Goal: Task Accomplishment & Management: Complete application form

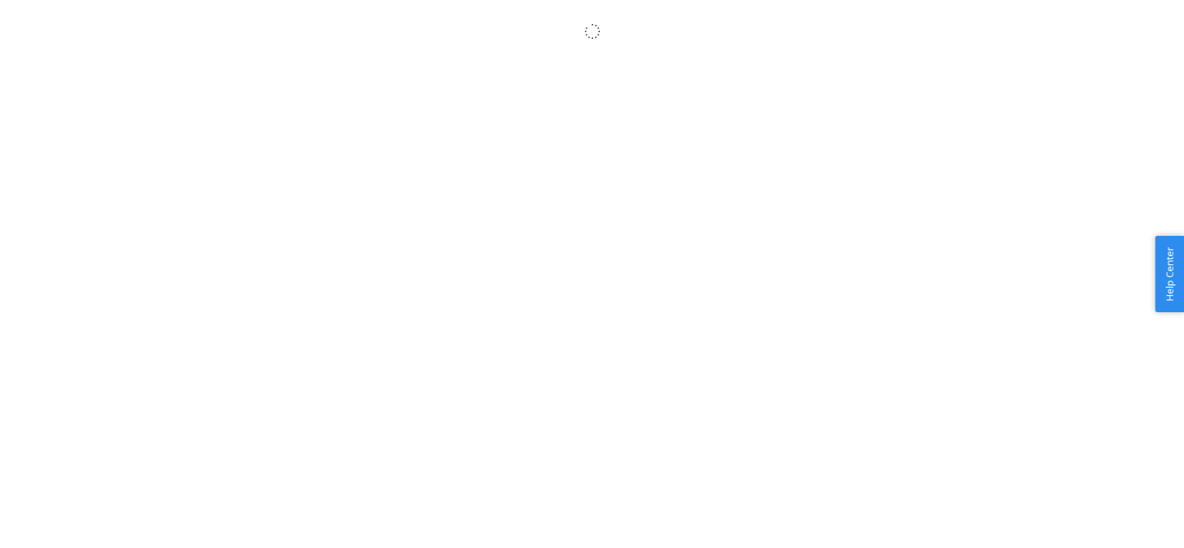
click at [228, 253] on body "× Help Center Username Get Started Inbounds Inventory Orders Billing Fast Tags …" at bounding box center [592, 290] width 1184 height 548
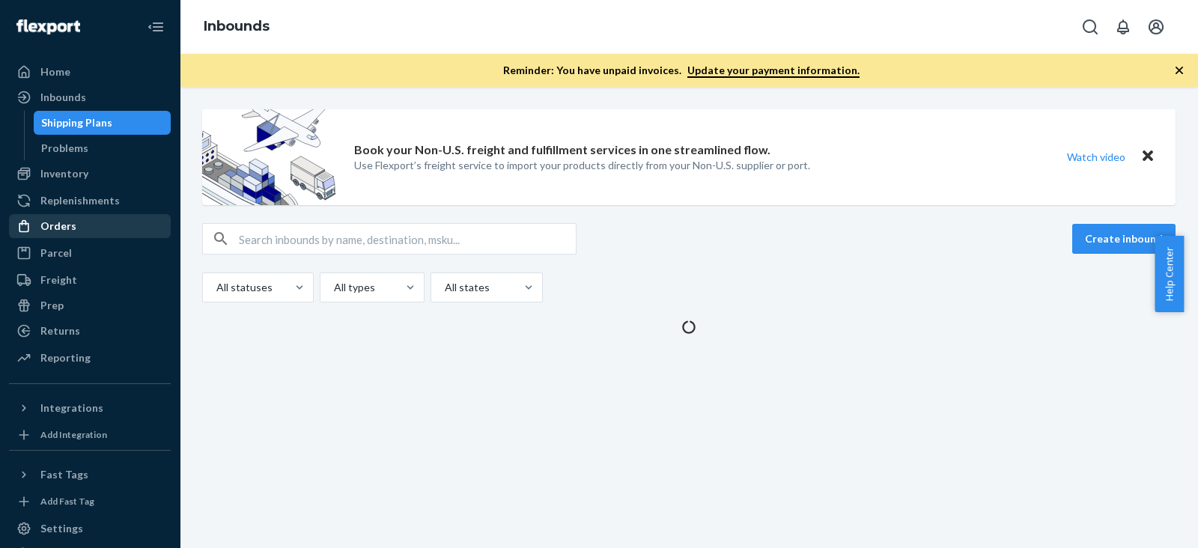
click at [85, 216] on div "Orders" at bounding box center [89, 226] width 159 height 21
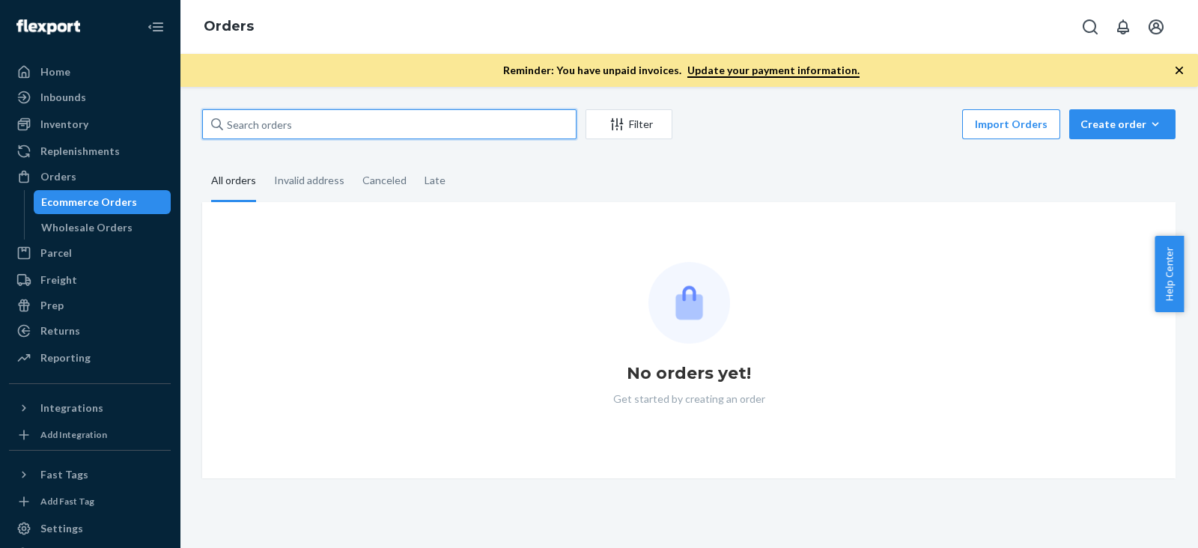
click at [322, 137] on input "text" at bounding box center [389, 124] width 374 height 30
paste input "C11002-01"
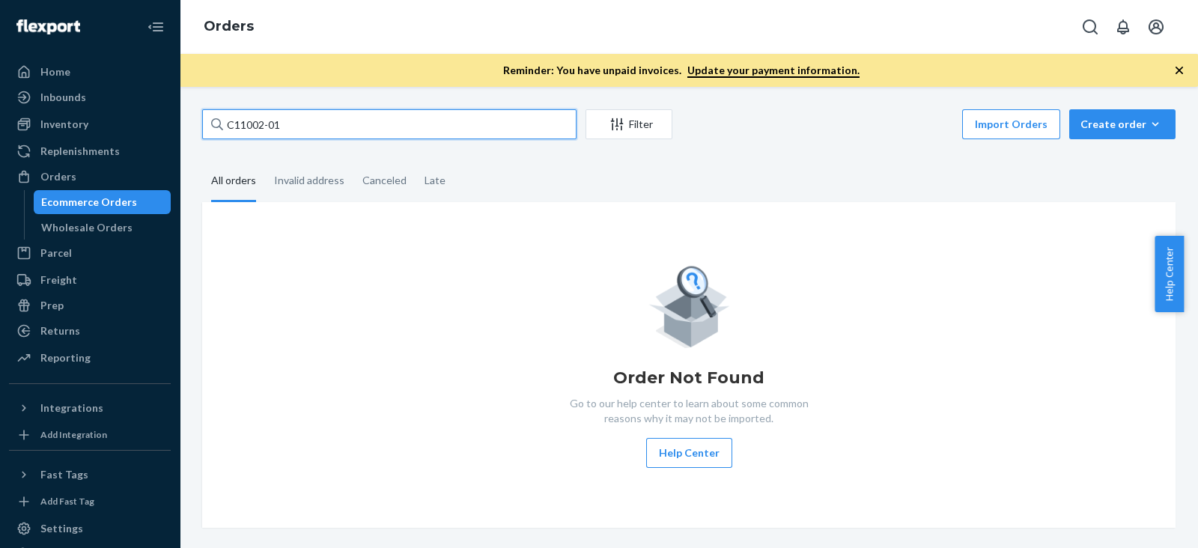
type input "C11002-01"
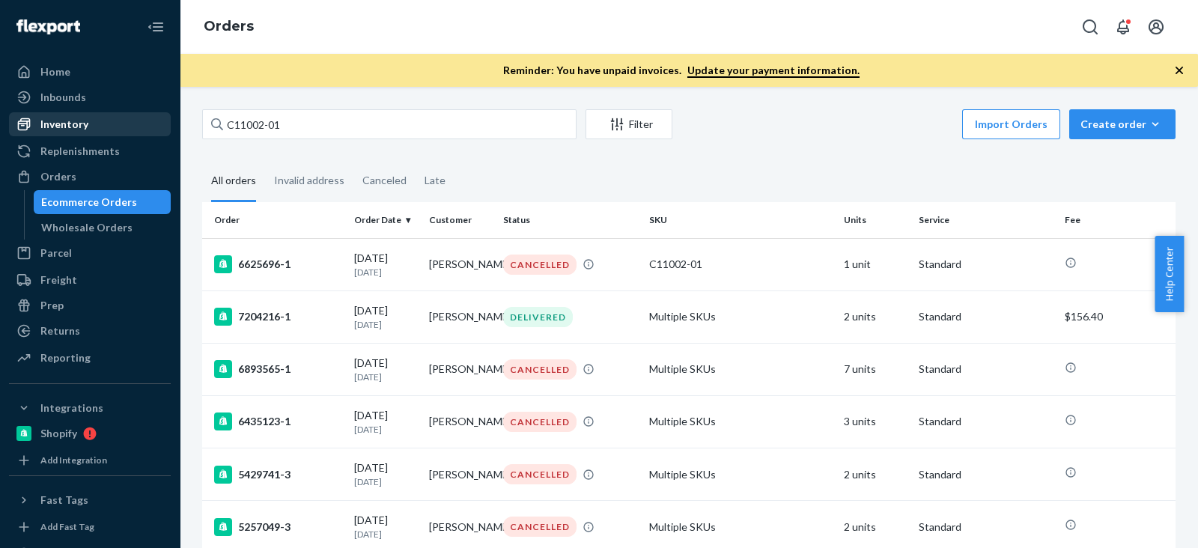
click at [90, 129] on div "Inventory" at bounding box center [89, 124] width 159 height 21
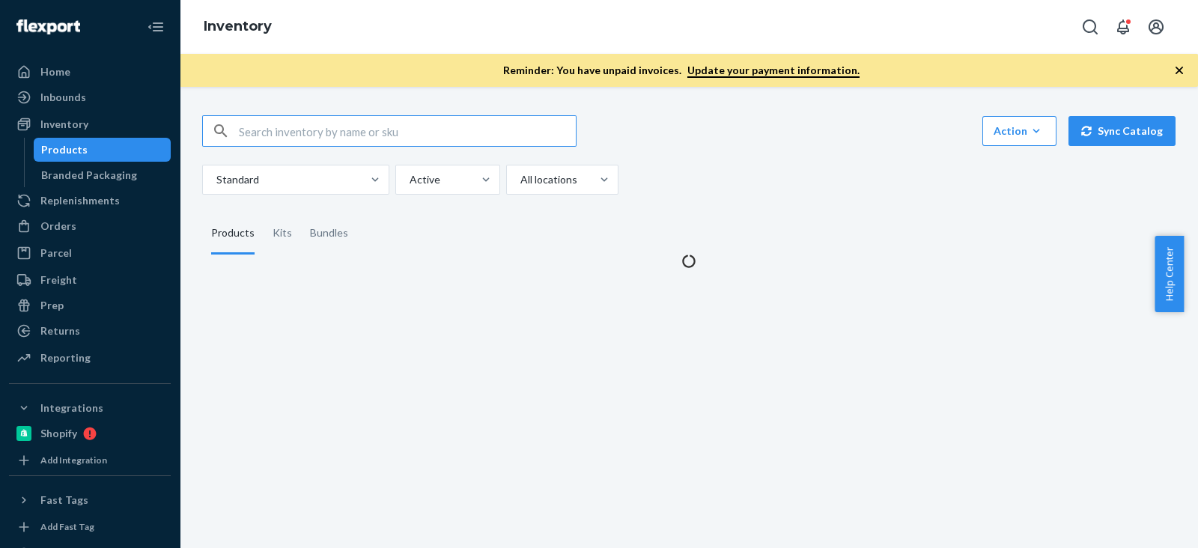
click at [284, 135] on input "text" at bounding box center [407, 131] width 337 height 30
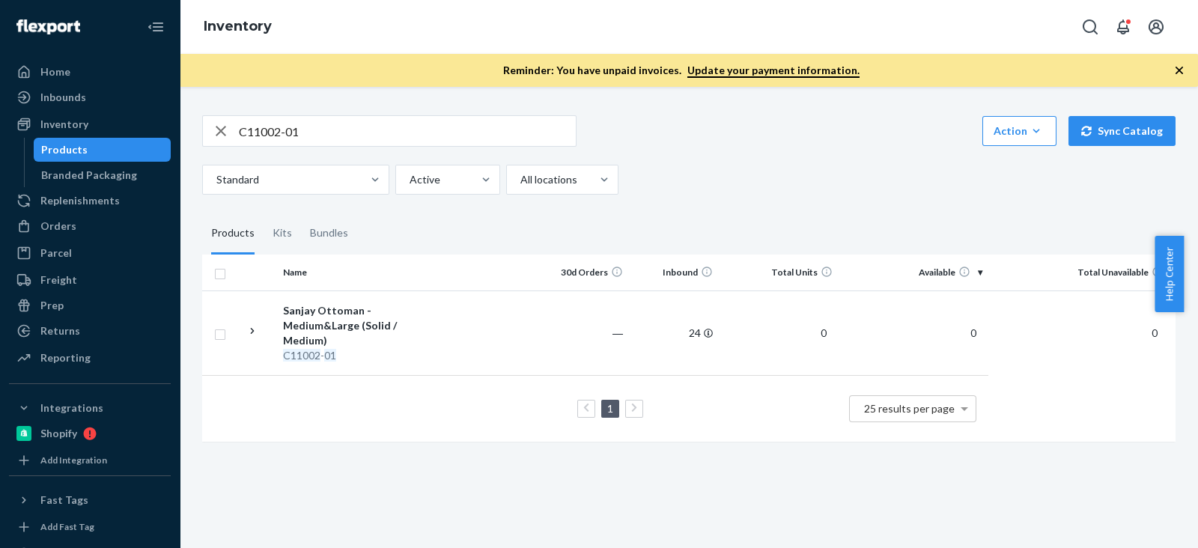
click at [770, 129] on div "C11002-01 Action Create product Create kit or bundle Bulk create products Bulk …" at bounding box center [688, 130] width 973 height 31
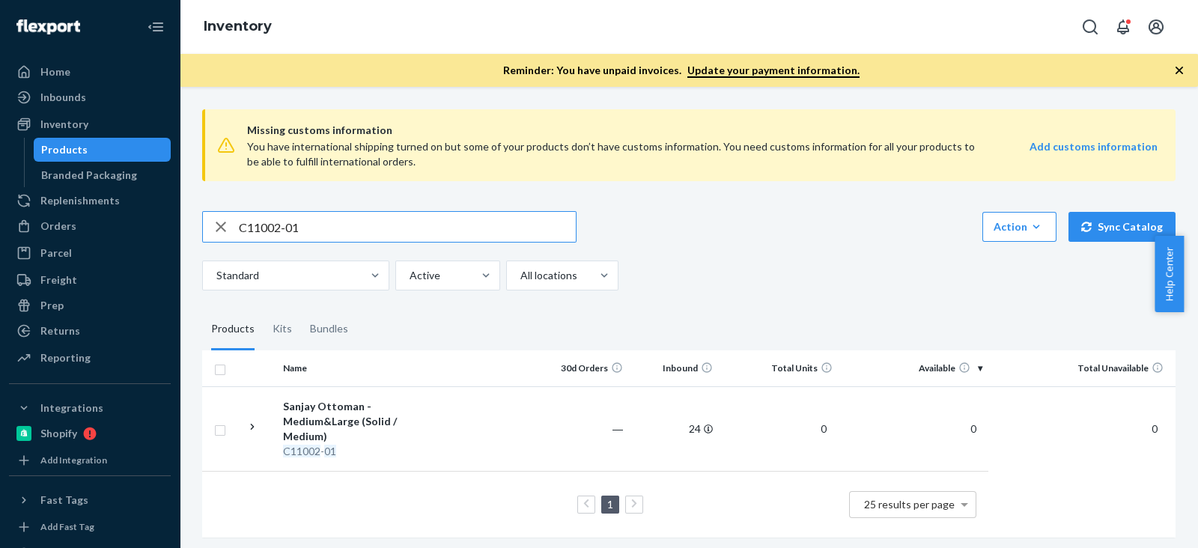
click at [269, 218] on input "C11002-01" at bounding box center [407, 227] width 337 height 30
paste input "R93010-05"
type input "R93010-05"
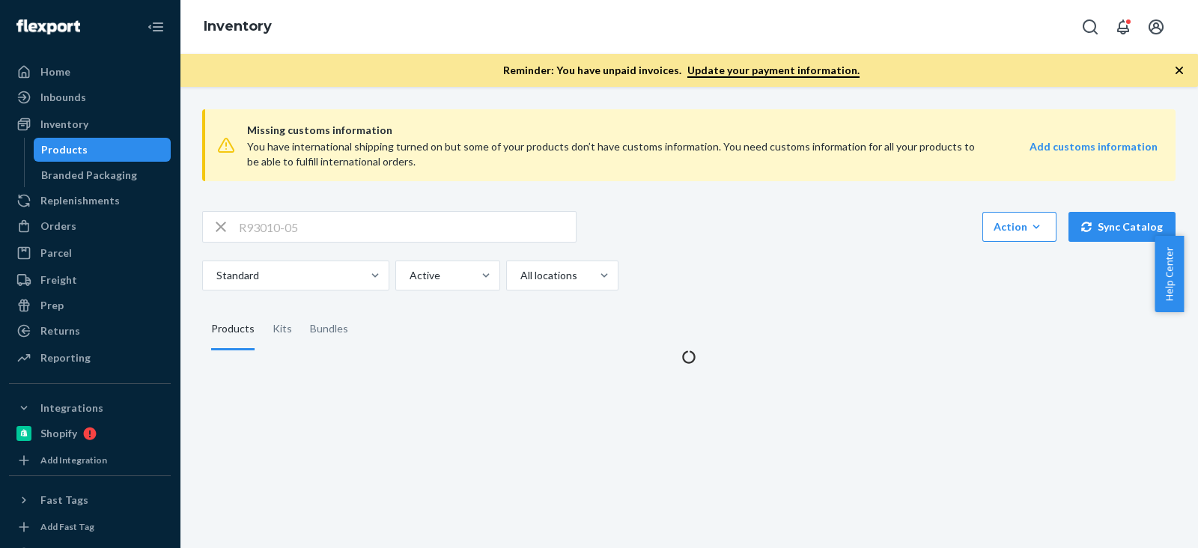
click at [681, 246] on div "R93010-05 Action Create product Create kit or bundle Bulk create products Bulk …" at bounding box center [688, 250] width 973 height 79
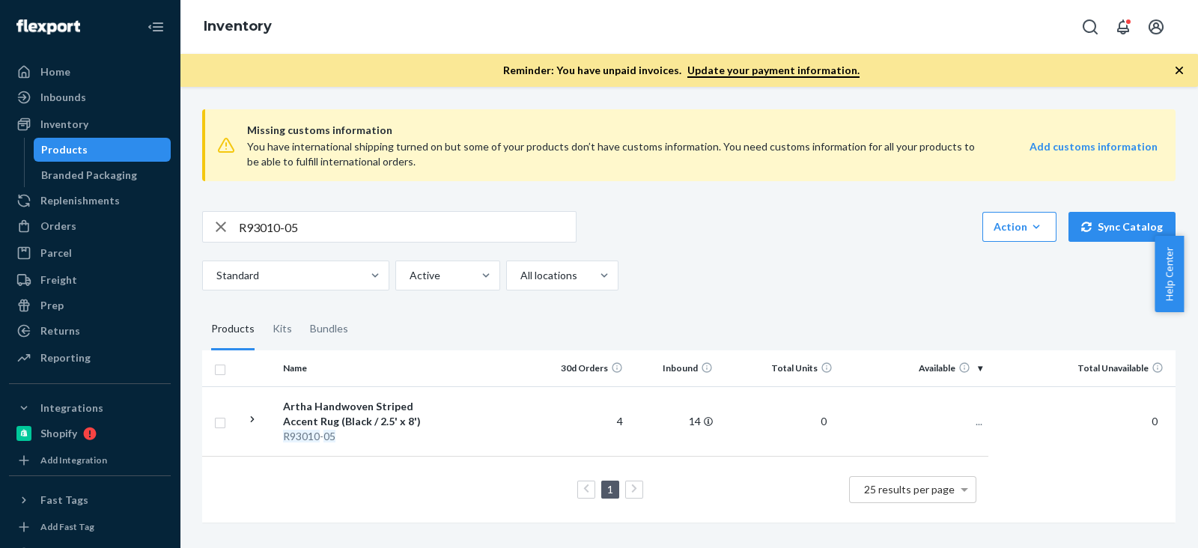
click at [681, 246] on div "R93010-05 Action Create product Create kit or bundle Bulk create products Bulk …" at bounding box center [688, 250] width 973 height 79
click at [731, 281] on div "Standard Active All locations" at bounding box center [683, 276] width 962 height 30
click at [729, 282] on div "Standard Active All locations" at bounding box center [683, 276] width 962 height 30
drag, startPoint x: 311, startPoint y: 213, endPoint x: 237, endPoint y: 217, distance: 73.5
click at [239, 213] on input "R93010-05" at bounding box center [407, 227] width 337 height 30
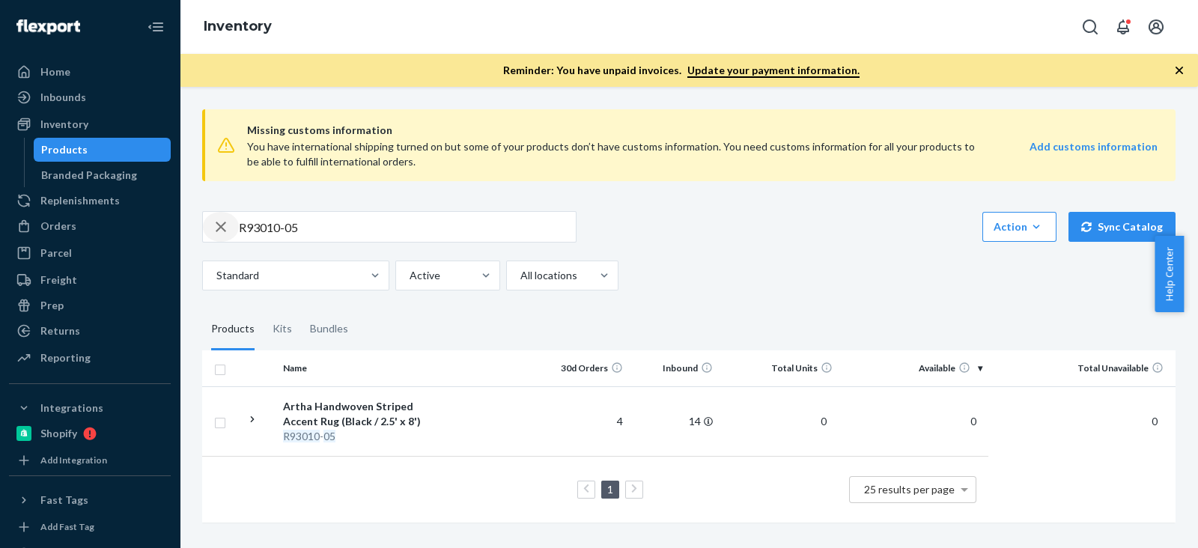
click at [237, 217] on div "button" at bounding box center [221, 227] width 36 height 30
click at [238, 217] on div at bounding box center [389, 227] width 373 height 30
click at [238, 217] on div "button" at bounding box center [221, 227] width 36 height 30
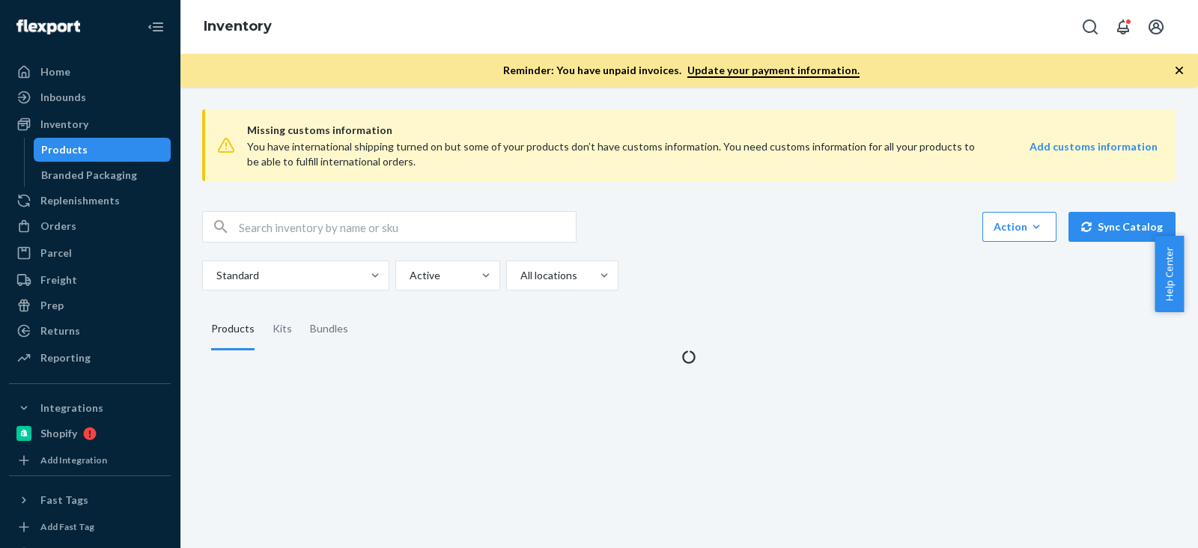
click at [646, 231] on div "Action Create product Create kit or bundle Bulk create products Bulk update pro…" at bounding box center [688, 226] width 973 height 31
click at [606, 225] on div "Action Create product Create kit or bundle Bulk create products Bulk update pro…" at bounding box center [688, 226] width 973 height 31
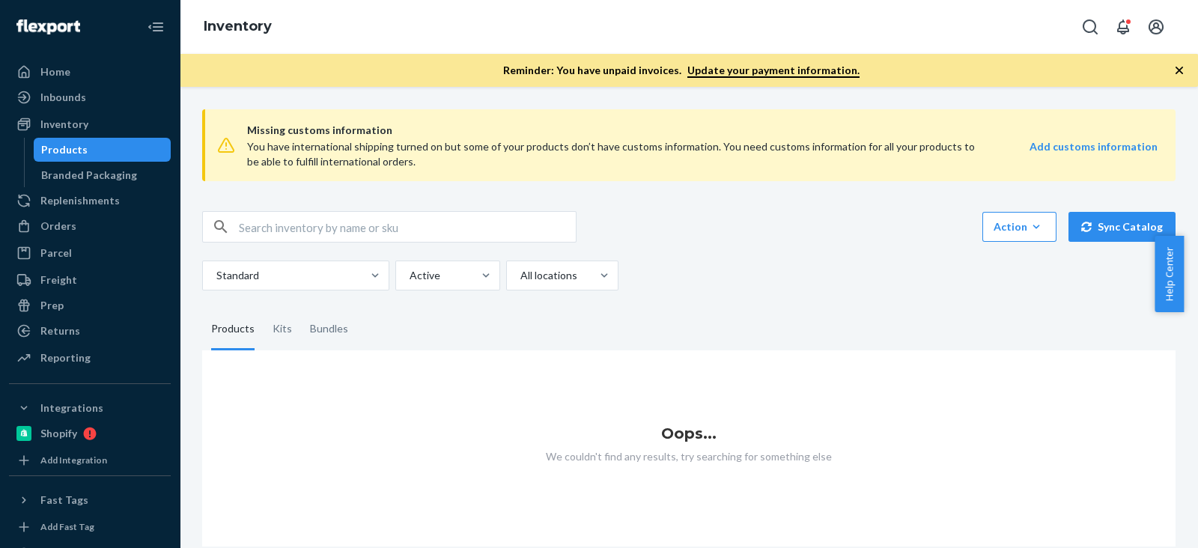
click at [487, 226] on input "text" at bounding box center [407, 227] width 337 height 30
paste input "B86003-16"
type input "B86003-16"
click at [700, 237] on div "B86003-16 Action Create product Create kit or bundle Bulk create products Bulk …" at bounding box center [688, 226] width 973 height 31
click at [331, 215] on input "B86003-16" at bounding box center [407, 227] width 337 height 30
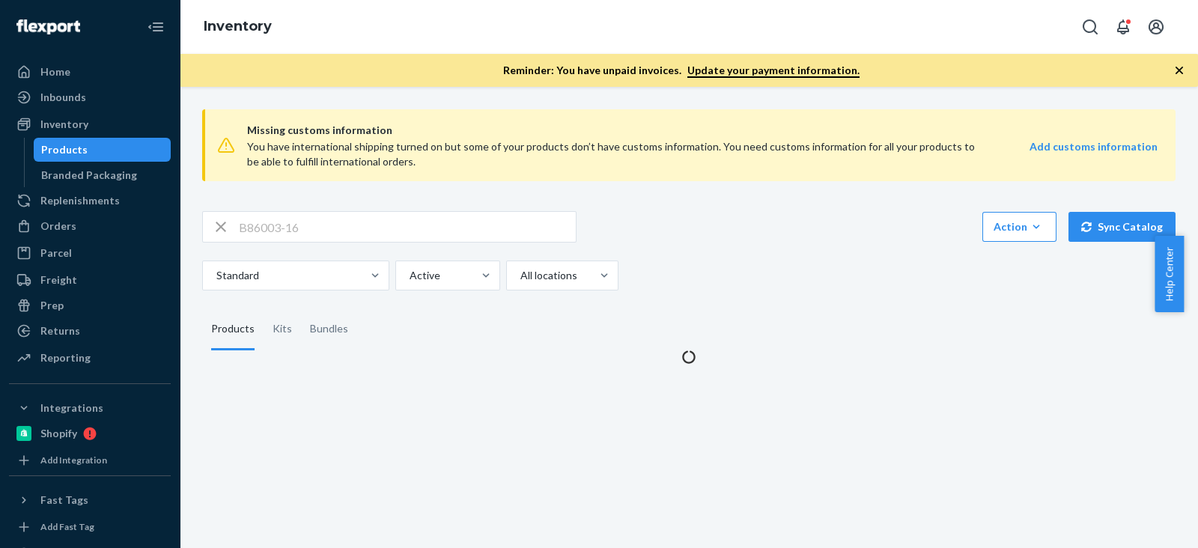
click at [741, 226] on div "B86003-16 Action Create product Create kit or bundle Bulk create products Bulk …" at bounding box center [688, 226] width 973 height 31
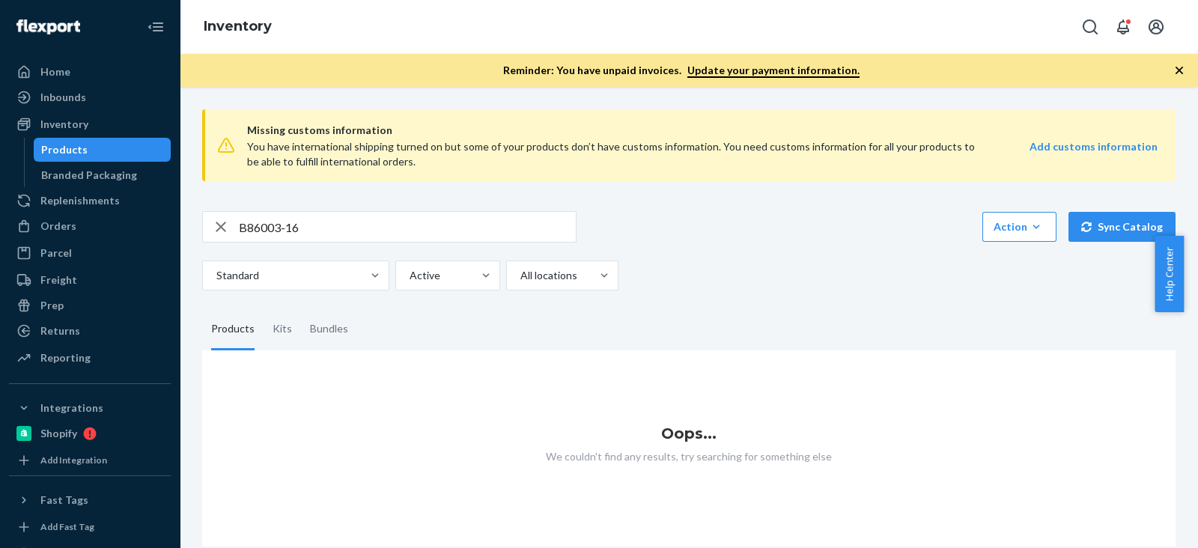
click at [410, 246] on div "B86003-16 Action Create product Create kit or bundle Bulk create products Bulk …" at bounding box center [688, 250] width 973 height 79
click at [400, 230] on input "B86003-16" at bounding box center [407, 227] width 337 height 30
click at [96, 216] on div "Orders" at bounding box center [89, 226] width 159 height 21
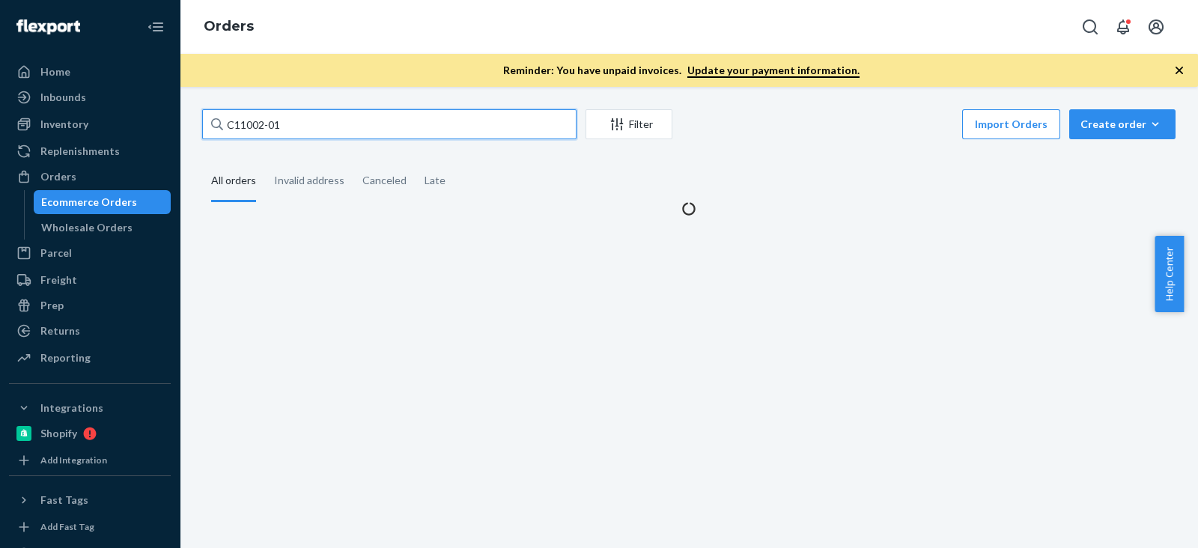
click at [251, 114] on input "C11002-01" at bounding box center [389, 124] width 374 height 30
paste input "Pamela Alvarez"
type input "Pamela Alvarez"
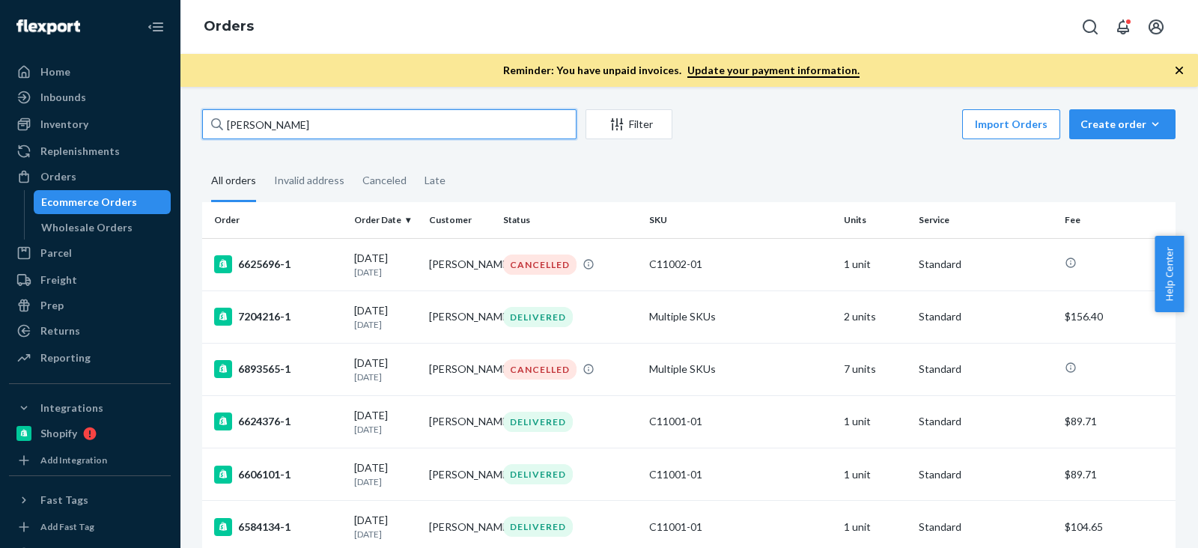
click at [401, 130] on input "Pamela Alvarez" at bounding box center [389, 124] width 374 height 30
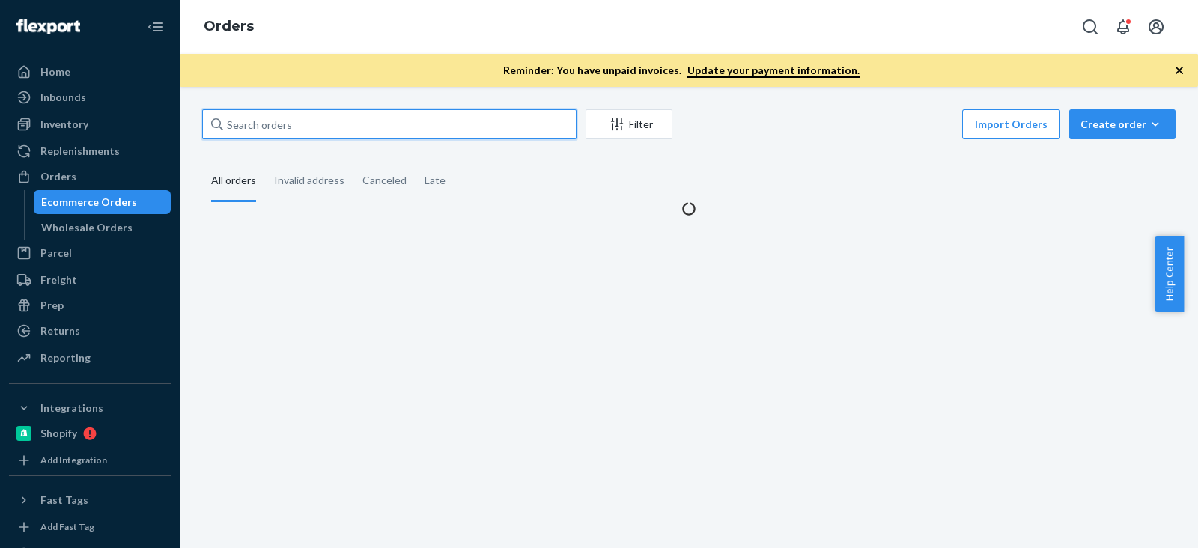
paste input "Pamela Alvarez"
type input "Pamela Alvarez"
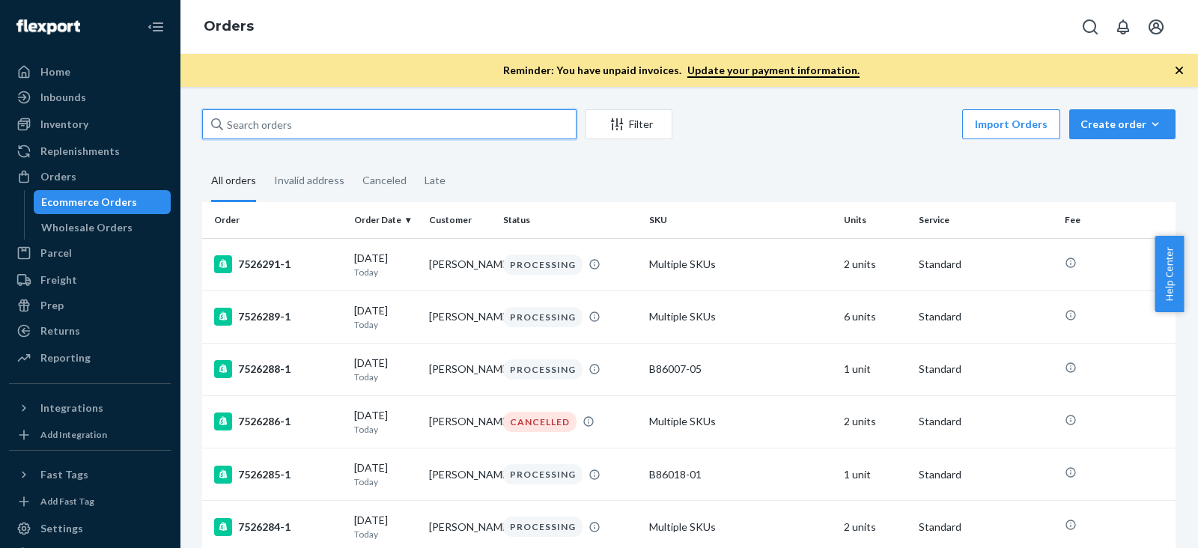
click at [346, 136] on input "text" at bounding box center [389, 124] width 374 height 30
paste input "Pamela Alvarez"
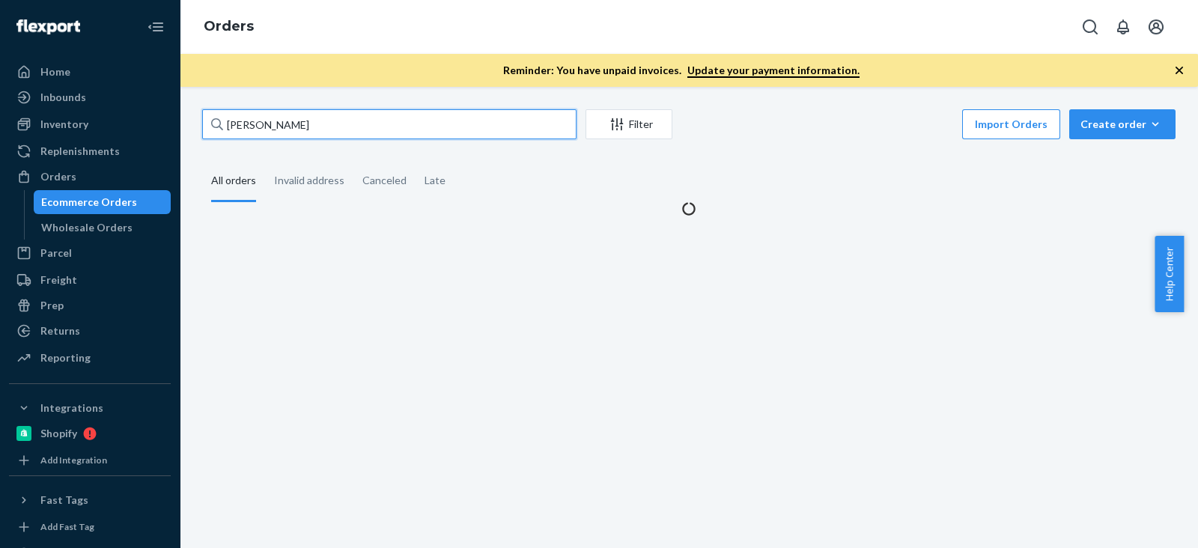
type input "Pamela Alvarez"
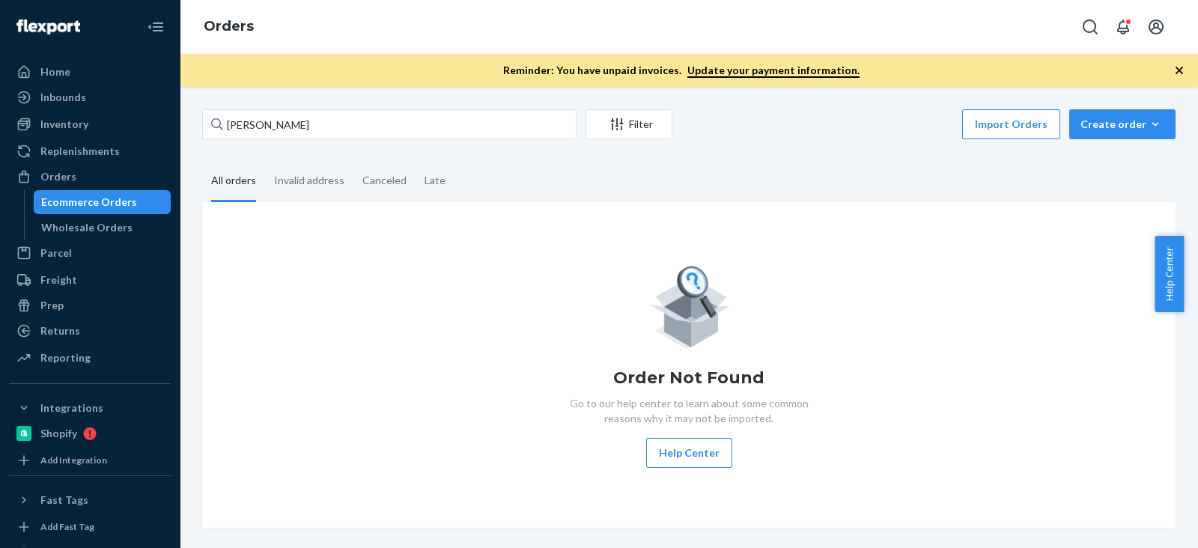
click at [757, 135] on div "Import Orders Create order Ecommerce order Removal order" at bounding box center [928, 126] width 494 height 34
click at [800, 185] on fieldset "All orders Invalid address Canceled Late" at bounding box center [688, 181] width 973 height 41
click at [623, 190] on fieldset "All orders Invalid address Canceled Late" at bounding box center [688, 181] width 973 height 41
click at [373, 142] on div "Pamela Alvarez Filter Import Orders Create order Ecommerce order Removal order" at bounding box center [688, 126] width 973 height 34
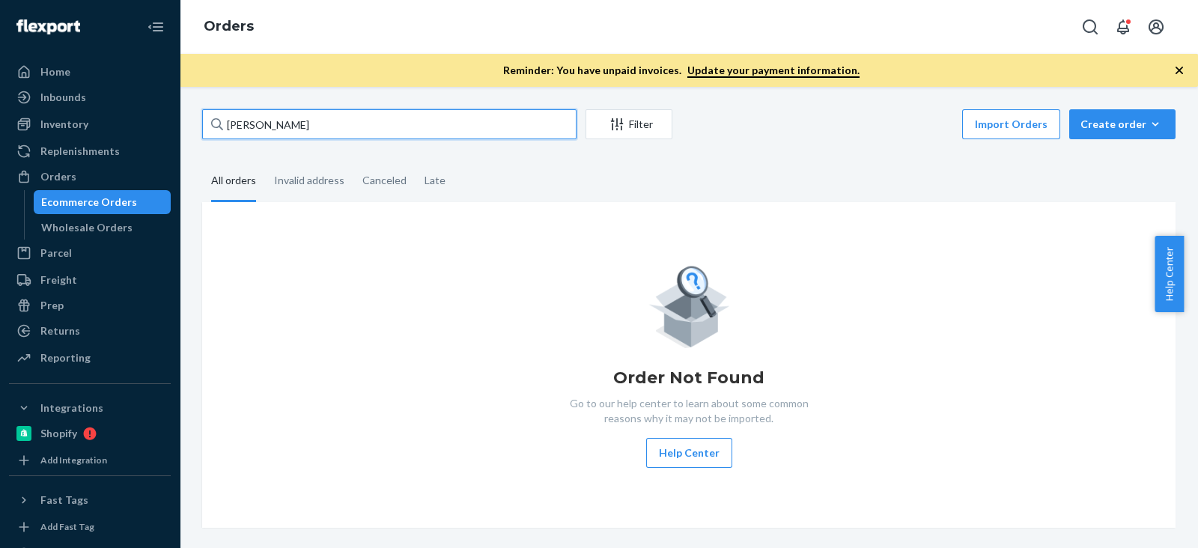
click at [362, 134] on input "Pamela Alvarez" at bounding box center [389, 124] width 374 height 30
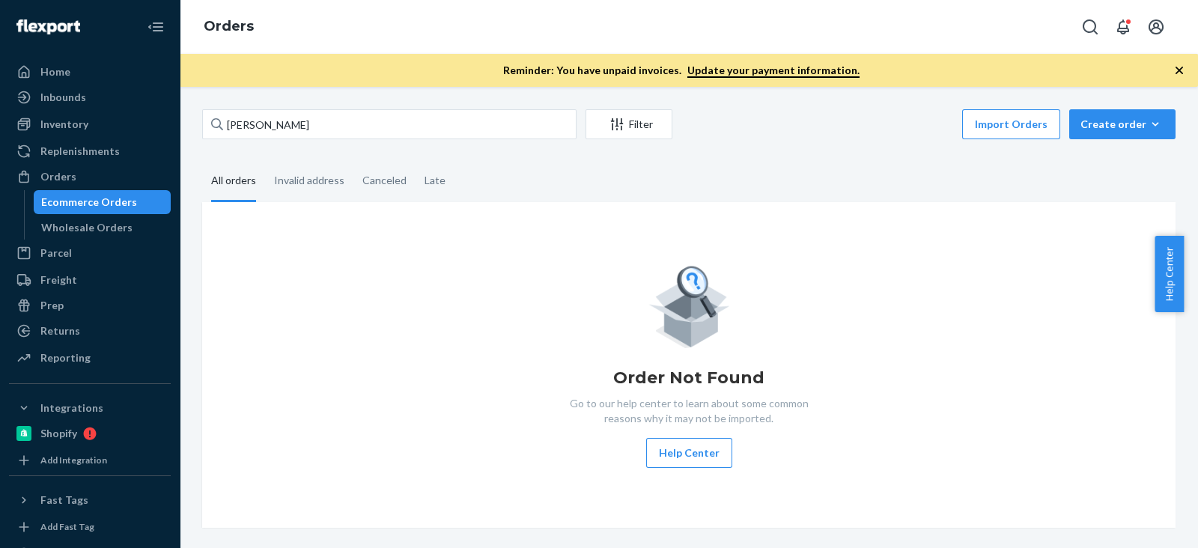
click at [552, 192] on fieldset "All orders Invalid address Canceled Late" at bounding box center [688, 181] width 973 height 41
click at [554, 192] on fieldset "All orders Invalid address Canceled Late" at bounding box center [688, 181] width 973 height 41
click at [557, 192] on fieldset "All orders Invalid address Canceled Late" at bounding box center [688, 181] width 973 height 41
click at [559, 195] on fieldset "All orders Invalid address Canceled Late" at bounding box center [688, 181] width 973 height 41
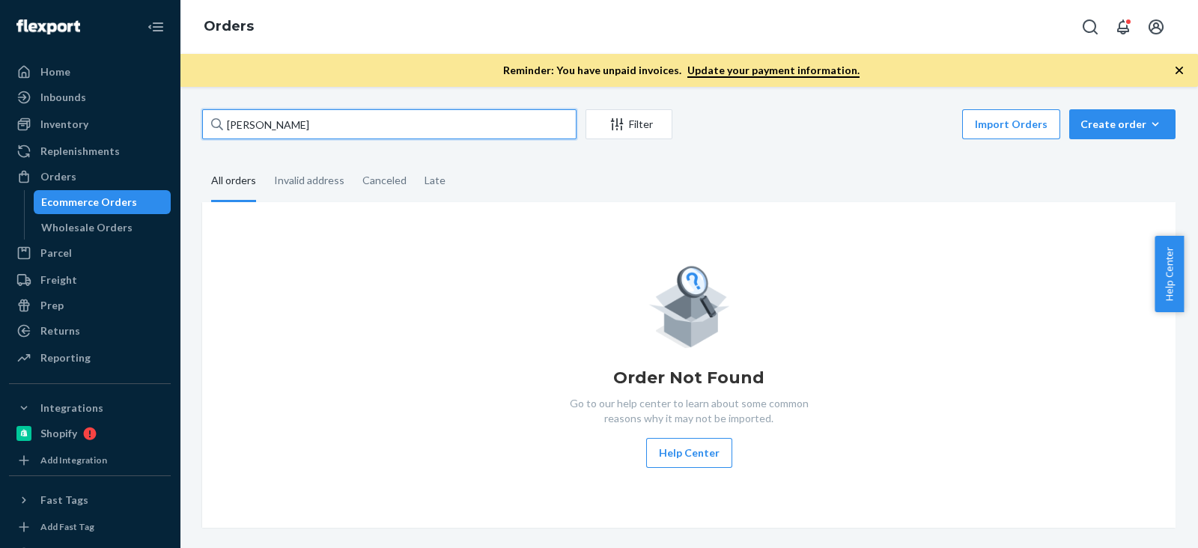
click at [392, 138] on input "Pamela Alvarez" at bounding box center [389, 124] width 374 height 30
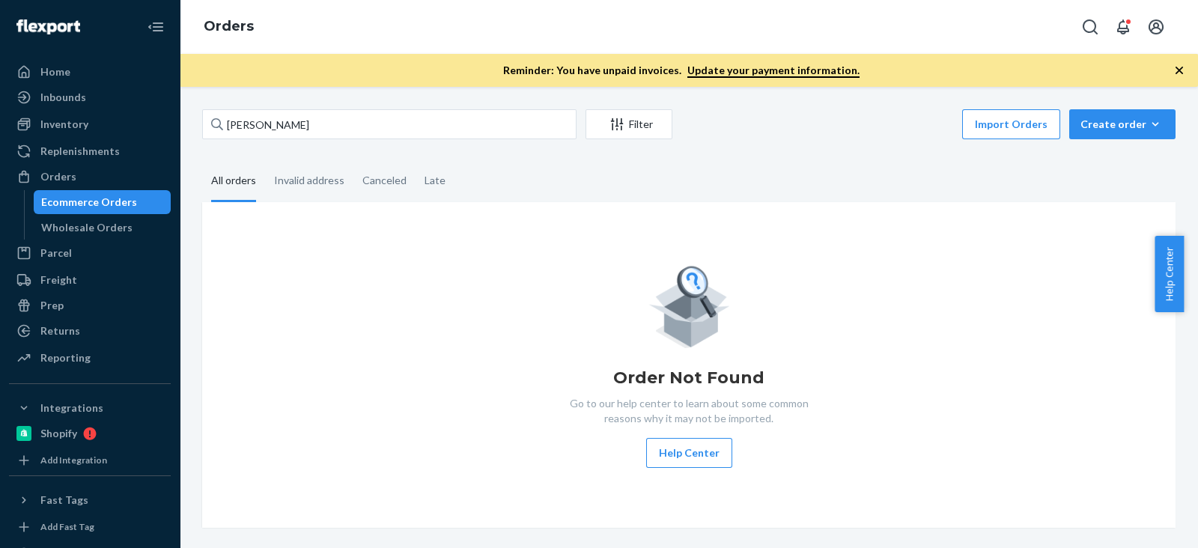
click at [576, 187] on fieldset "All orders Invalid address Canceled Late" at bounding box center [688, 181] width 973 height 41
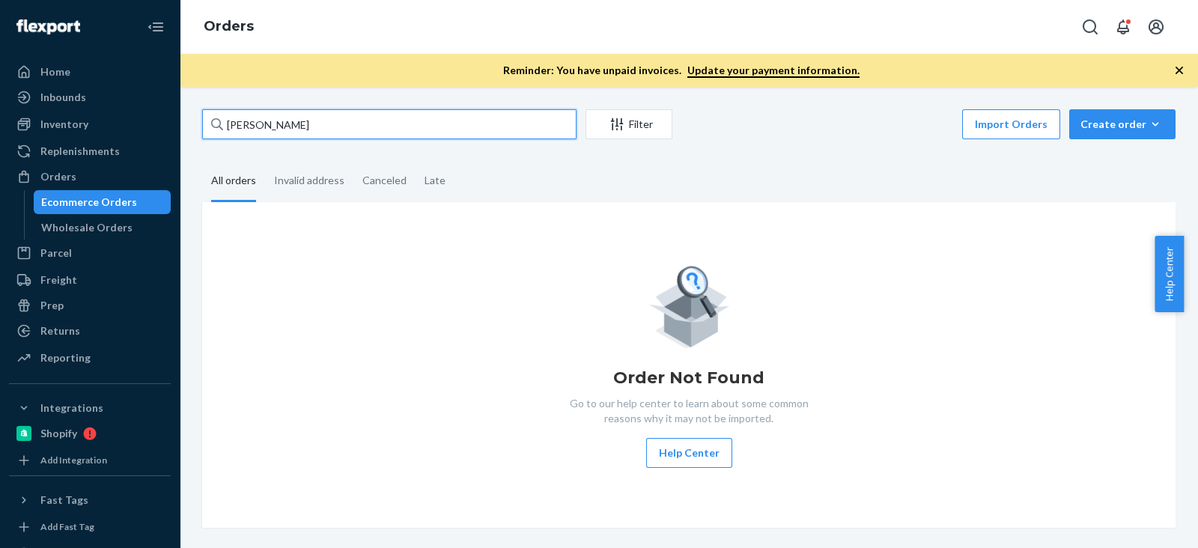
click at [472, 130] on input "Pamela Alvarez" at bounding box center [389, 124] width 374 height 30
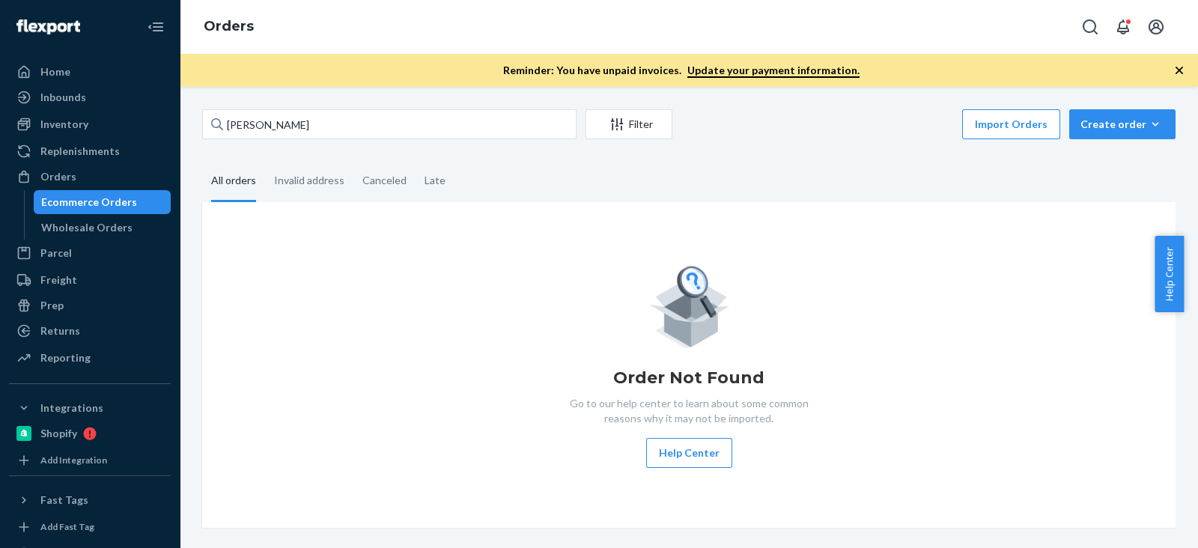
click at [569, 195] on fieldset "All orders Invalid address Canceled Late" at bounding box center [688, 181] width 973 height 41
click at [568, 195] on fieldset "All orders Invalid address Canceled Late" at bounding box center [688, 181] width 973 height 41
click at [1151, 402] on div "Order Not Found Go to our help center to learn about some common reasons why it…" at bounding box center [688, 365] width 973 height 326
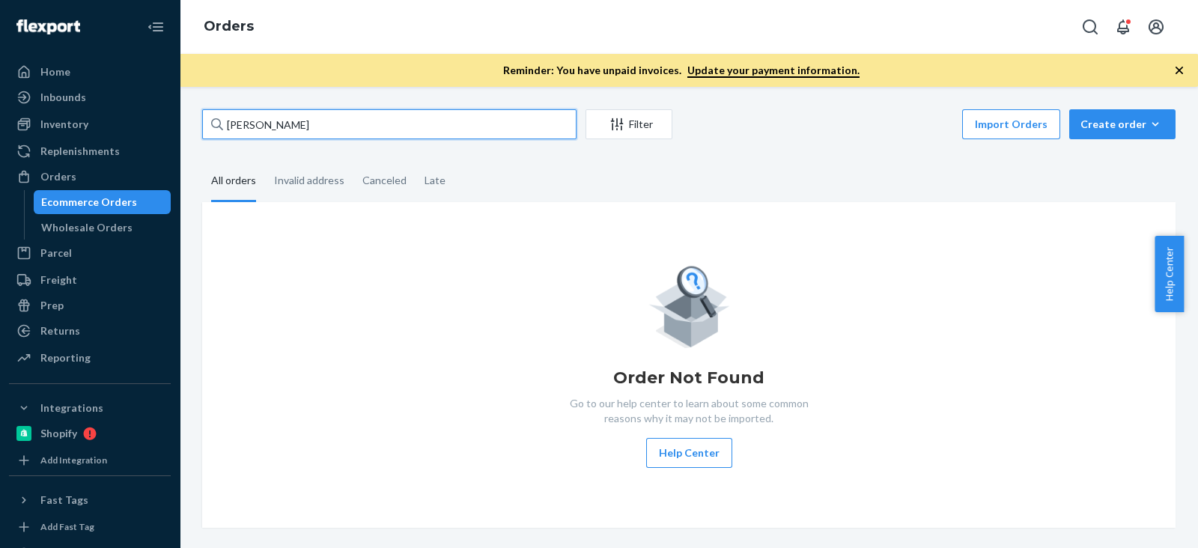
click at [268, 125] on input "Pamela Alvarez" at bounding box center [389, 124] width 374 height 30
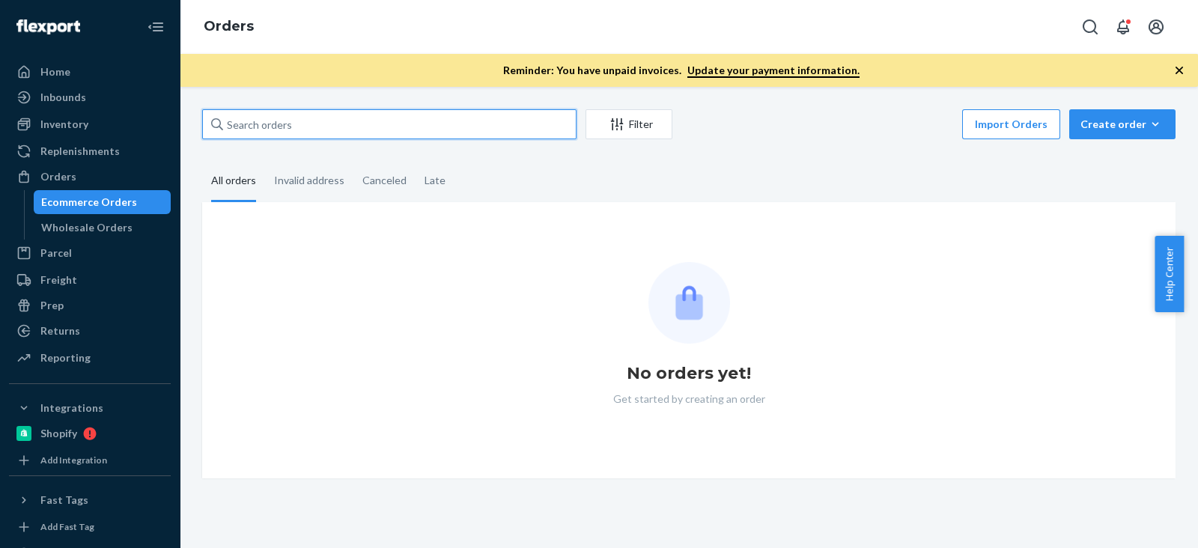
paste input "47c599a20ddd16031"
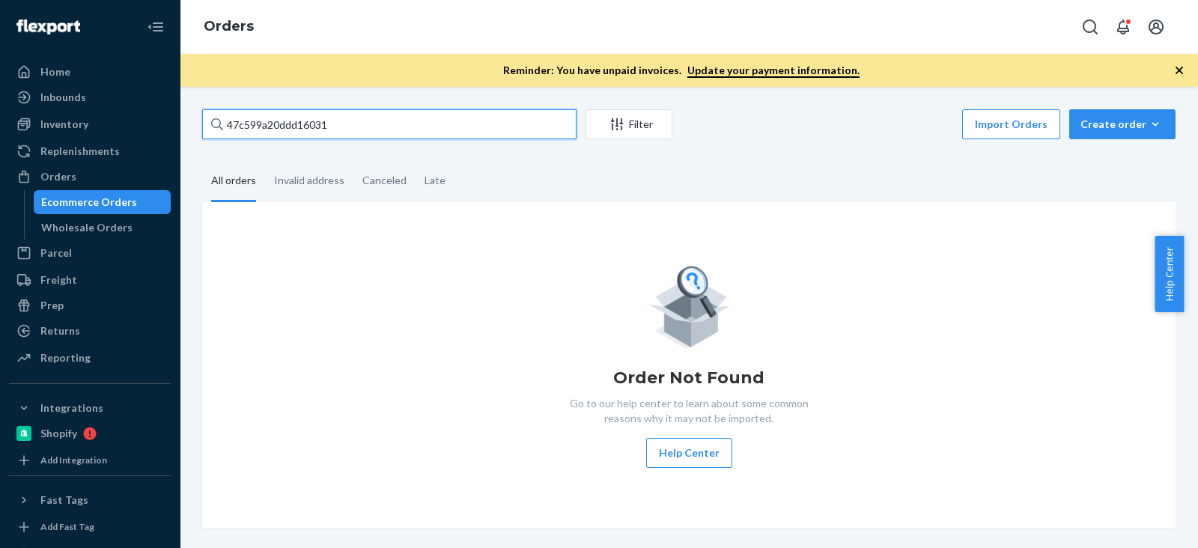
type input "47c599a20ddd16031"
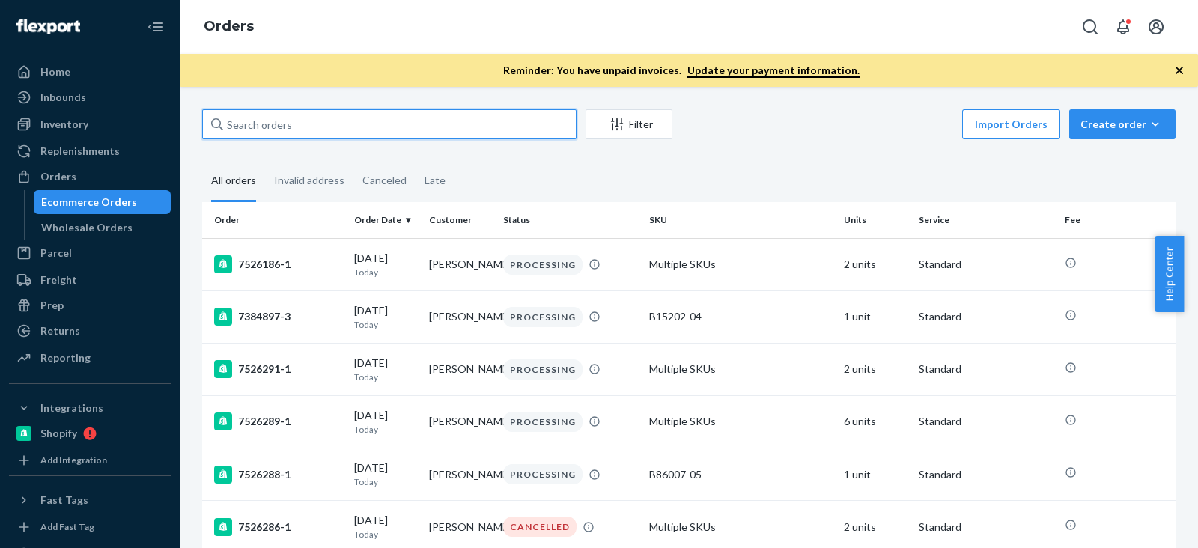
click at [392, 118] on input "text" at bounding box center [389, 124] width 374 height 30
paste input "47c599a20ddd16031"
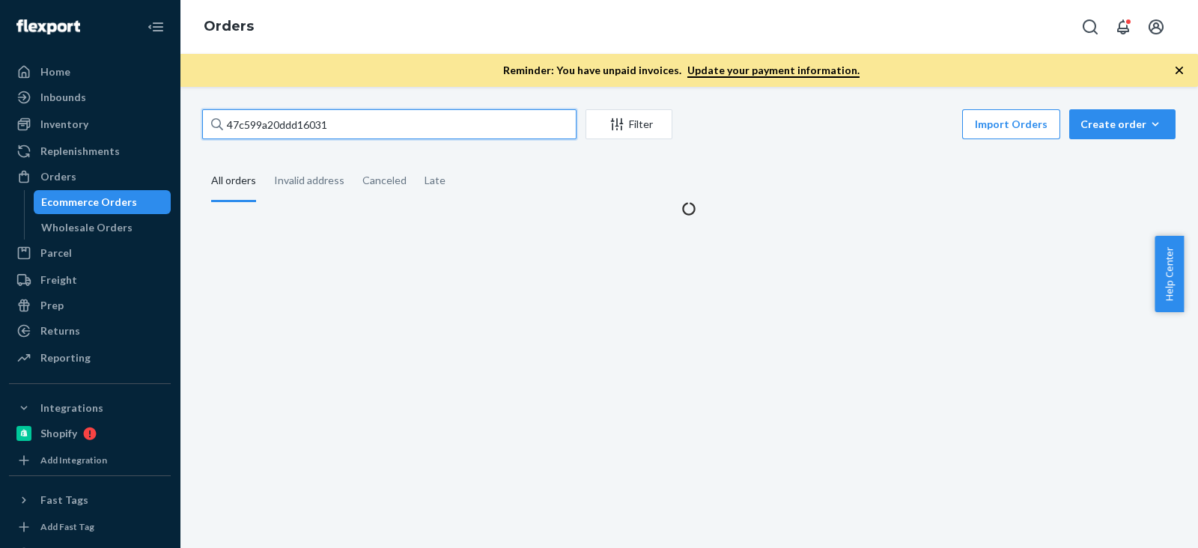
type input "47c599a20ddd16031"
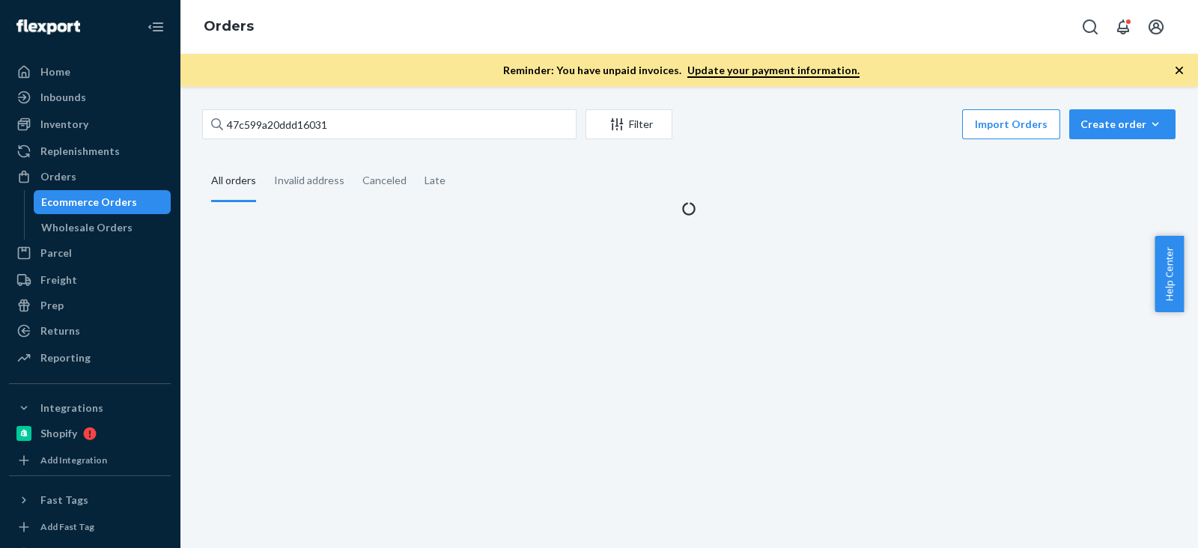
click at [775, 133] on div "Import Orders Create order Ecommerce order Removal order" at bounding box center [928, 126] width 494 height 34
click at [755, 192] on fieldset "All orders Invalid address Canceled Late" at bounding box center [688, 181] width 973 height 41
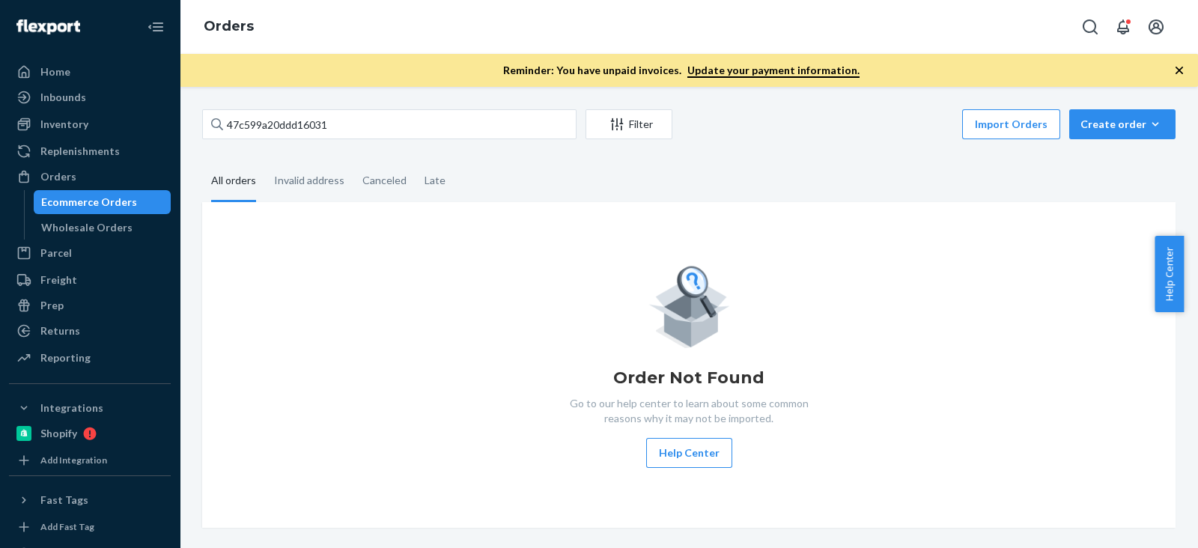
click at [1098, 396] on div "Order Not Found Go to our help center to learn about some common reasons why it…" at bounding box center [688, 365] width 949 height 206
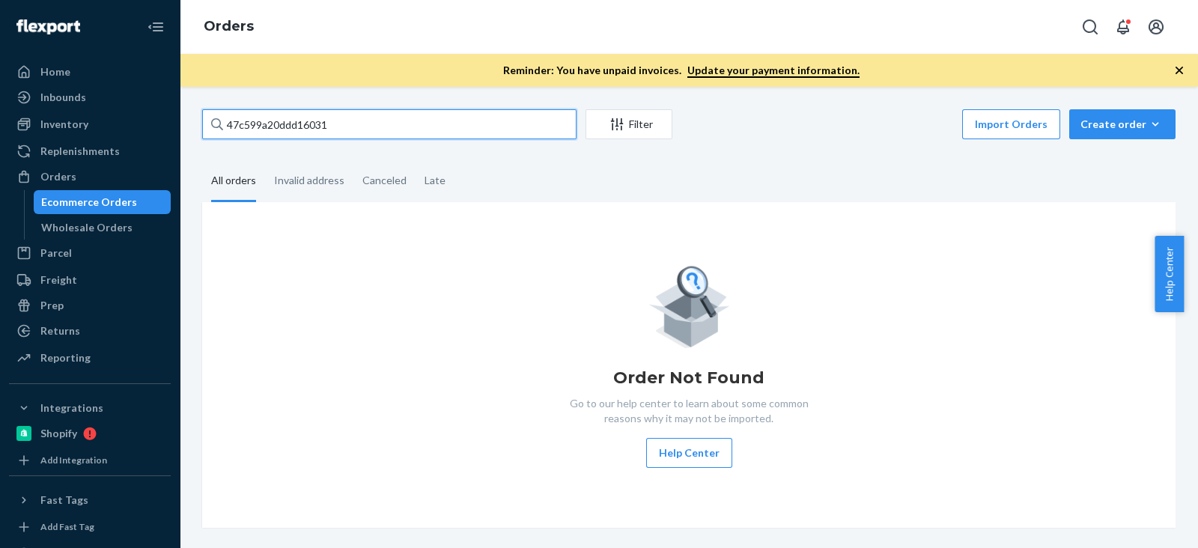
click at [374, 122] on input "47c599a20ddd16031" at bounding box center [389, 124] width 374 height 30
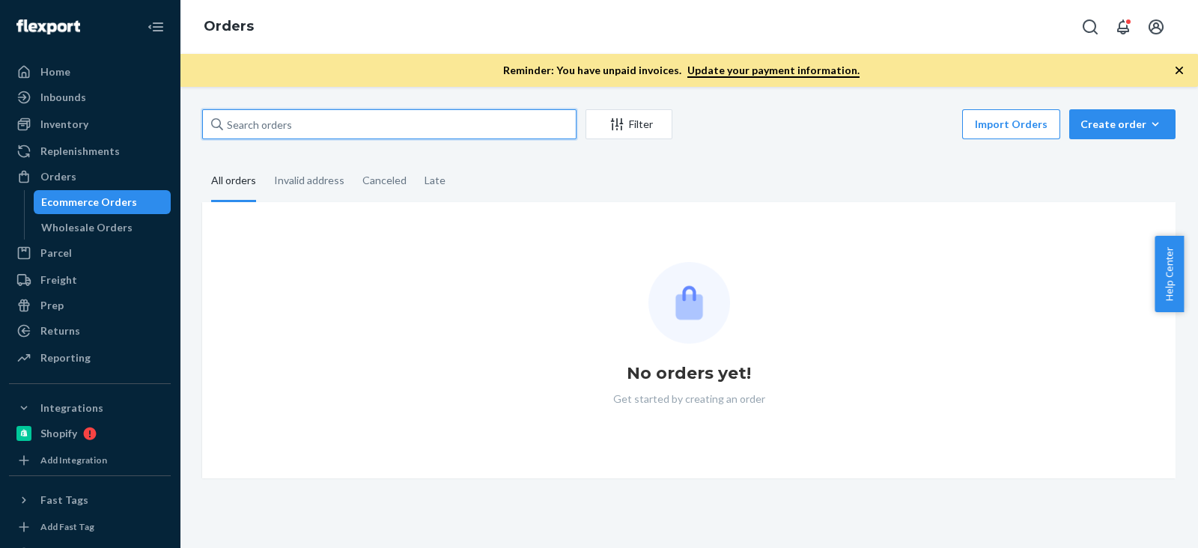
paste input "[PERSON_NAME]"
type input "[PERSON_NAME]"
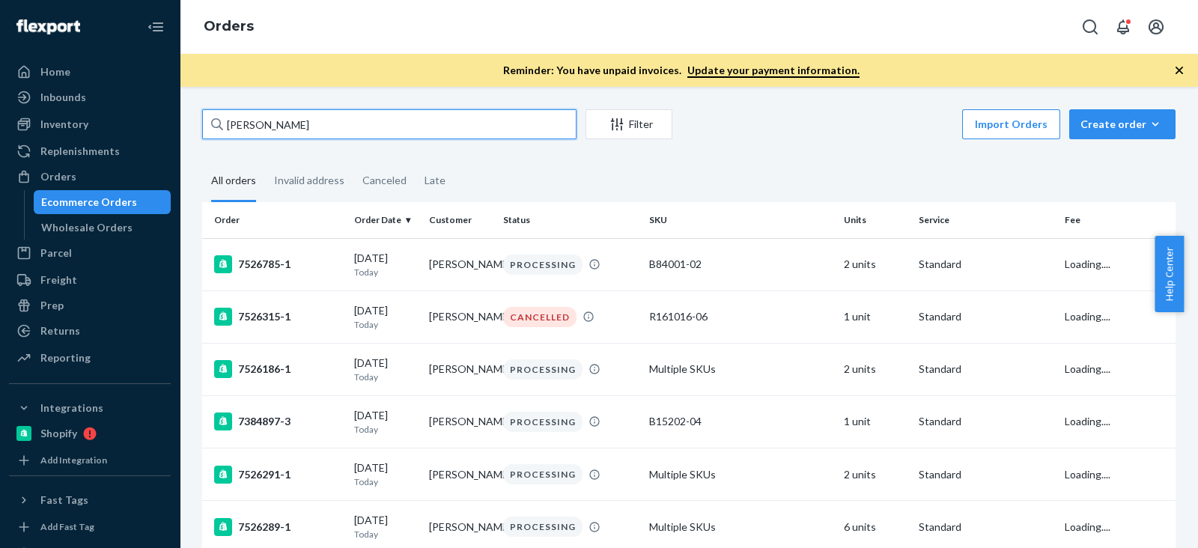
click at [359, 124] on input "[PERSON_NAME]" at bounding box center [389, 124] width 374 height 30
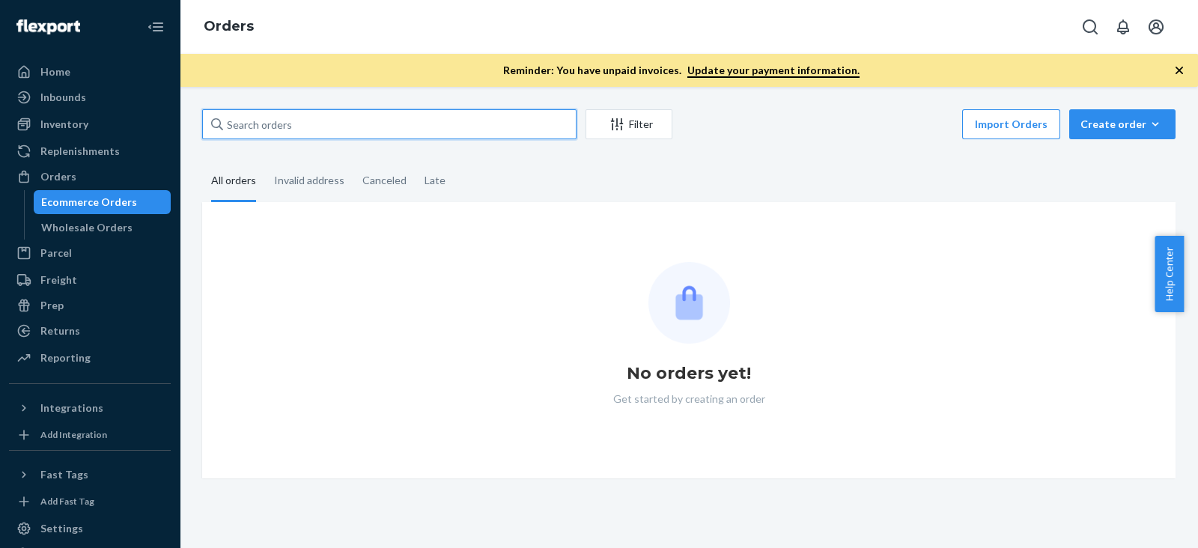
click at [408, 128] on input "text" at bounding box center [389, 124] width 374 height 30
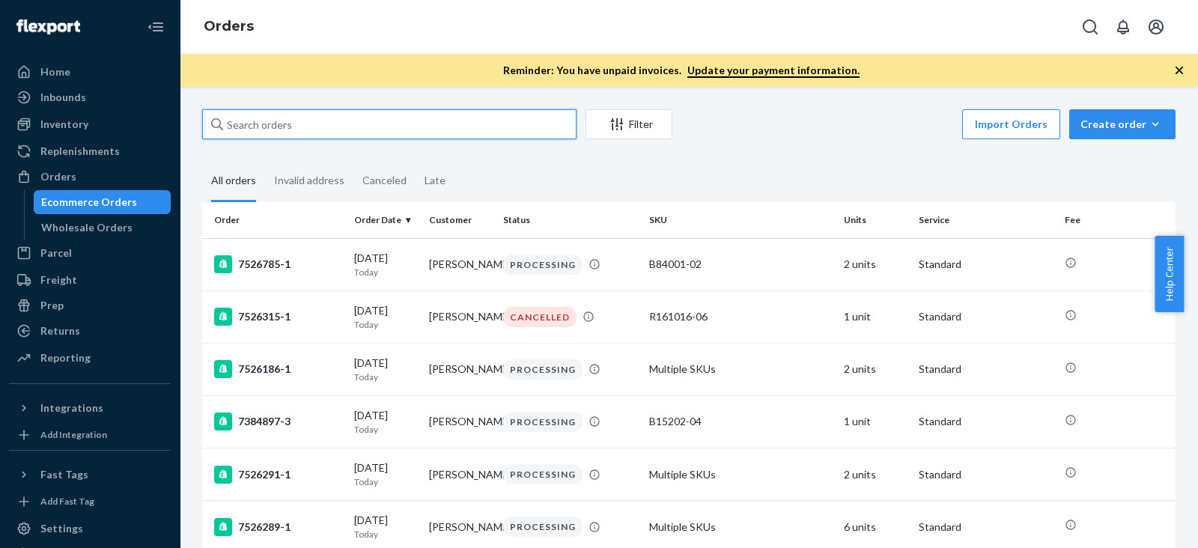
paste input "[PERSON_NAME]"
type input "[PERSON_NAME]"
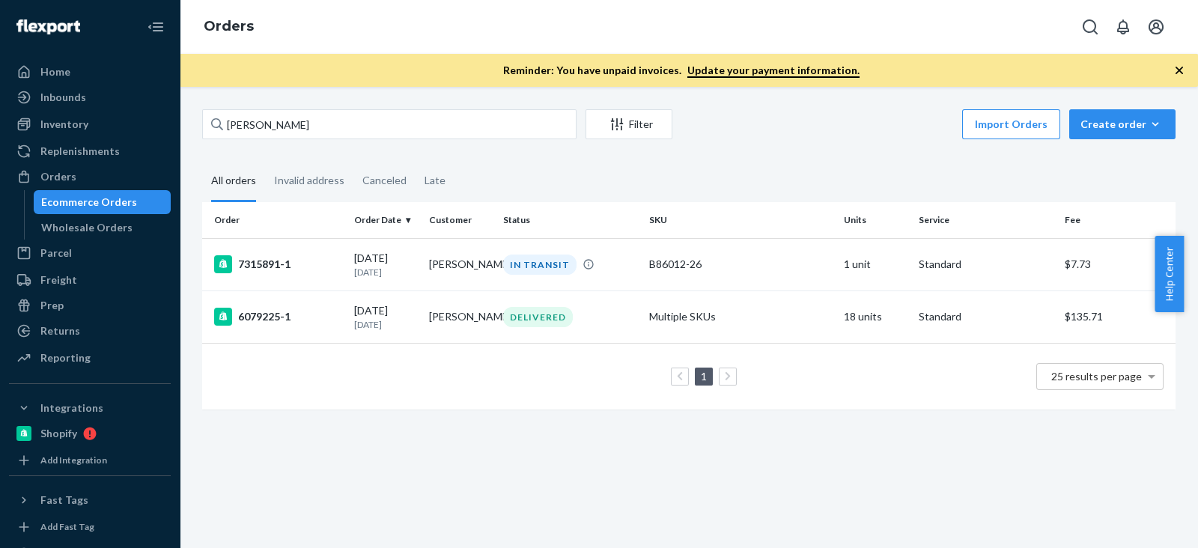
click at [503, 159] on div "[PERSON_NAME] Filter Import Orders Create order Ecommerce order Removal order A…" at bounding box center [689, 266] width 996 height 315
click at [273, 260] on div "7315891-1" at bounding box center [278, 264] width 128 height 18
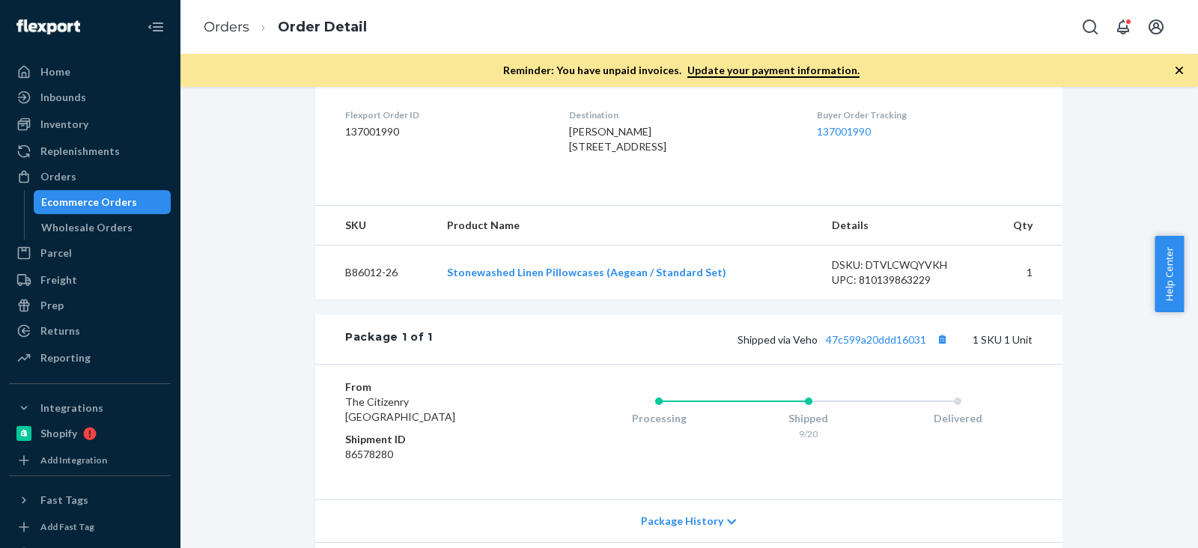
scroll to position [468, 0]
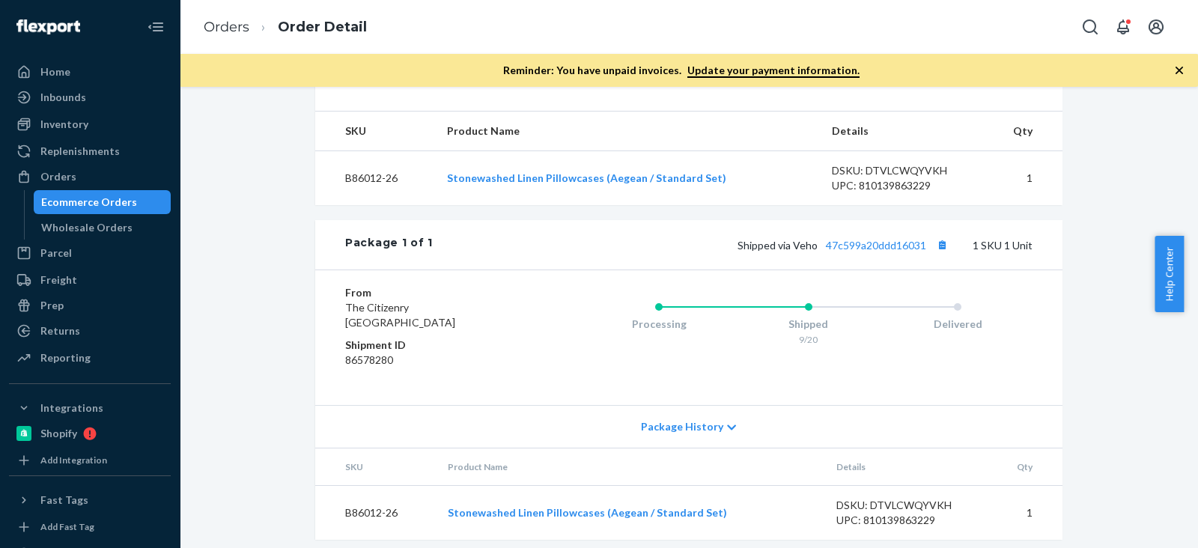
click at [865, 255] on div "Shipped via Veho 47c599a20ddd16031 1 SKU 1 Unit" at bounding box center [733, 244] width 600 height 19
click at [871, 255] on div "Shipped via Veho 47c599a20ddd16031 1 SKU 1 Unit" at bounding box center [733, 244] width 600 height 19
click at [847, 252] on link "47c599a20ddd16031" at bounding box center [876, 245] width 100 height 13
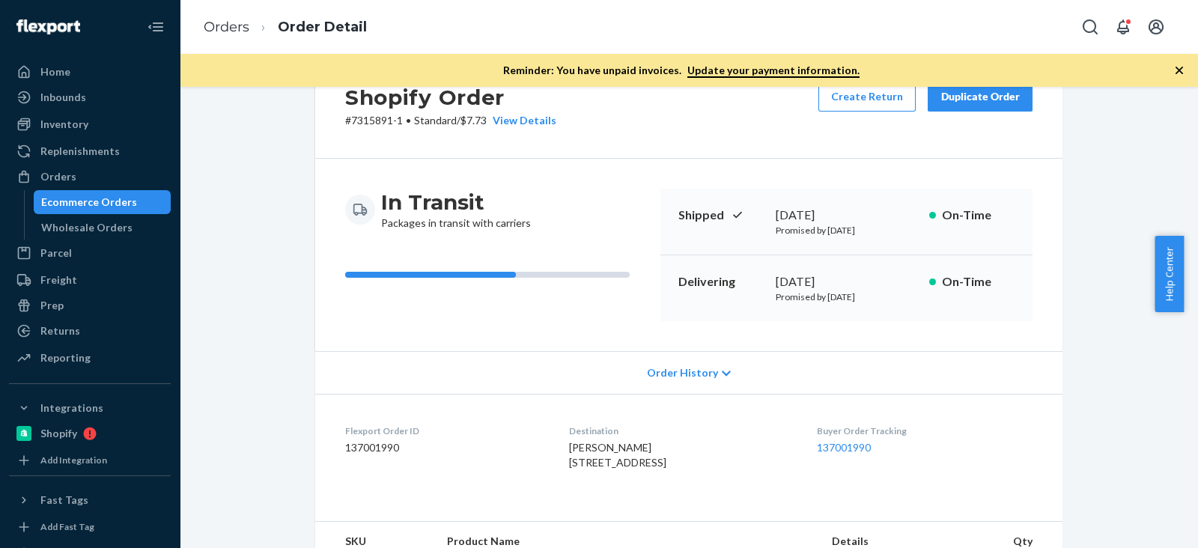
scroll to position [0, 0]
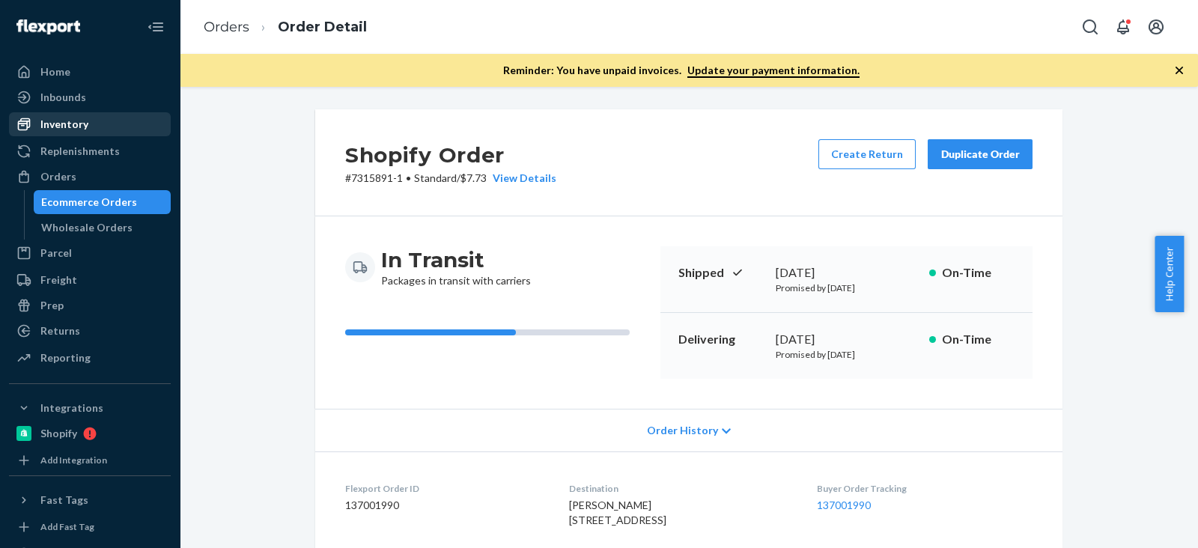
click at [73, 115] on div "Inventory" at bounding box center [89, 124] width 159 height 21
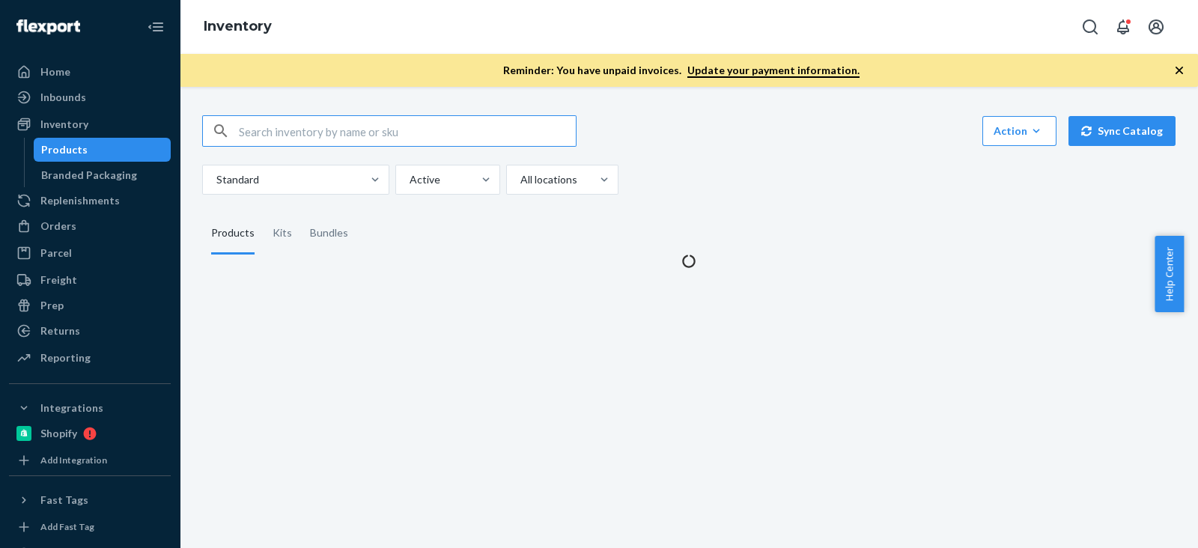
click at [326, 139] on input "text" at bounding box center [407, 131] width 337 height 30
type input "F137001-05"
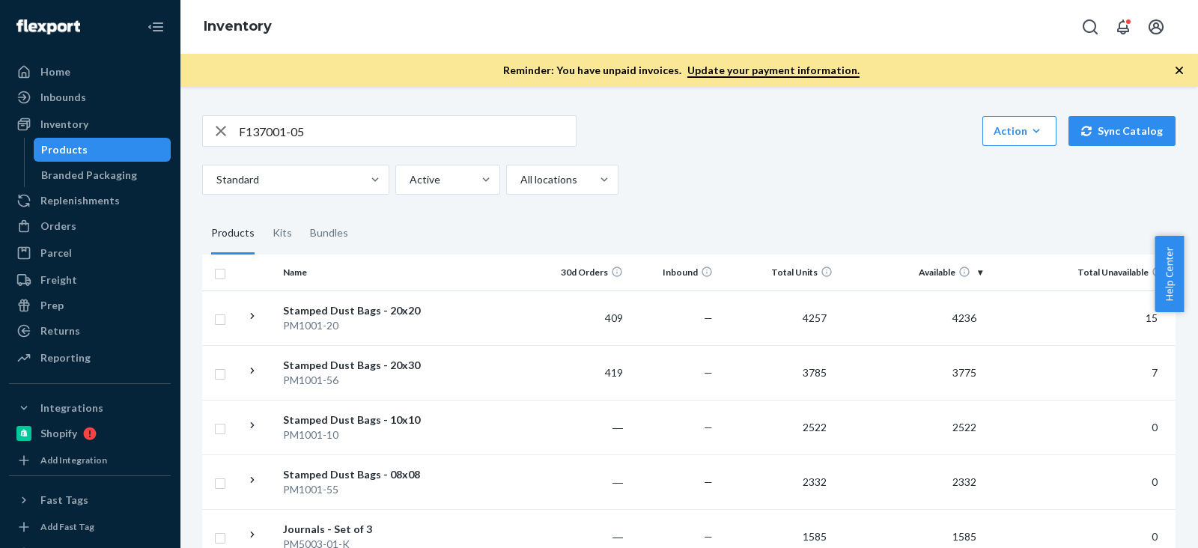
click at [471, 140] on input "F137001-05" at bounding box center [407, 131] width 337 height 30
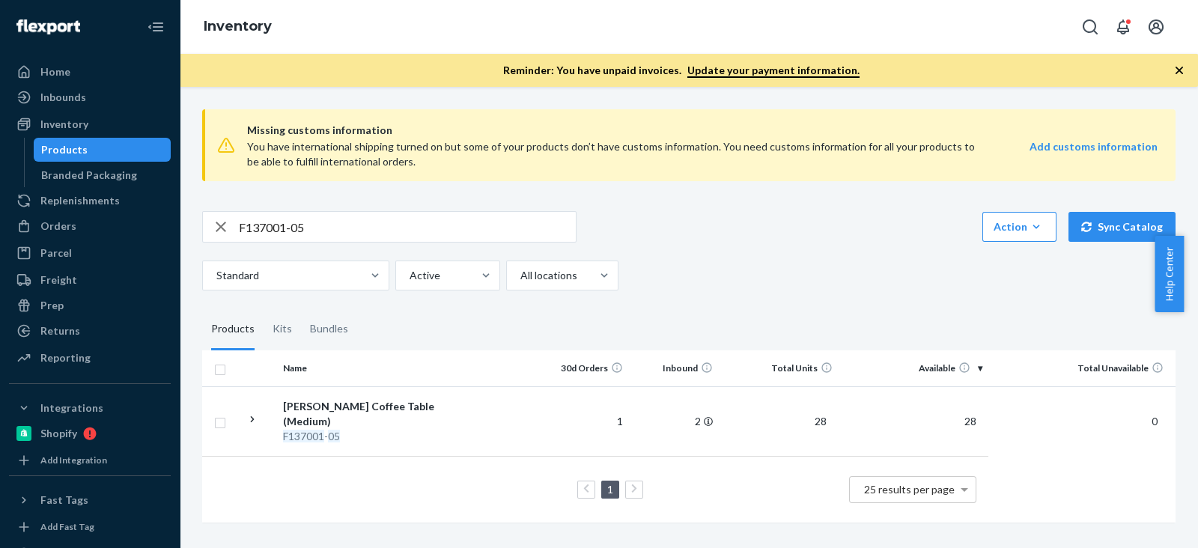
click at [0, 0] on div "Total Units physically present in Flexport network, includes DTC, RS & Internal…" at bounding box center [0, 0] width 0 height 0
click at [102, 230] on div "Orders" at bounding box center [89, 226] width 159 height 21
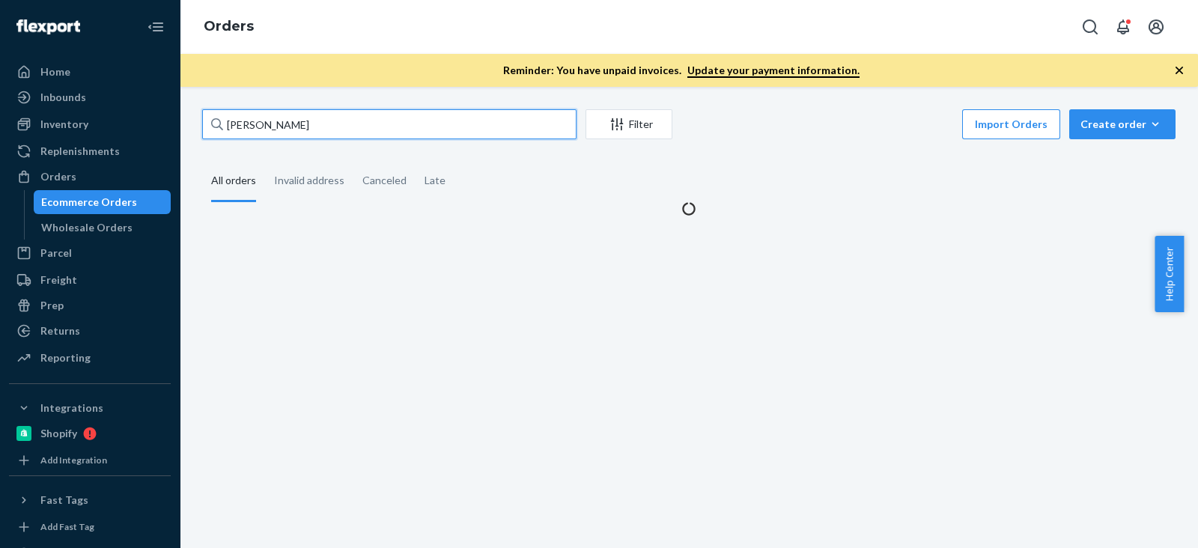
click at [290, 136] on input "[PERSON_NAME]" at bounding box center [389, 124] width 374 height 30
click at [290, 135] on input "[PERSON_NAME]" at bounding box center [389, 124] width 374 height 30
paste input "[PERSON_NAME]"
type input "[PERSON_NAME]"
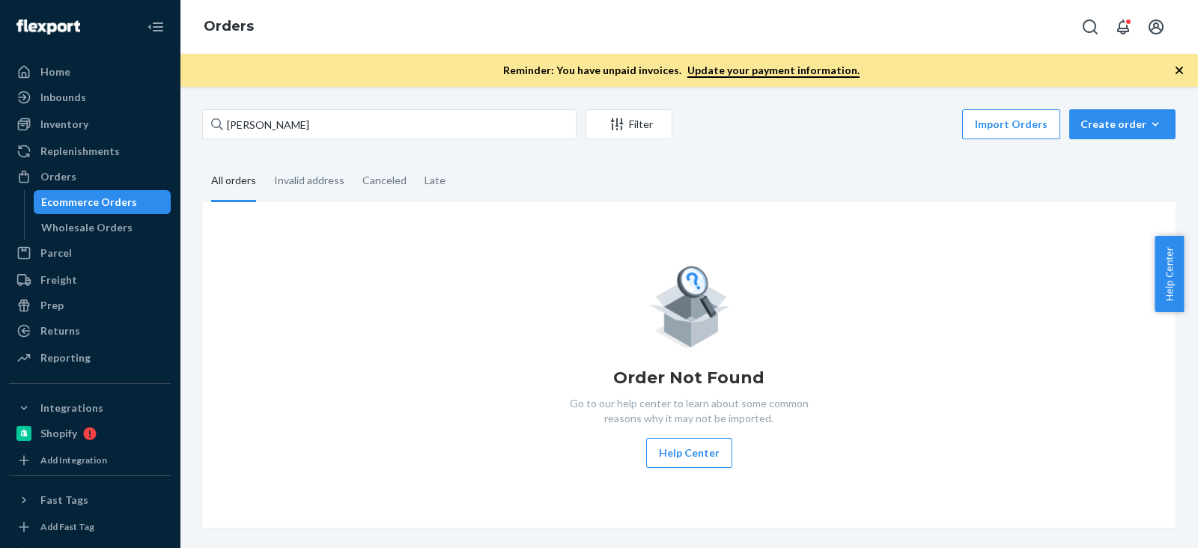
click at [1108, 402] on div "Order Not Found Go to our help center to learn about some common reasons why it…" at bounding box center [688, 365] width 949 height 206
click at [398, 353] on div "Order Not Found Go to our help center to learn about some common reasons why it…" at bounding box center [688, 365] width 949 height 206
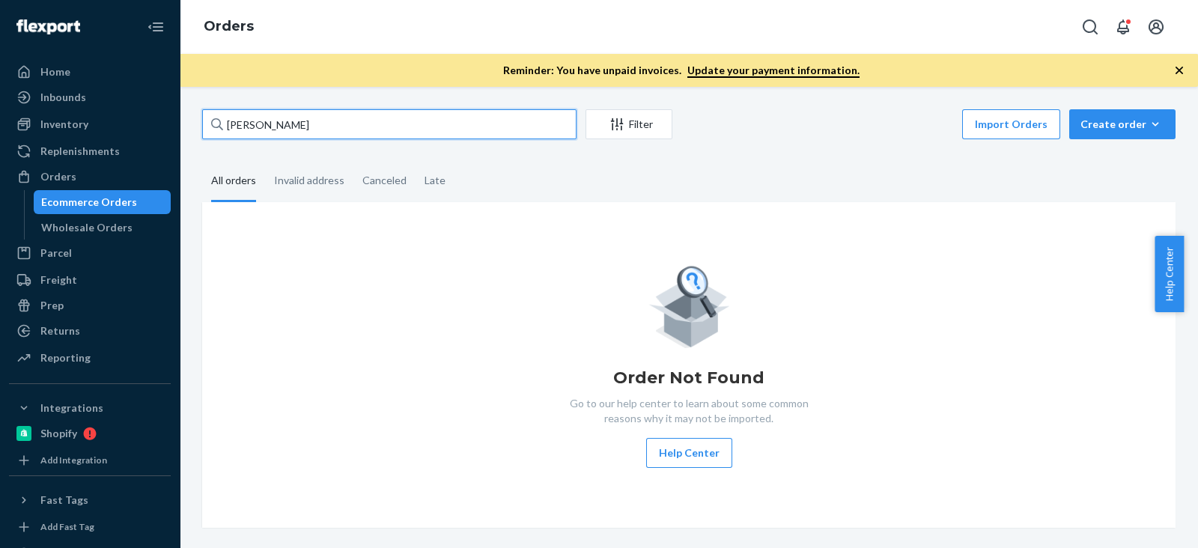
click at [341, 135] on input "[PERSON_NAME]" at bounding box center [389, 124] width 374 height 30
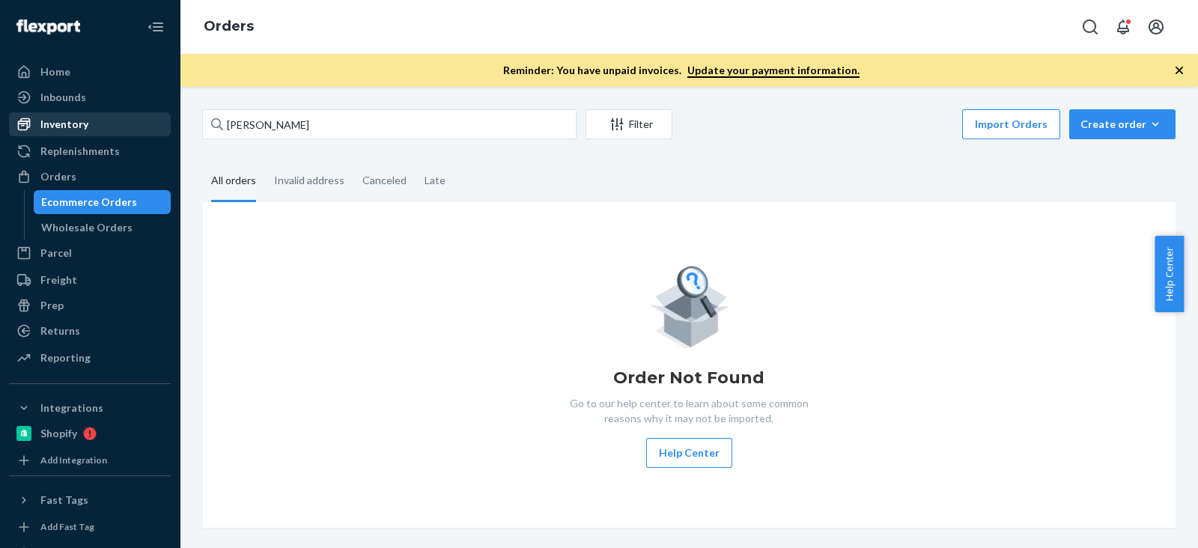
click at [105, 124] on div "Inventory" at bounding box center [89, 124] width 159 height 21
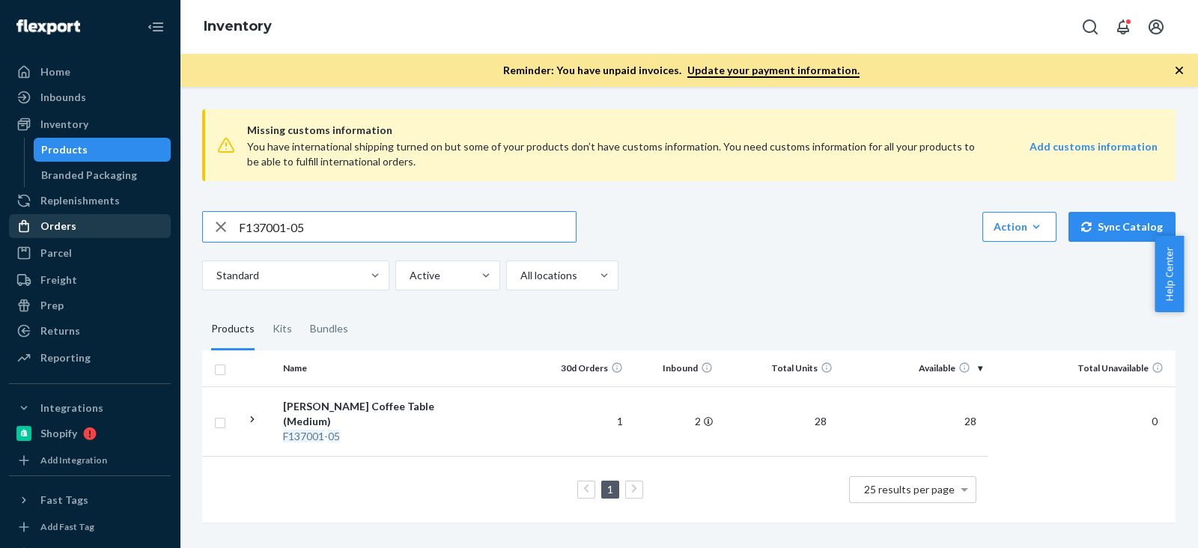
click at [97, 229] on div "Orders" at bounding box center [89, 226] width 159 height 21
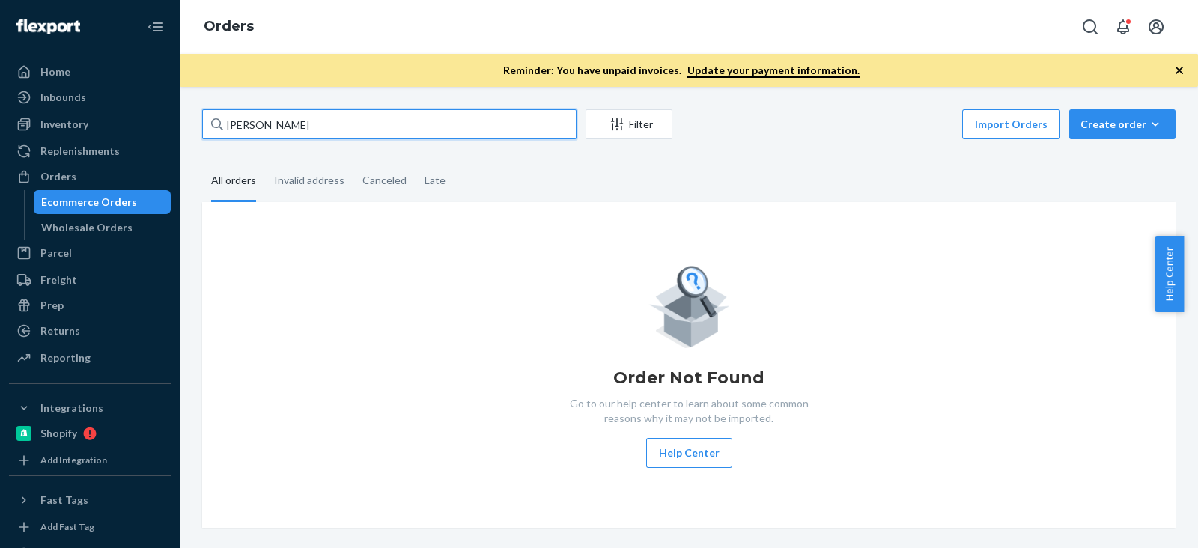
click at [281, 130] on input "Christine Strader" at bounding box center [389, 124] width 374 height 30
paste input "Sara Bourg"
type input "Sara Bourg"
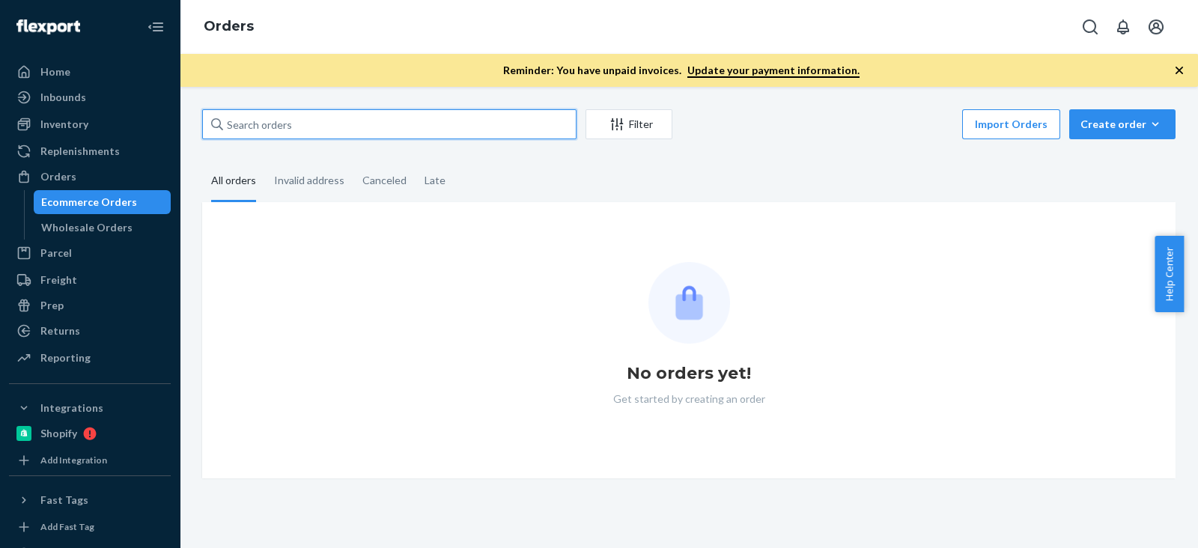
click at [315, 120] on input "text" at bounding box center [389, 124] width 374 height 30
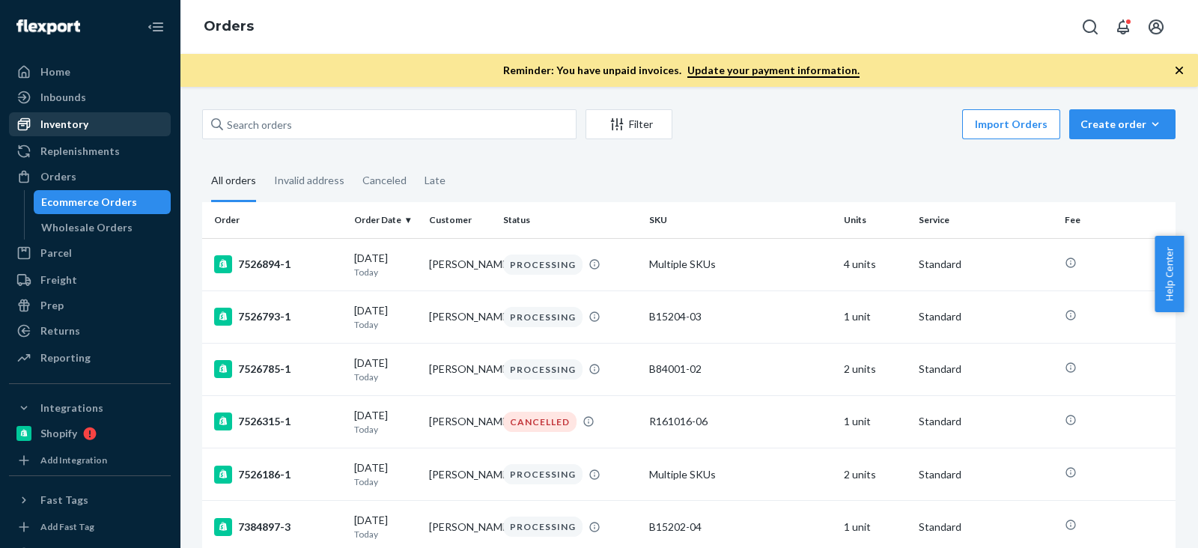
click at [112, 118] on div "Inventory" at bounding box center [89, 124] width 159 height 21
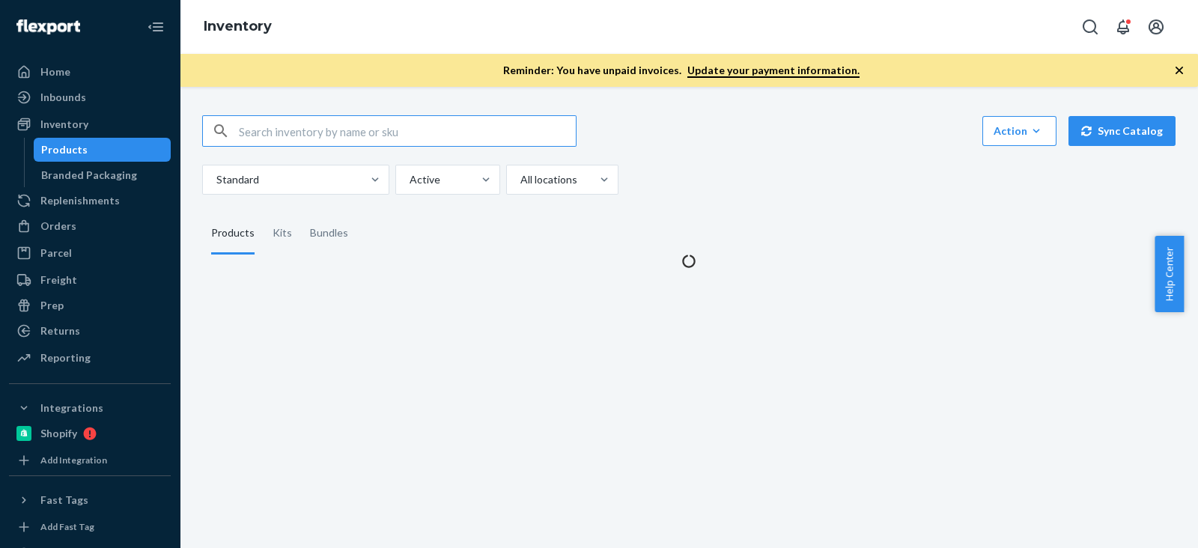
click at [272, 137] on input "text" at bounding box center [407, 131] width 337 height 30
type input "F137002-01"
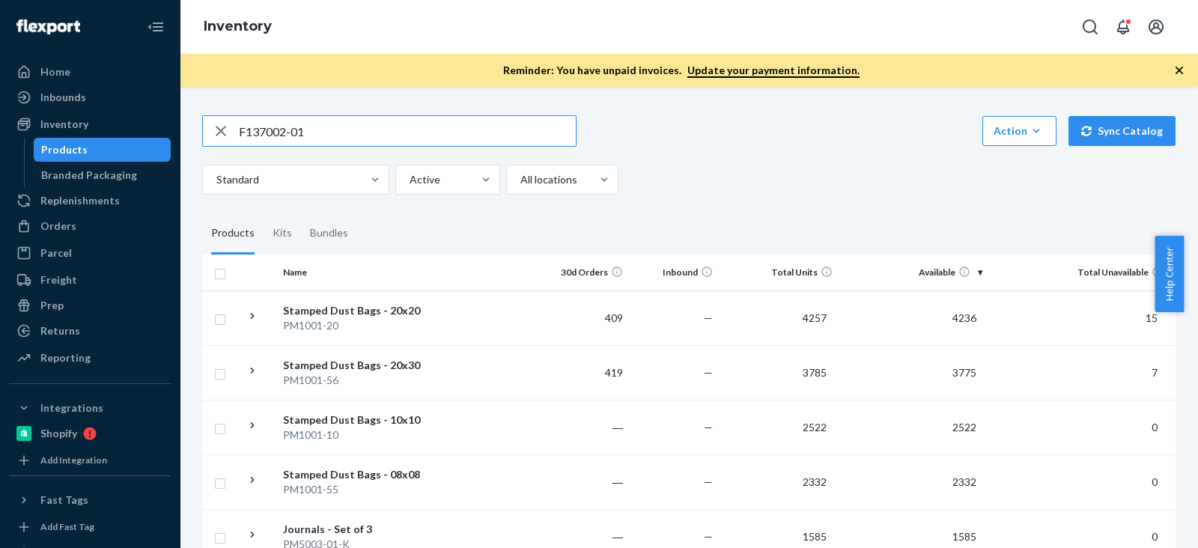
click at [345, 124] on input "F137002-01" at bounding box center [407, 131] width 337 height 30
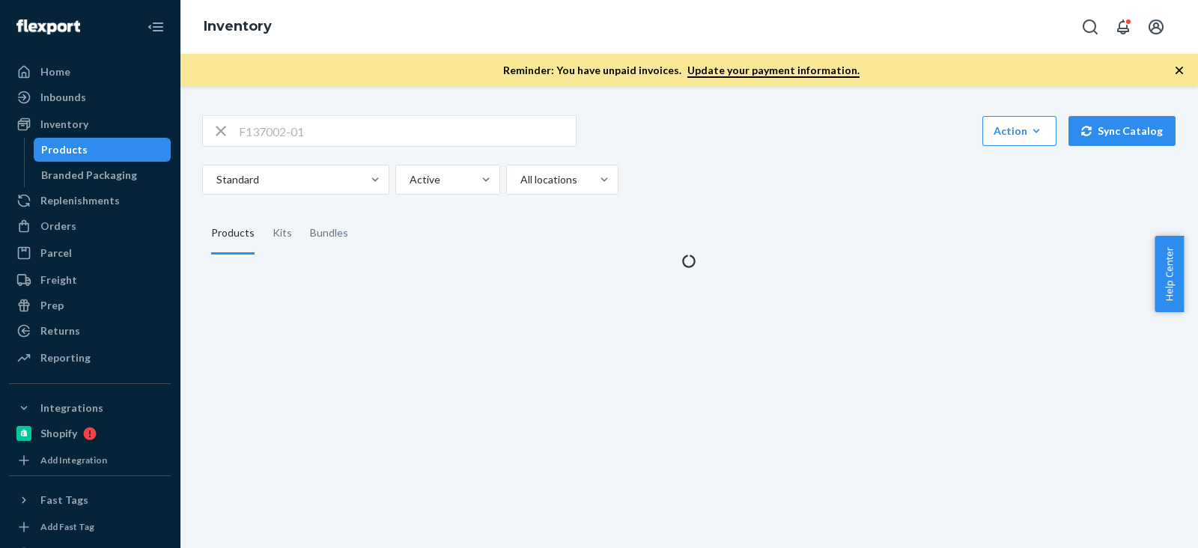
click at [732, 171] on div "Standard Active All locations" at bounding box center [683, 180] width 962 height 30
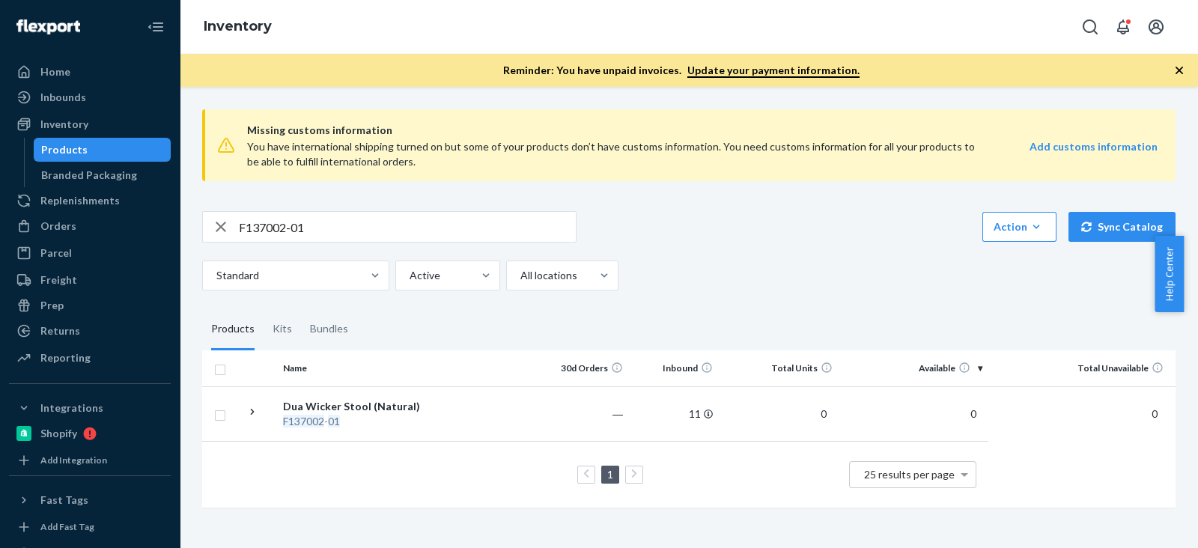
click at [283, 228] on input "F137002-01" at bounding box center [407, 227] width 337 height 30
click at [106, 209] on div "Replenishments" at bounding box center [89, 200] width 159 height 21
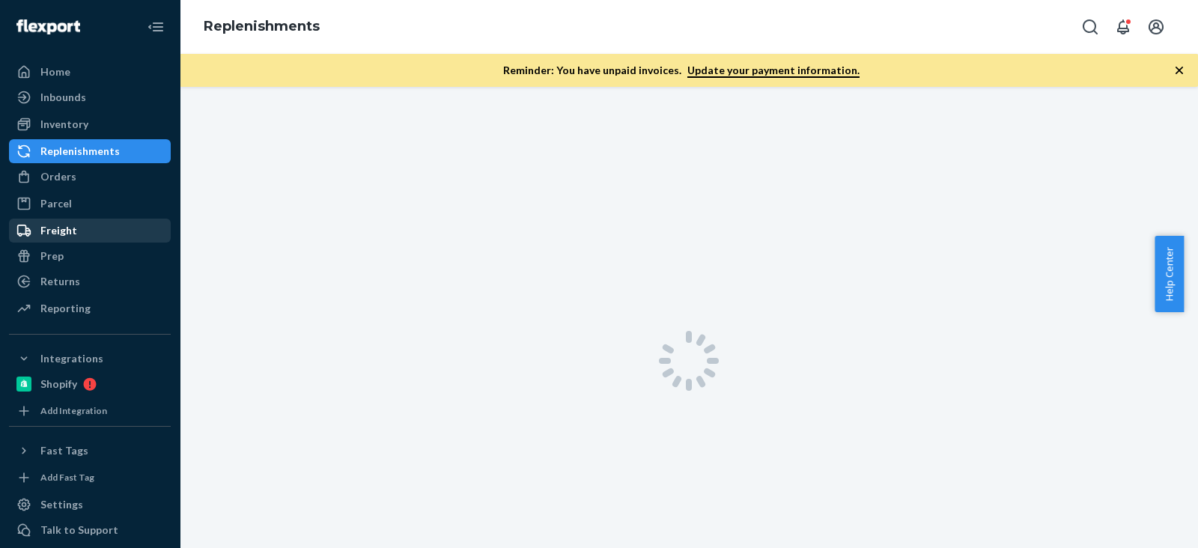
click at [71, 237] on ul "Home Inbounds Shipping Plans Problems Inventory Products Branded Packaging Repl…" at bounding box center [90, 191] width 162 height 262
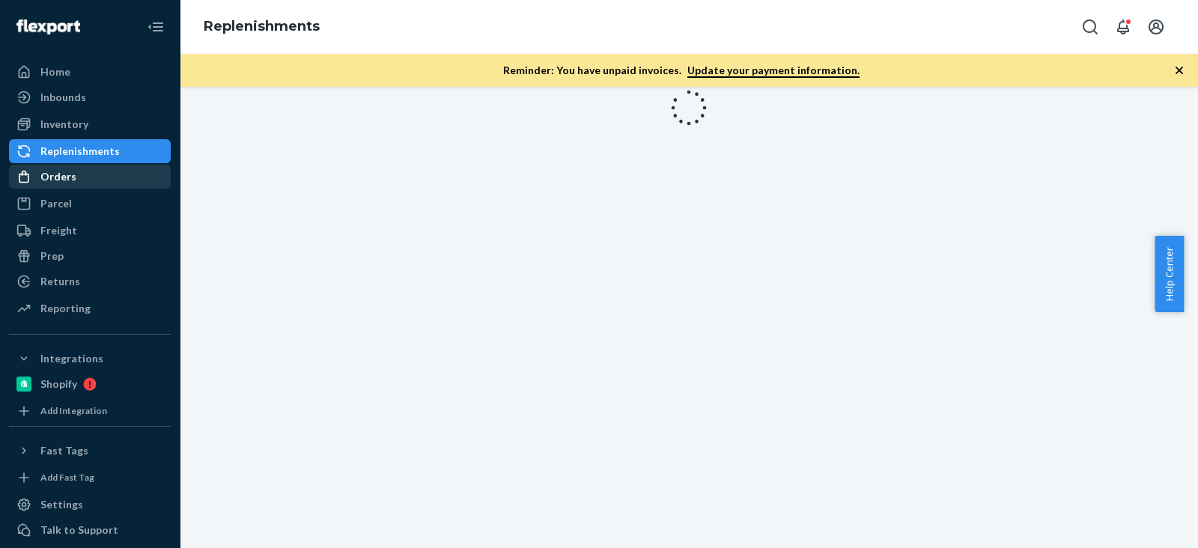
click at [64, 187] on link "Orders" at bounding box center [90, 177] width 162 height 24
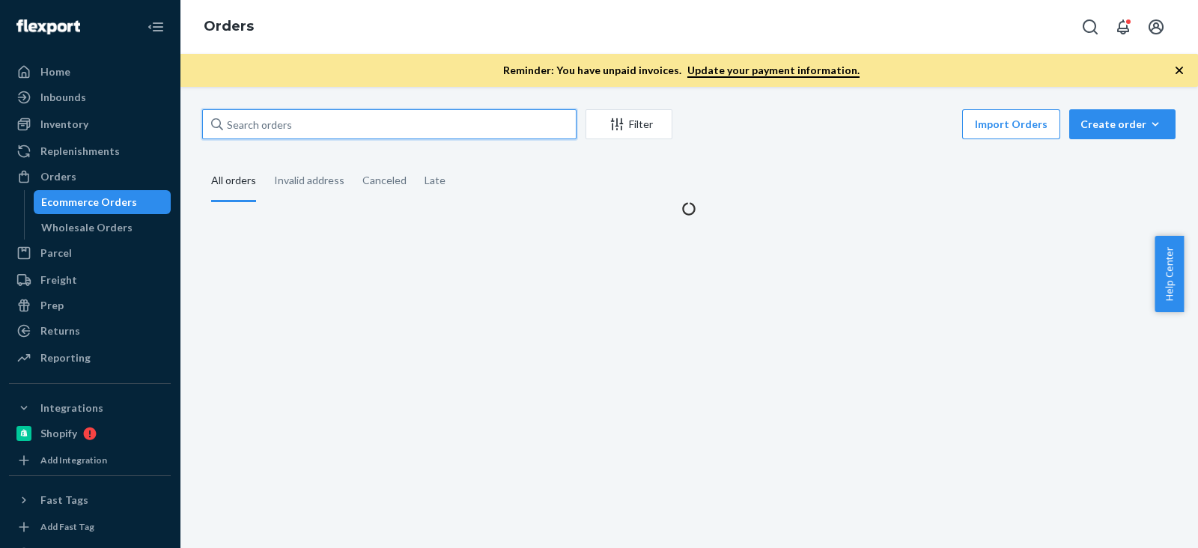
click at [249, 136] on input "text" at bounding box center [389, 124] width 374 height 30
paste input "Sydney Sznajder"
type input "Sydney Sznajder"
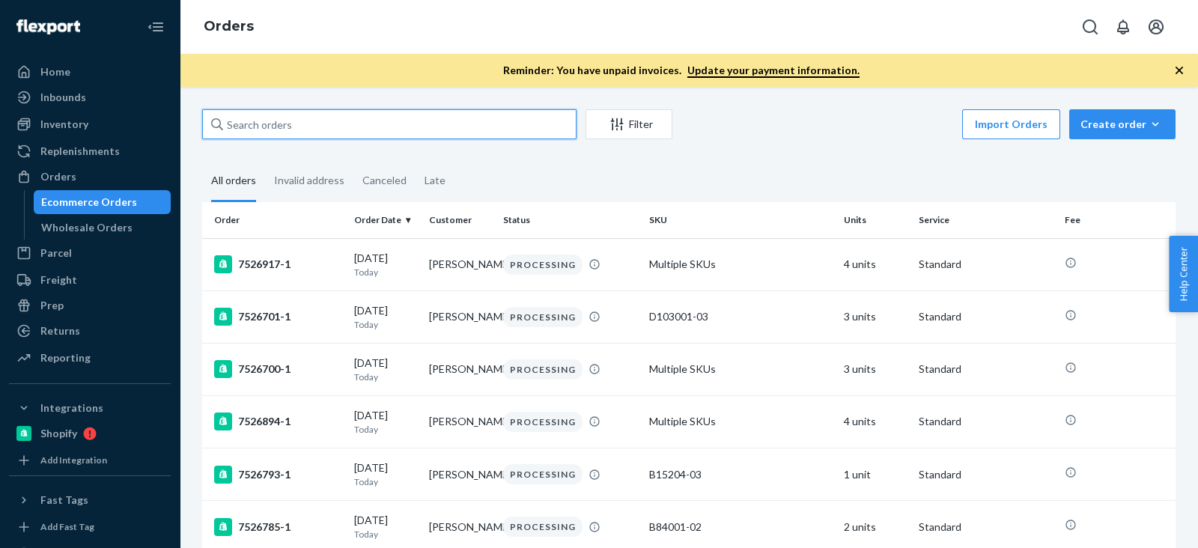
click at [309, 133] on input "text" at bounding box center [389, 124] width 374 height 30
paste input "[PERSON_NAME]"
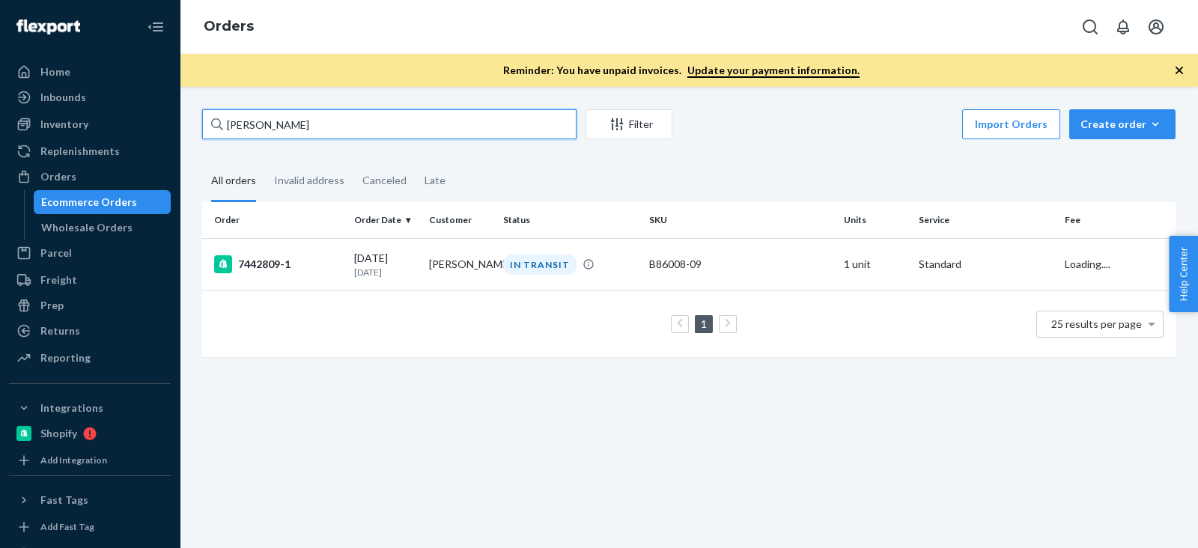
type input "[PERSON_NAME]"
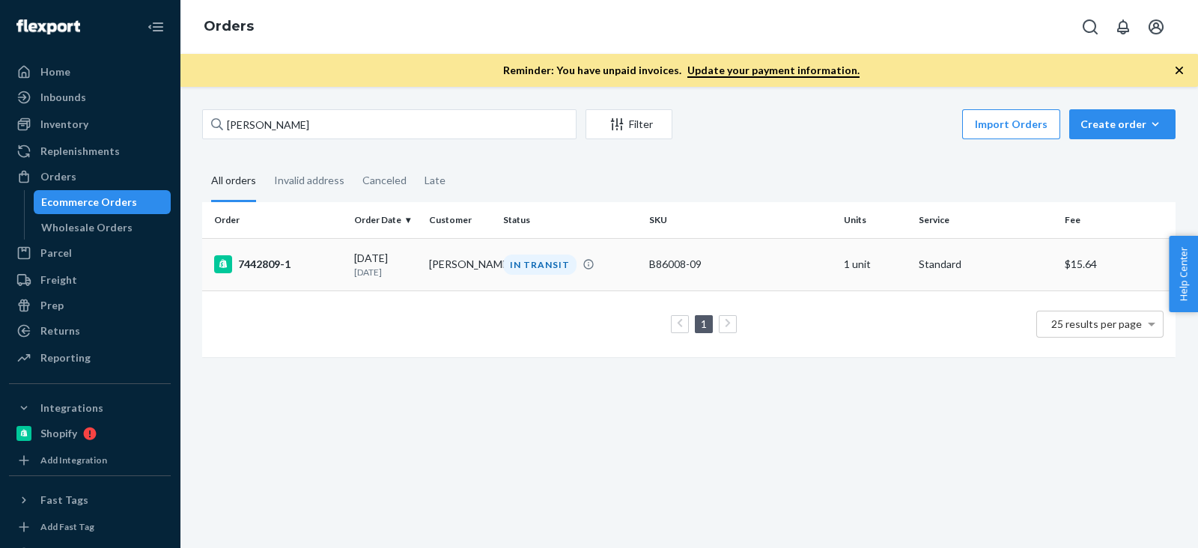
click at [272, 262] on div "7442809-1" at bounding box center [278, 264] width 128 height 18
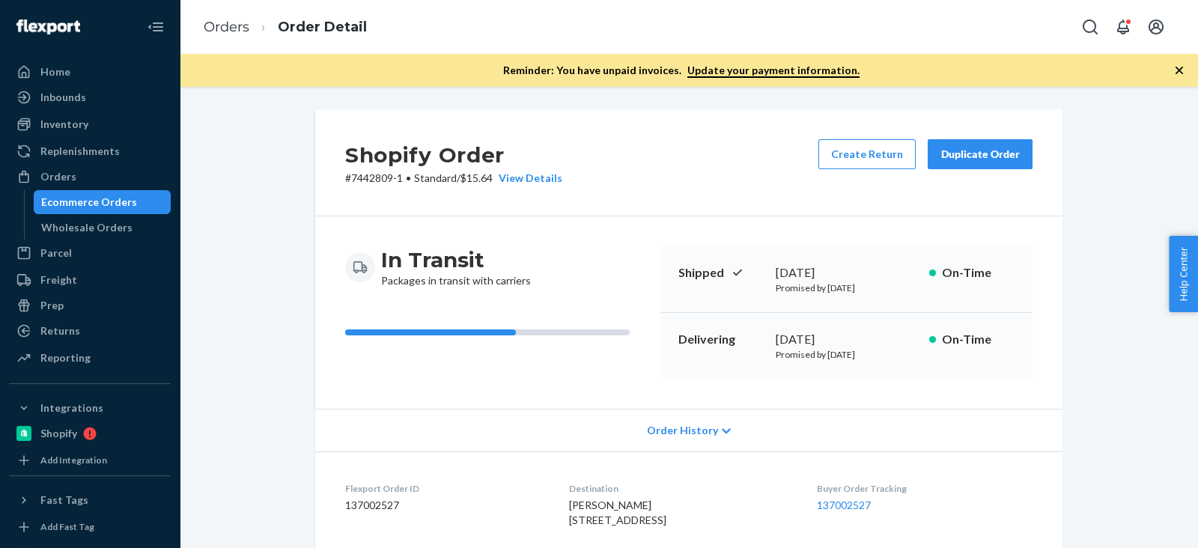
scroll to position [468, 0]
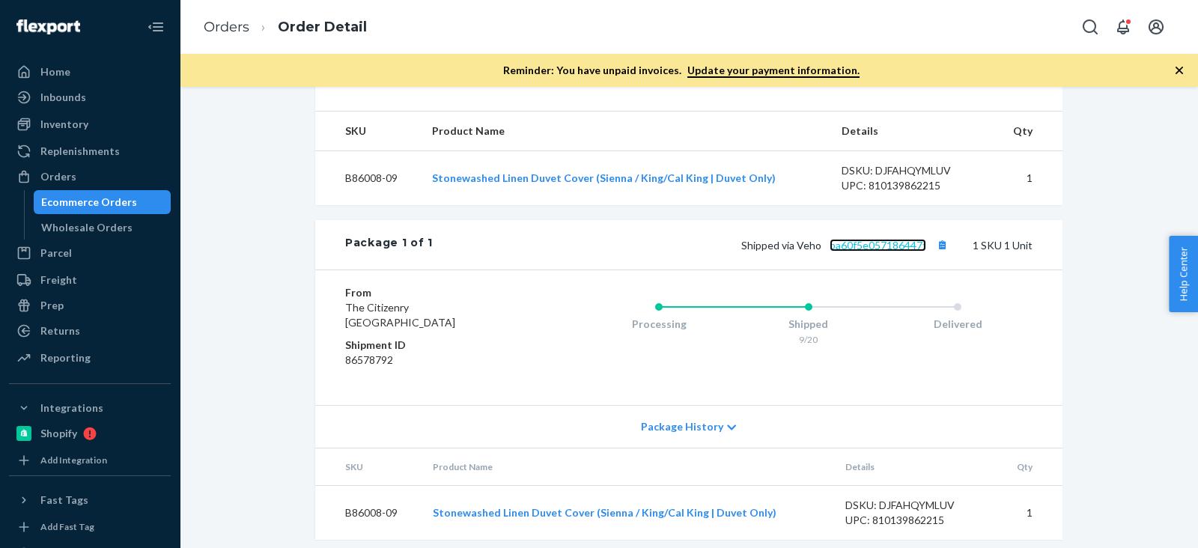
click at [898, 252] on link "ba60f5e057186447f" at bounding box center [877, 245] width 97 height 13
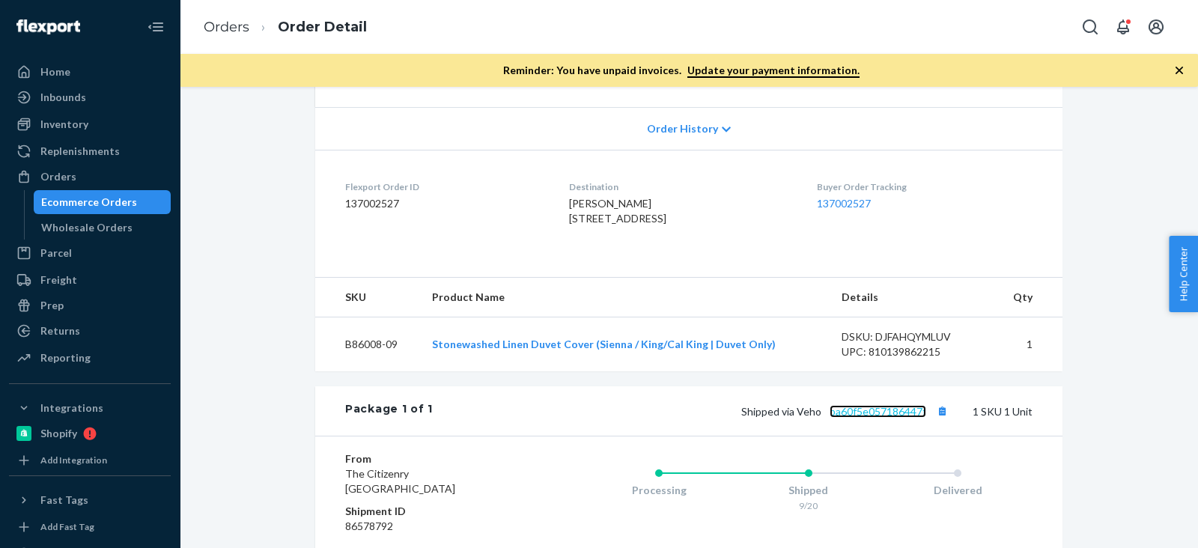
scroll to position [319, 0]
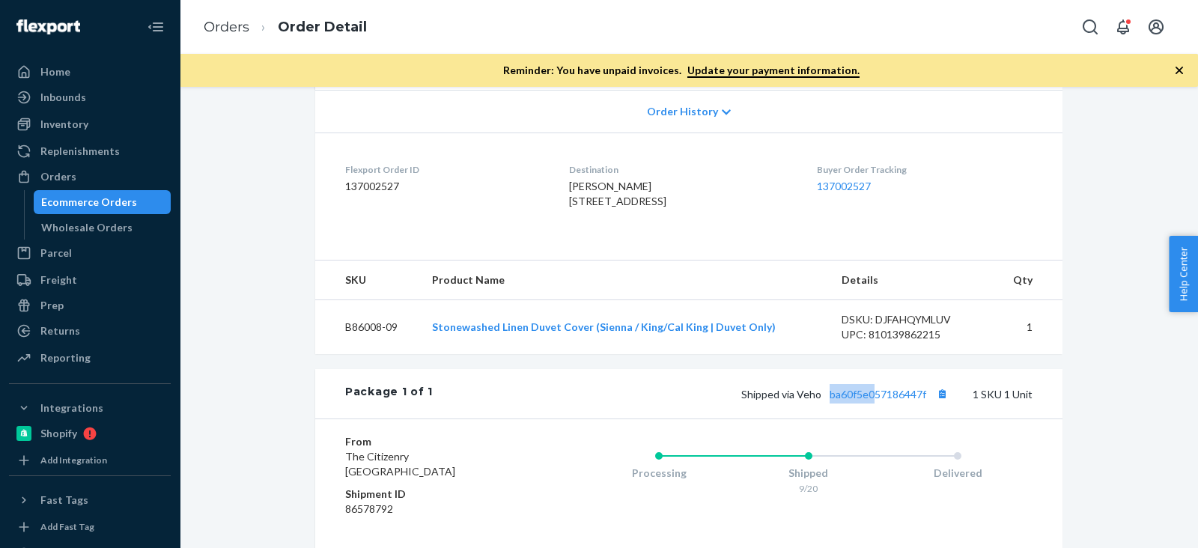
drag, startPoint x: 823, startPoint y: 424, endPoint x: 433, endPoint y: 73, distance: 524.7
click at [858, 403] on div "Shipped via Veho ba60f5e057186447f 1 SKU 1 Unit" at bounding box center [733, 393] width 600 height 19
click at [97, 136] on div "Inventory Products Branded Packaging" at bounding box center [90, 124] width 162 height 25
click at [115, 127] on div "Inventory" at bounding box center [89, 124] width 159 height 21
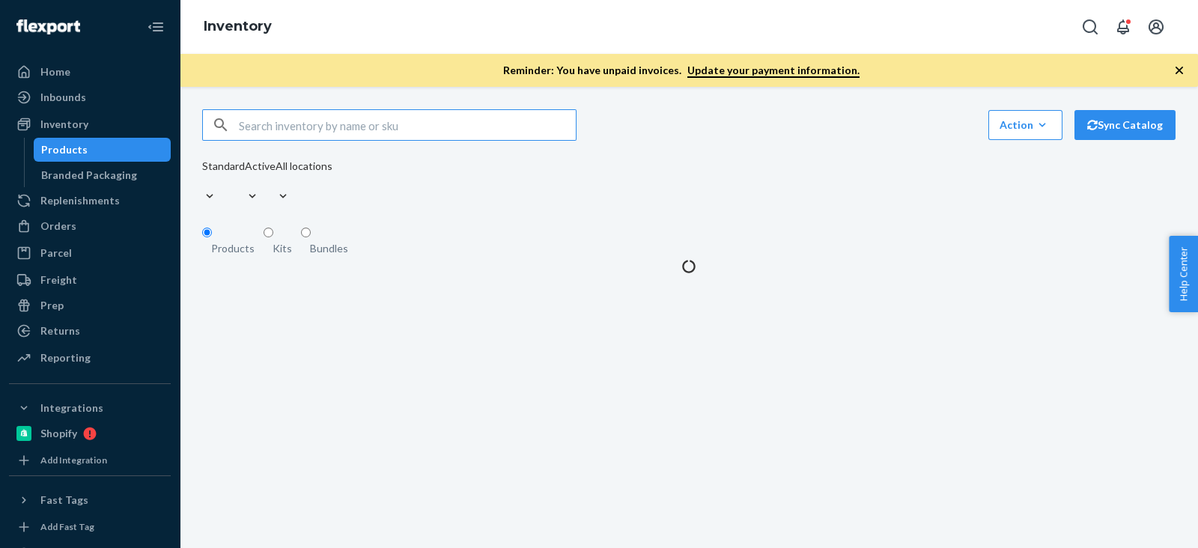
click at [326, 112] on div "Action Create product Create kit or bundle Bulk create products Bulk update pro…" at bounding box center [689, 191] width 996 height 165
click at [332, 117] on input "text" at bounding box center [407, 125] width 337 height 30
paste input "B86017-16"
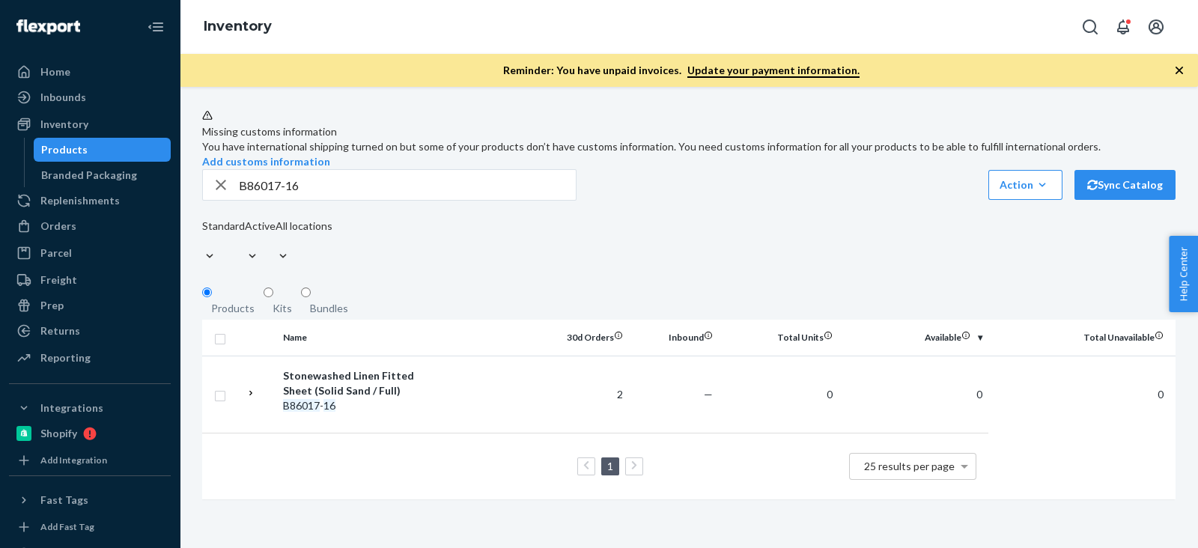
click at [1083, 312] on fieldset "Products Kits Bundles" at bounding box center [688, 303] width 973 height 34
click at [755, 302] on div "Missing customs information You have international shipping turned on but some …" at bounding box center [689, 311] width 996 height 405
drag, startPoint x: 326, startPoint y: 236, endPoint x: 182, endPoint y: 217, distance: 144.9
click at [173, 211] on div "Home Inbounds Shipping Plans Problems Inventory Products Branded Packaging Repl…" at bounding box center [599, 274] width 1198 height 548
click at [675, 258] on div "B86017-16 Action Create product Create kit or bundle Bulk create products Bulk …" at bounding box center [688, 218] width 973 height 99
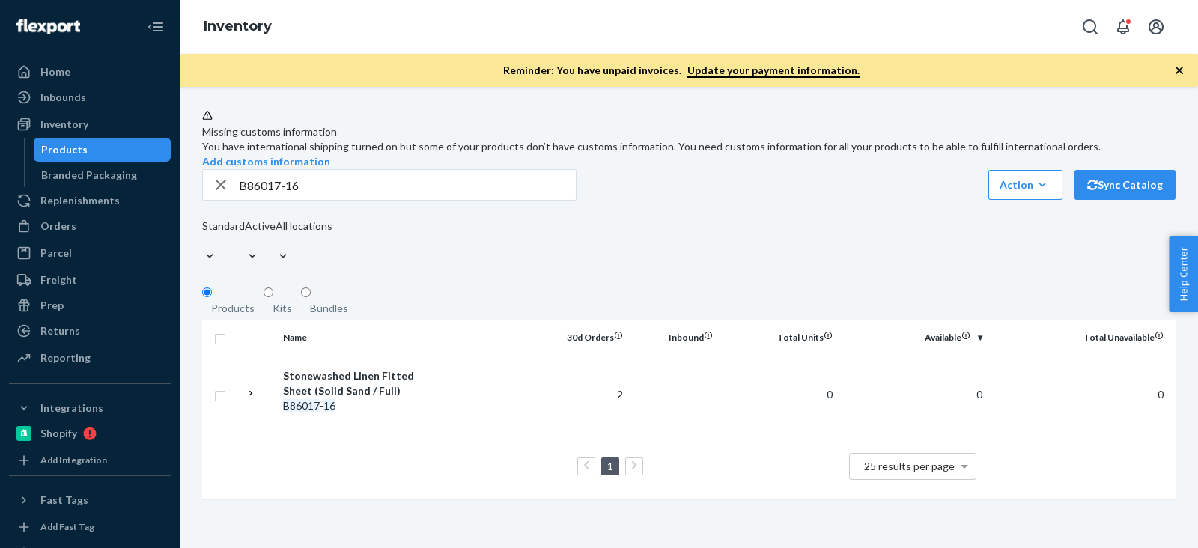
click at [677, 255] on div "B86017-16 Action Create product Create kit or bundle Bulk create products Bulk …" at bounding box center [688, 218] width 973 height 99
click at [285, 200] on input "B86017-16" at bounding box center [407, 185] width 337 height 30
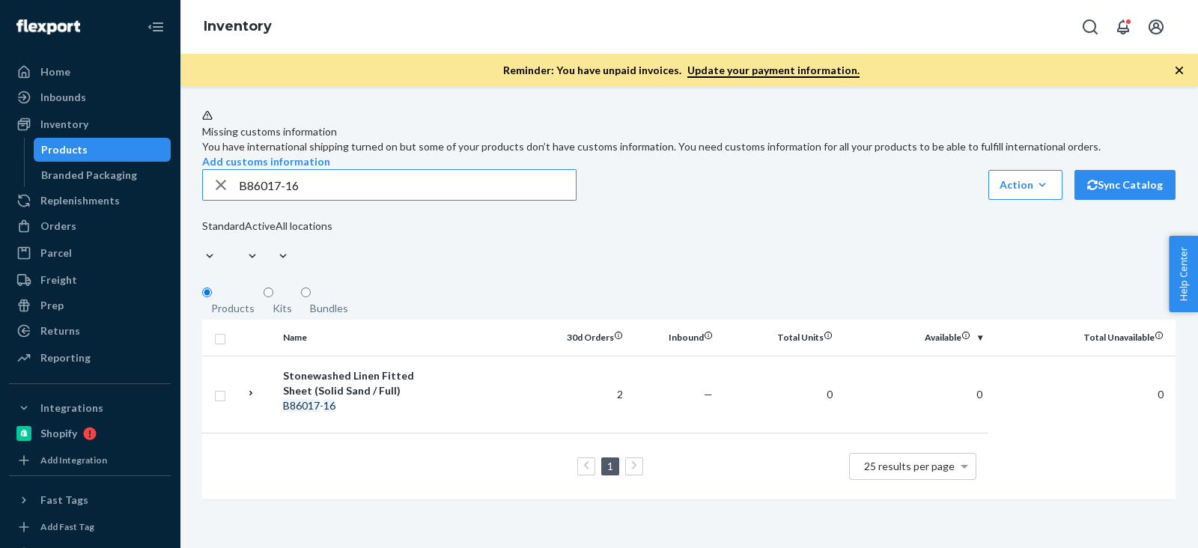
paste input "03-02"
type input "B86003-02"
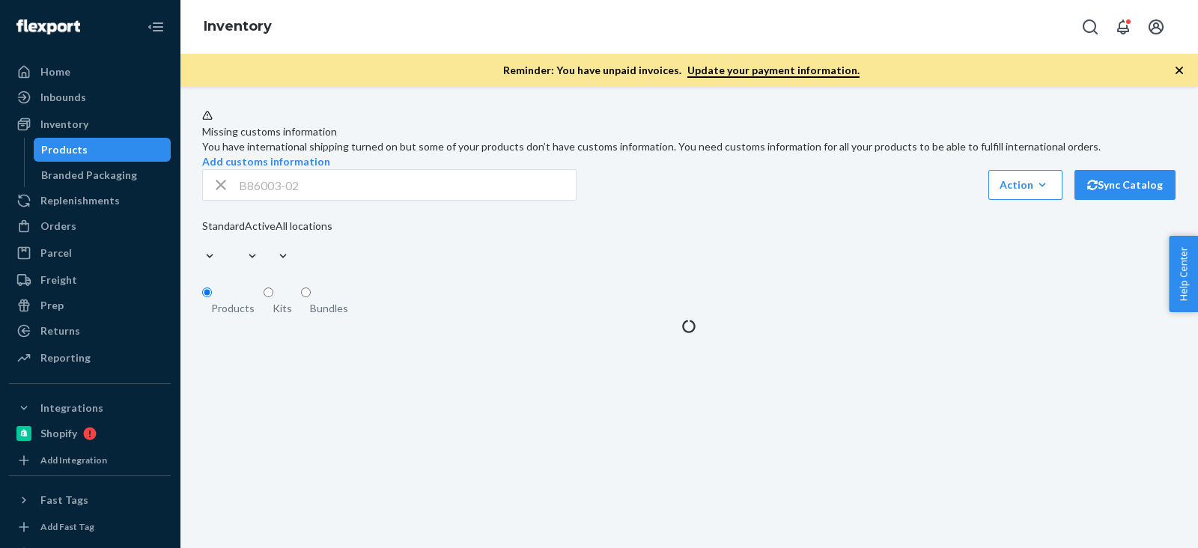
click at [800, 245] on div "B86003-02 Action Create product Create kit or bundle Bulk create products Bulk …" at bounding box center [688, 218] width 973 height 99
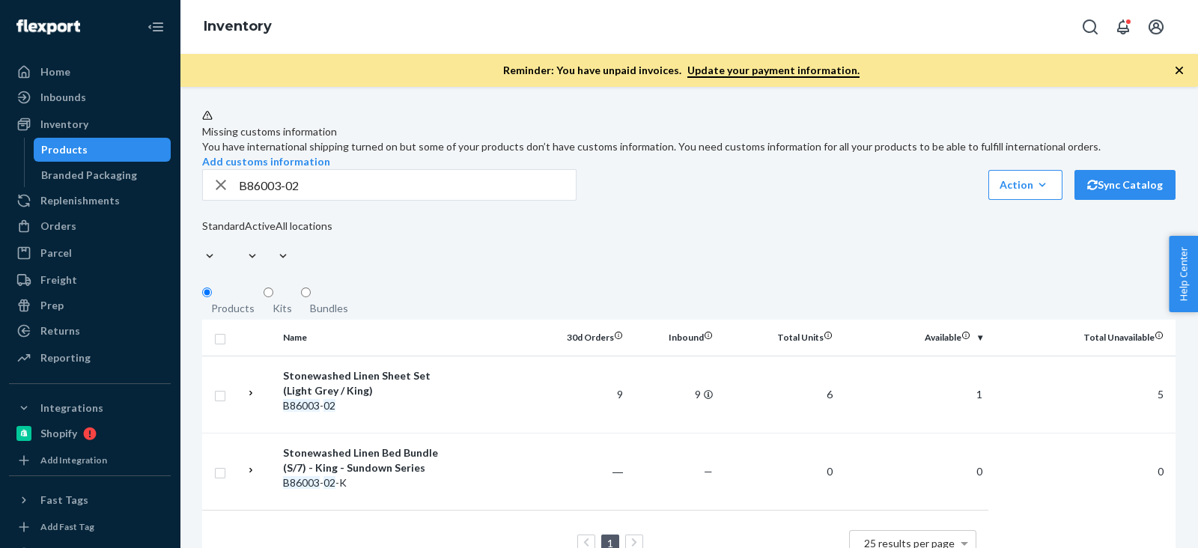
click at [799, 249] on div "B86003-02 Action Create product Create kit or bundle Bulk create products Bulk …" at bounding box center [688, 218] width 973 height 99
click at [990, 313] on fieldset "Products Kits Bundles" at bounding box center [688, 303] width 973 height 34
click at [91, 219] on div "Orders" at bounding box center [89, 226] width 159 height 21
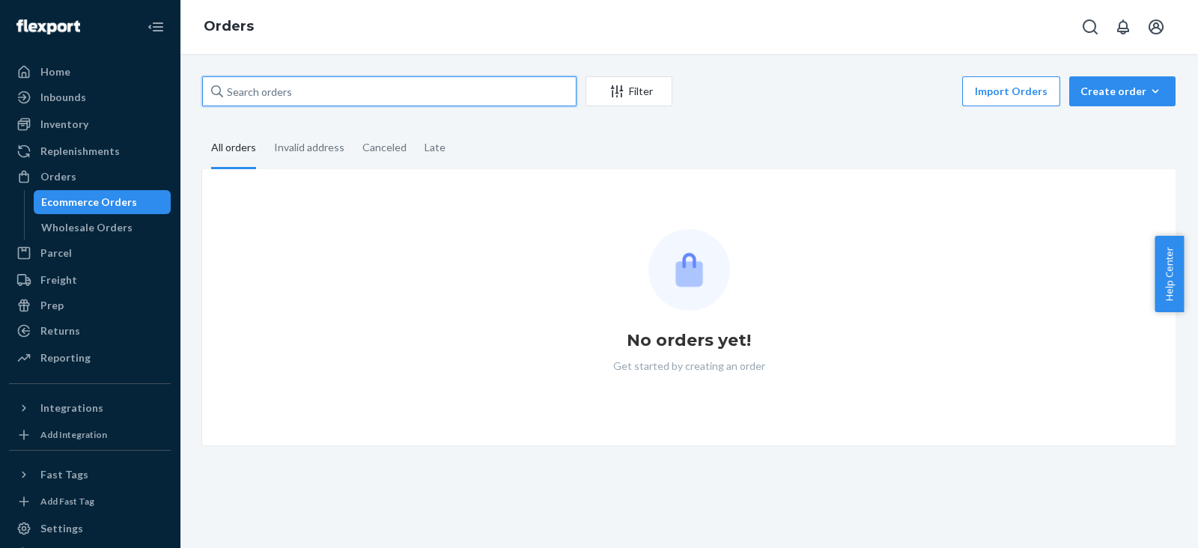
click at [297, 103] on input "text" at bounding box center [389, 91] width 374 height 30
paste input "[PERSON_NAME]"
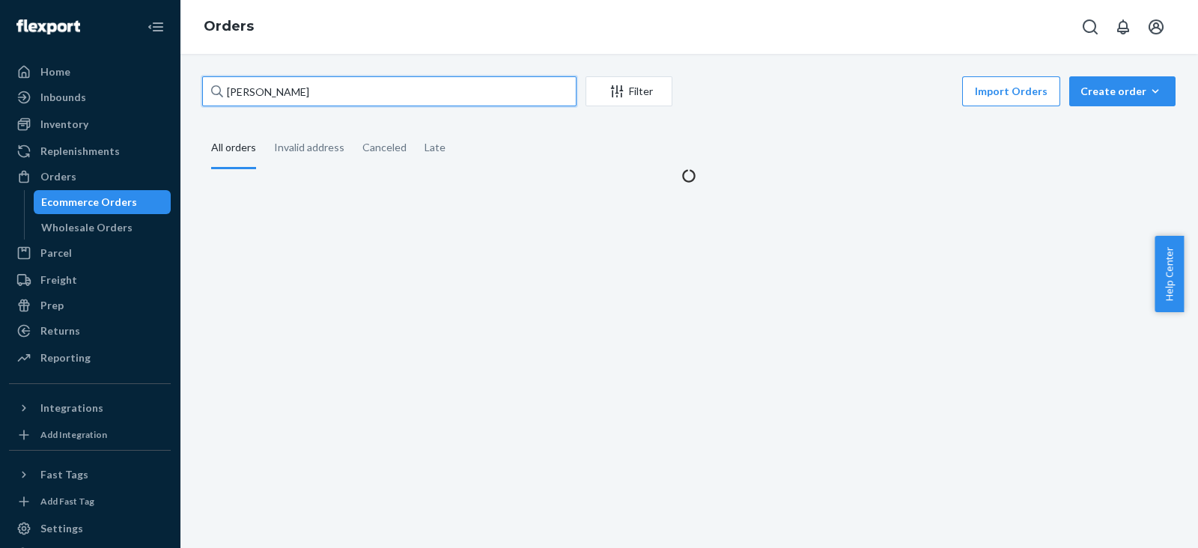
type input "[PERSON_NAME]"
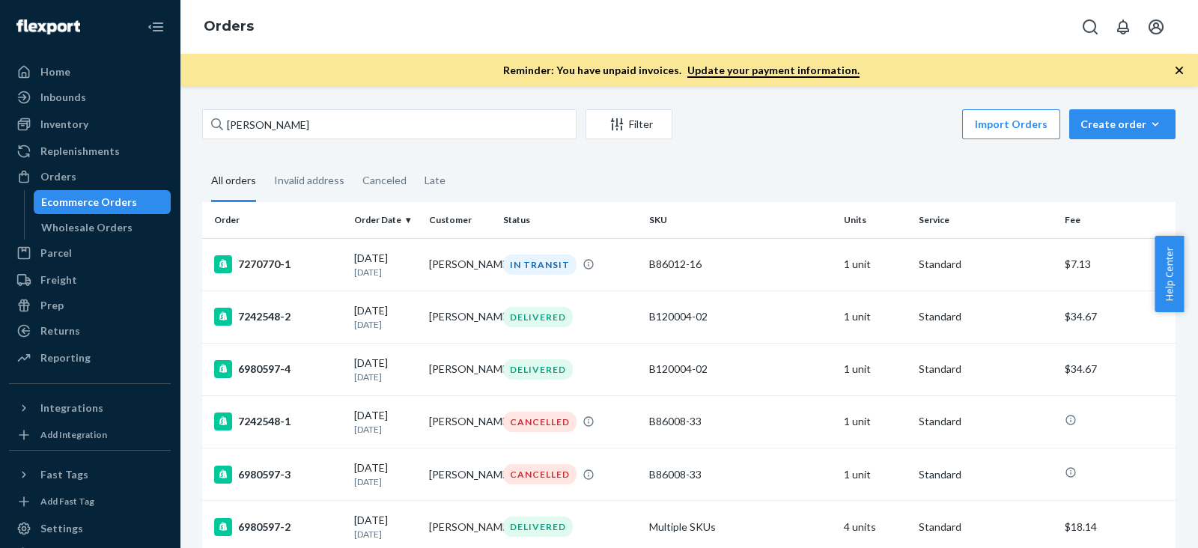
click at [755, 162] on fieldset "All orders Invalid address Canceled Late" at bounding box center [688, 181] width 973 height 41
drag, startPoint x: 738, startPoint y: 150, endPoint x: 1133, endPoint y: 67, distance: 403.2
click at [760, 149] on div "Josephine Griego Filter Import Orders Create order Ecommerce order Removal orde…" at bounding box center [689, 397] width 996 height 577
drag, startPoint x: 1179, startPoint y: 65, endPoint x: 1148, endPoint y: 73, distance: 31.6
click at [1179, 66] on icon "button" at bounding box center [1179, 70] width 15 height 15
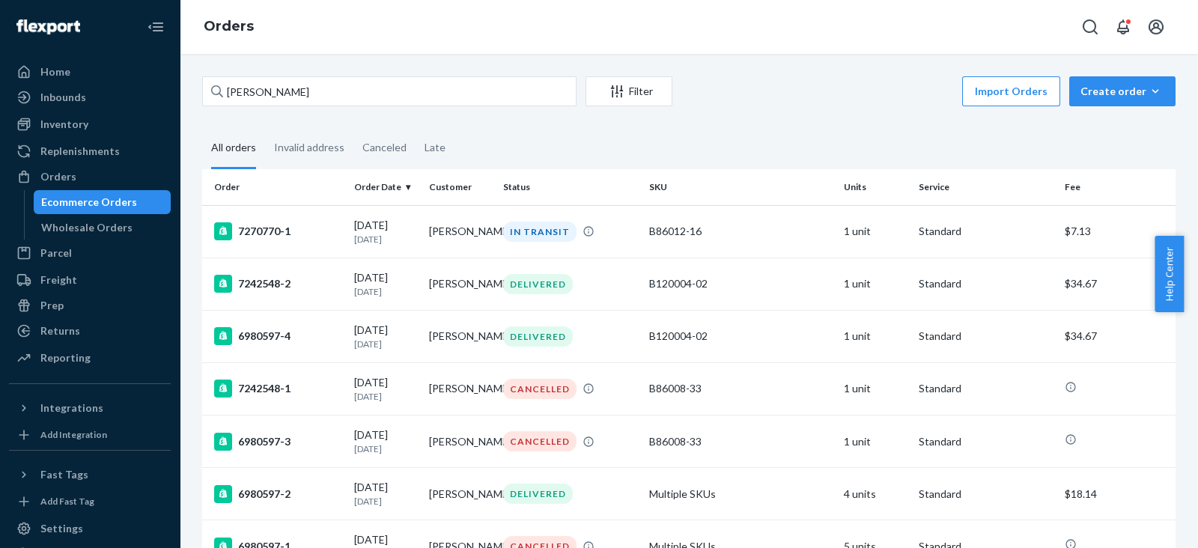
drag, startPoint x: 775, startPoint y: 142, endPoint x: 709, endPoint y: 162, distance: 68.9
click at [774, 141] on fieldset "All orders Invalid address Canceled Late" at bounding box center [688, 148] width 973 height 41
click at [273, 230] on div "7270770-1" at bounding box center [278, 231] width 128 height 18
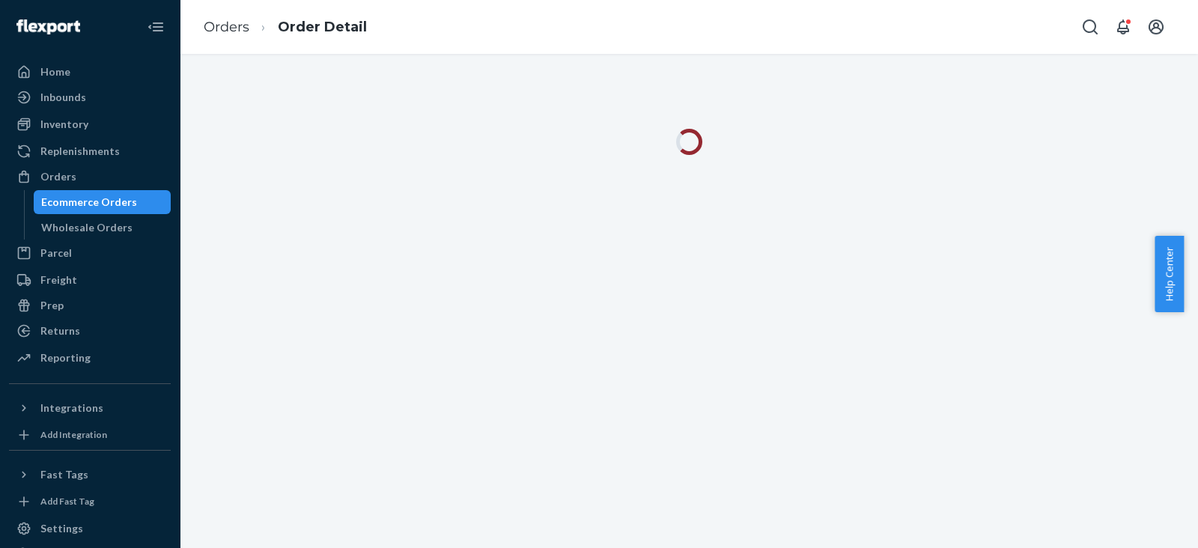
click at [737, 117] on div at bounding box center [689, 301] width 1018 height 494
click at [570, 204] on div at bounding box center [689, 301] width 1018 height 494
click at [457, 185] on div at bounding box center [689, 301] width 1018 height 494
click at [454, 189] on div at bounding box center [689, 301] width 1018 height 494
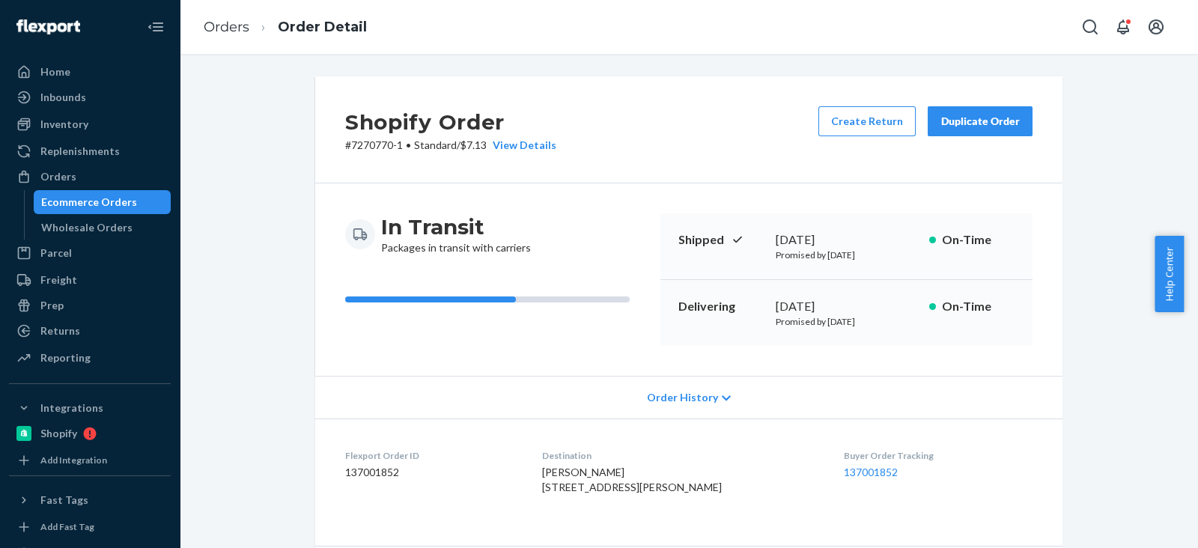
click at [304, 165] on div "Shopify Order # 7270770-1 • Standard / $7.13 View Details Create Return Duplica…" at bounding box center [689, 510] width 770 height 868
click at [258, 168] on div "Shopify Order # 7270770-1 • Standard / $7.13 View Details Create Return Duplica…" at bounding box center [689, 534] width 996 height 916
click at [269, 167] on div "Shopify Order # 7270770-1 • Standard / $7.13 View Details Create Return Duplica…" at bounding box center [689, 534] width 996 height 916
click at [430, 183] on div "In Transit Packages in transit with carriers Shipped September 20, 2025 Promise…" at bounding box center [688, 279] width 747 height 192
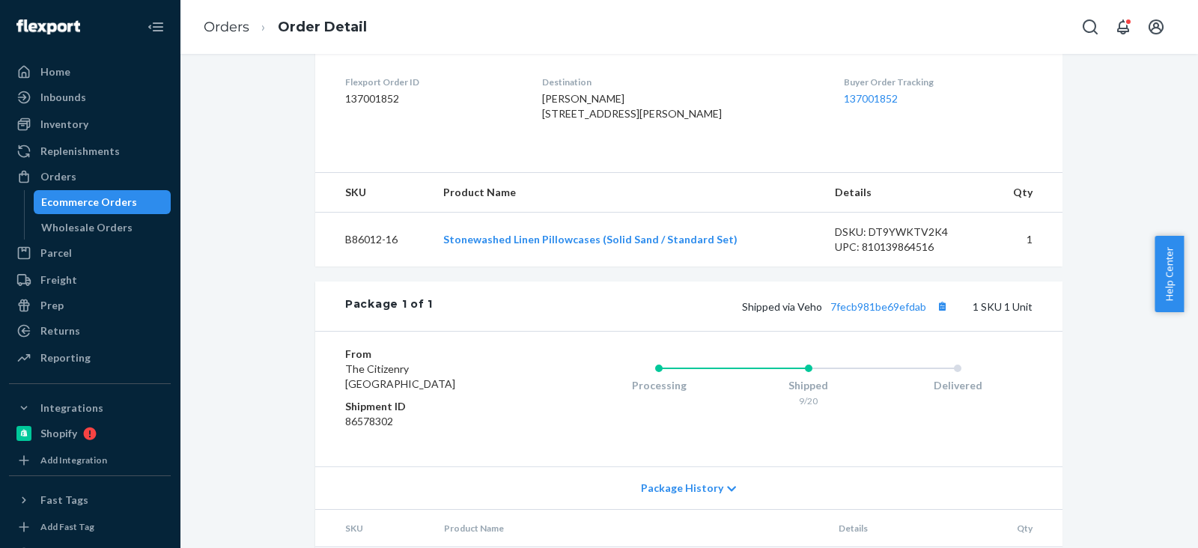
scroll to position [468, 0]
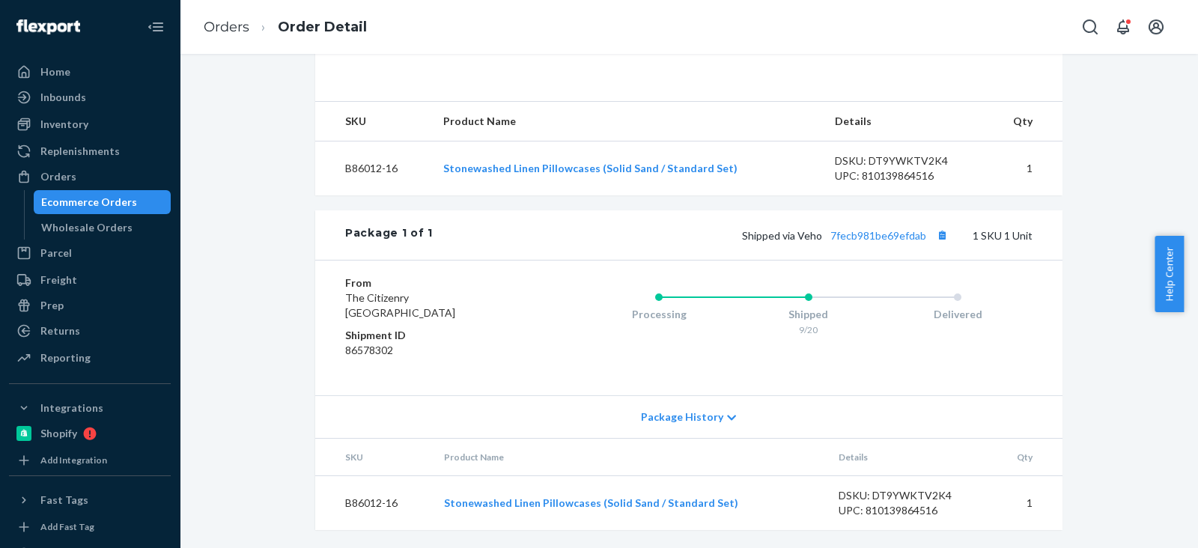
click at [511, 237] on div "Shipped via Veho 7fecb981be69efdab 1 SKU 1 Unit" at bounding box center [733, 234] width 600 height 19
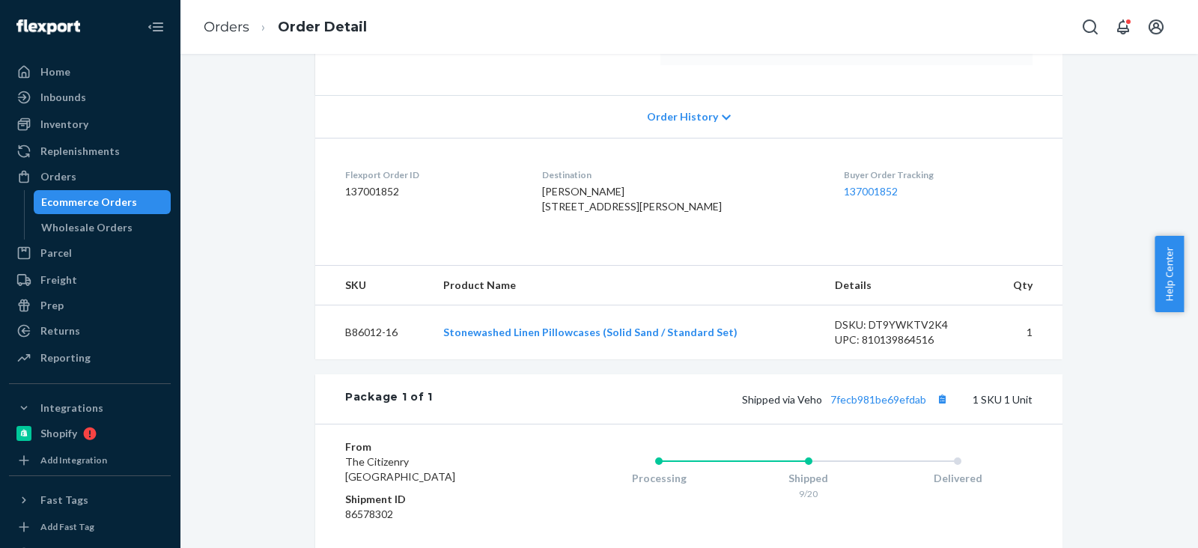
scroll to position [0, 0]
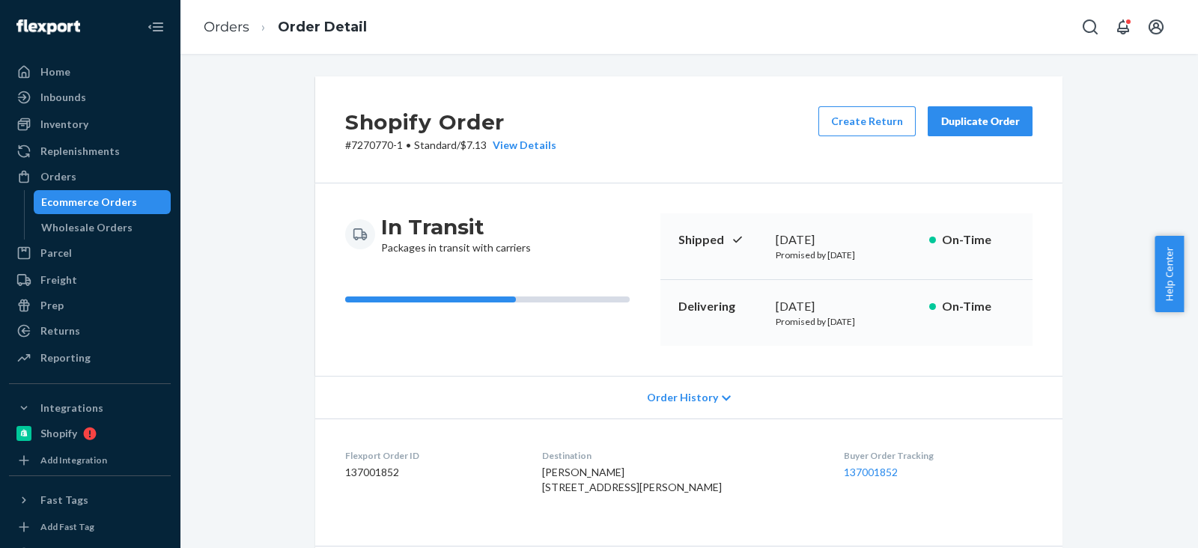
click at [545, 219] on div "In Transit Packages in transit with carriers" at bounding box center [496, 234] width 303 height 42
click at [292, 144] on div "Shopify Order # 7270770-1 • Standard / $7.13 View Details Create Return Duplica…" at bounding box center [689, 534] width 996 height 916
click at [566, 212] on div "In Transit Packages in transit with carriers Shipped September 20, 2025 Promise…" at bounding box center [688, 279] width 747 height 192
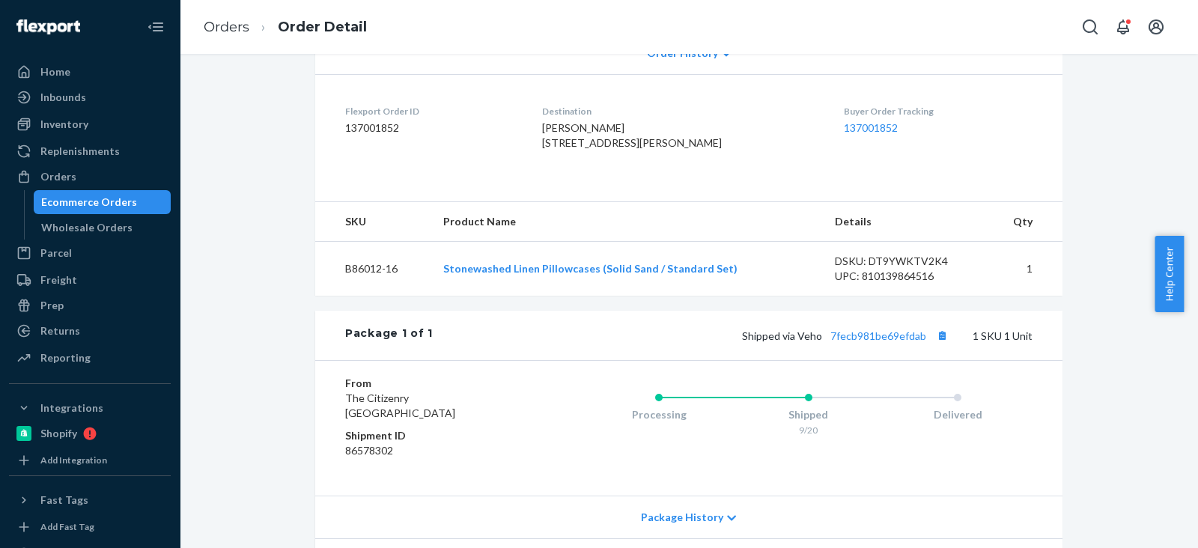
scroll to position [374, 0]
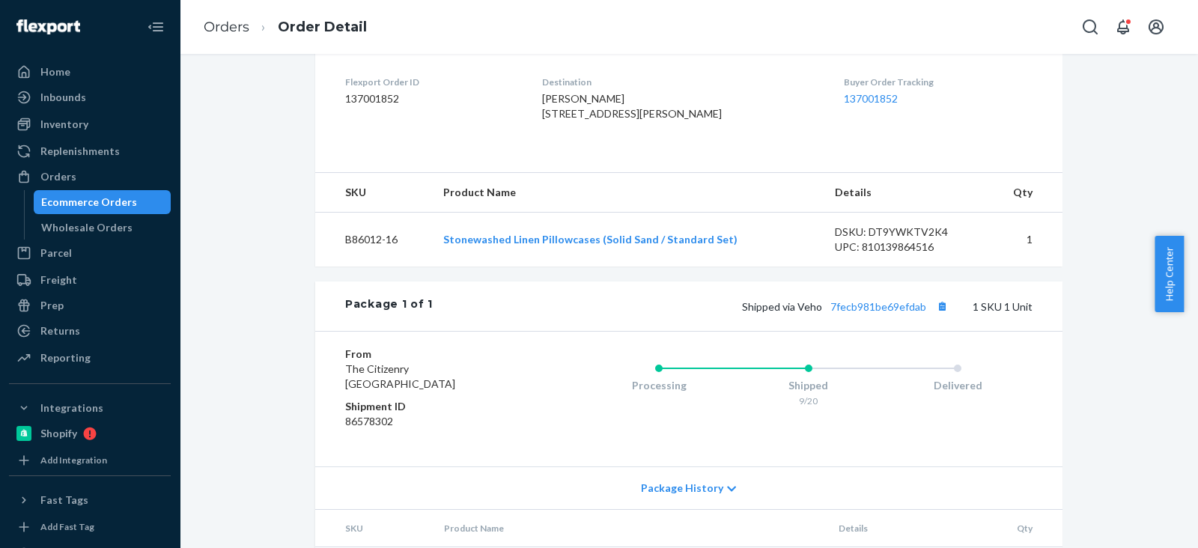
click at [621, 311] on div "Package 1 of 1 Shipped via Veho 7fecb981be69efdab 1 SKU 1 Unit" at bounding box center [688, 305] width 747 height 49
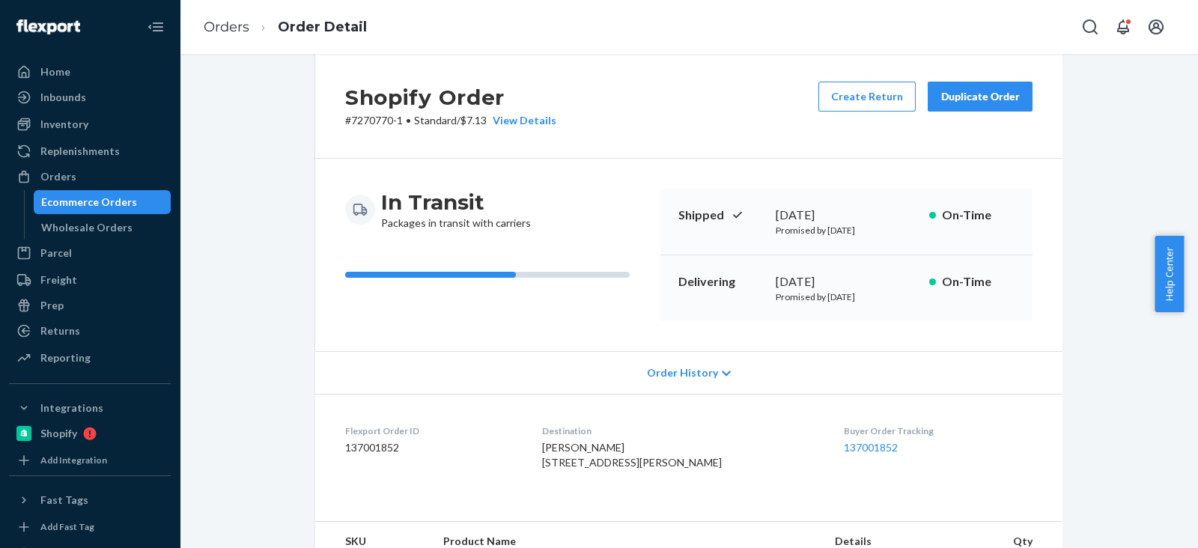
scroll to position [0, 0]
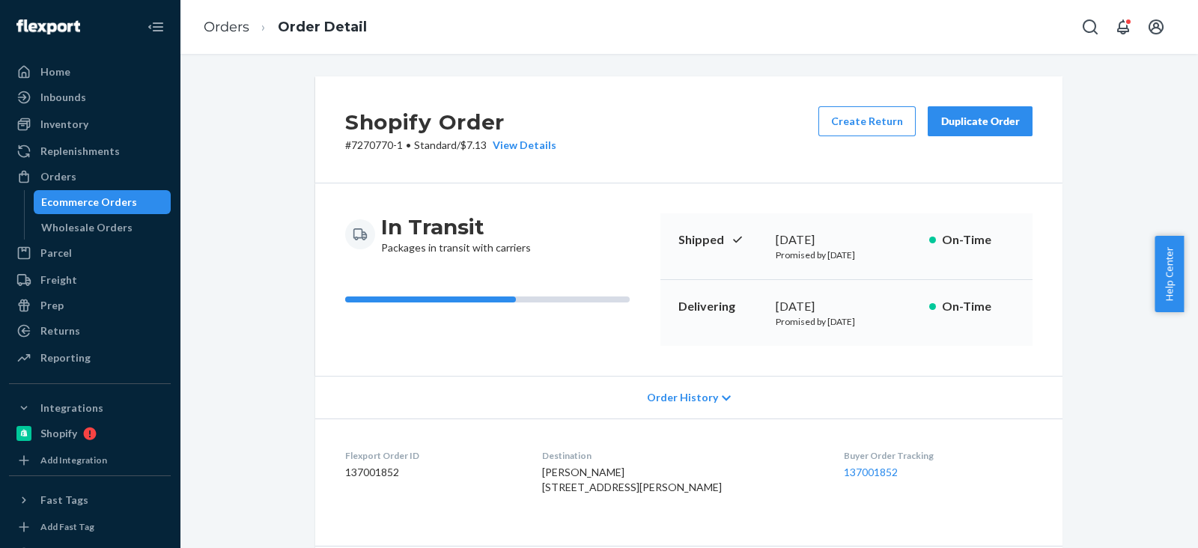
click at [600, 264] on div "In Transit Packages in transit with carriers" at bounding box center [496, 279] width 303 height 133
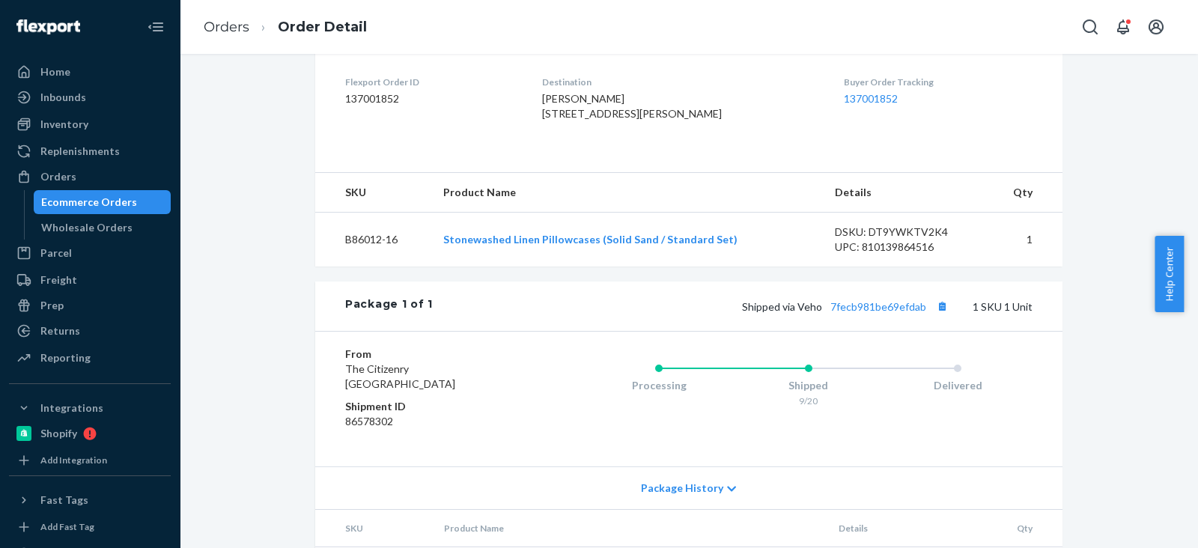
click at [614, 320] on div "Package 1 of 1 Shipped via Veho 7fecb981be69efdab 1 SKU 1 Unit" at bounding box center [688, 305] width 747 height 49
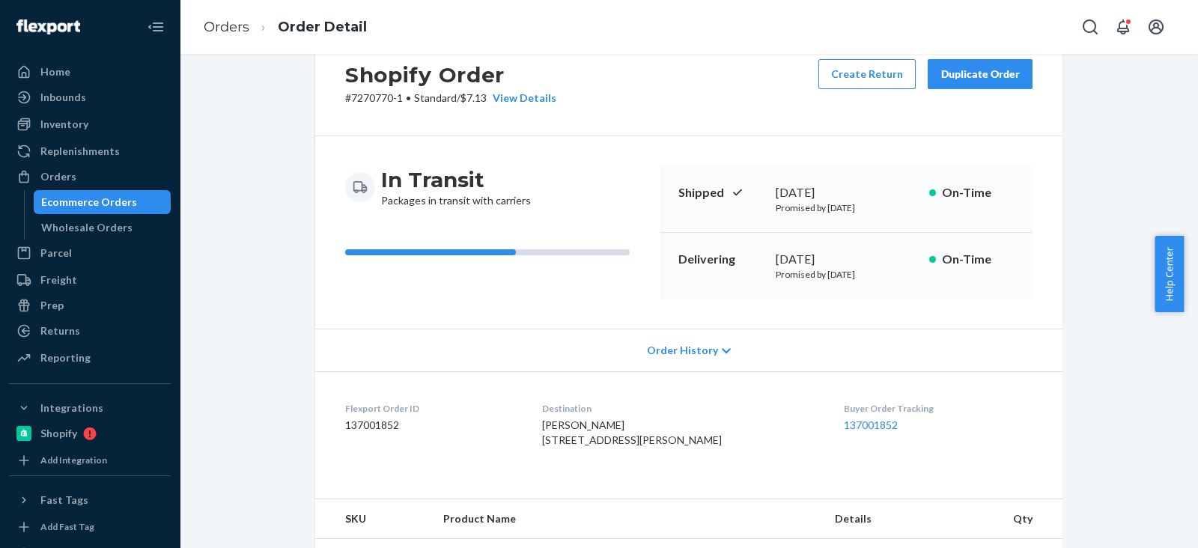
scroll to position [0, 0]
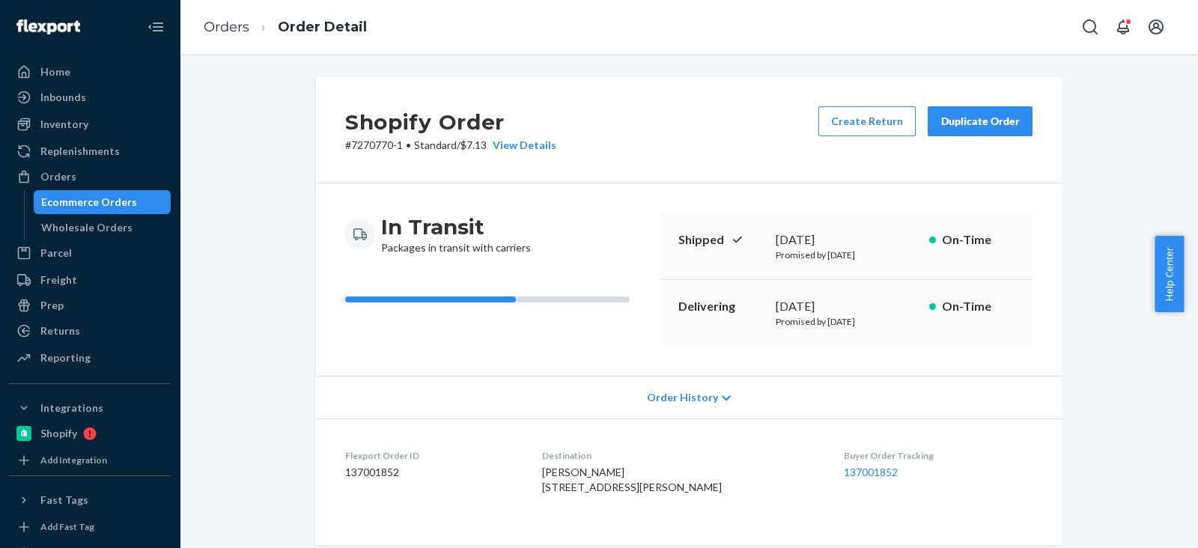
click at [113, 201] on div "Ecommerce Orders" at bounding box center [89, 202] width 96 height 15
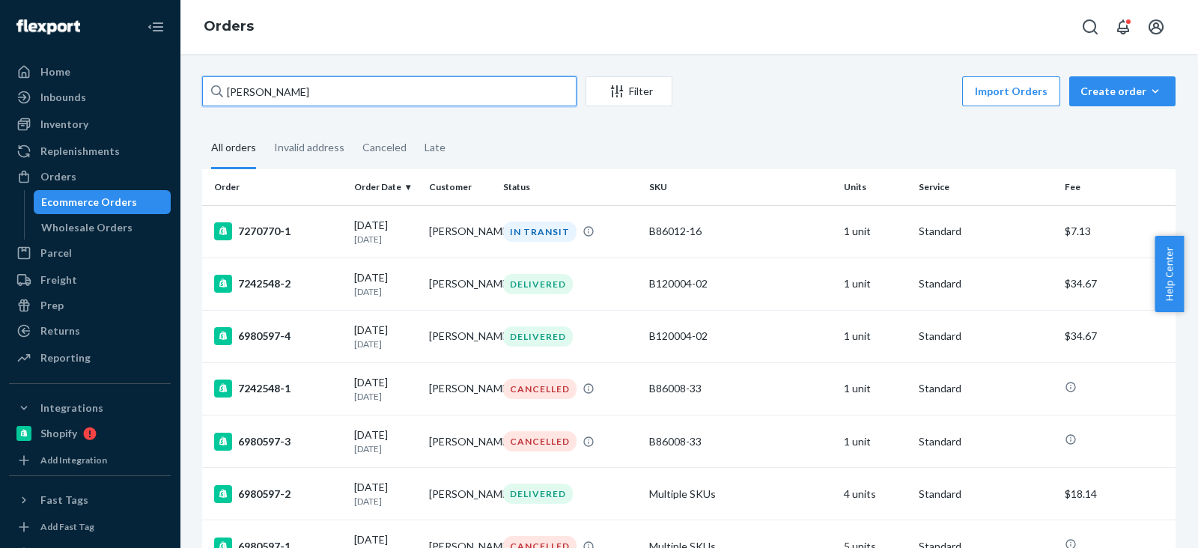
click at [386, 100] on input "Josephine Griego" at bounding box center [389, 91] width 374 height 30
click at [276, 226] on div "7270770-1" at bounding box center [278, 231] width 128 height 18
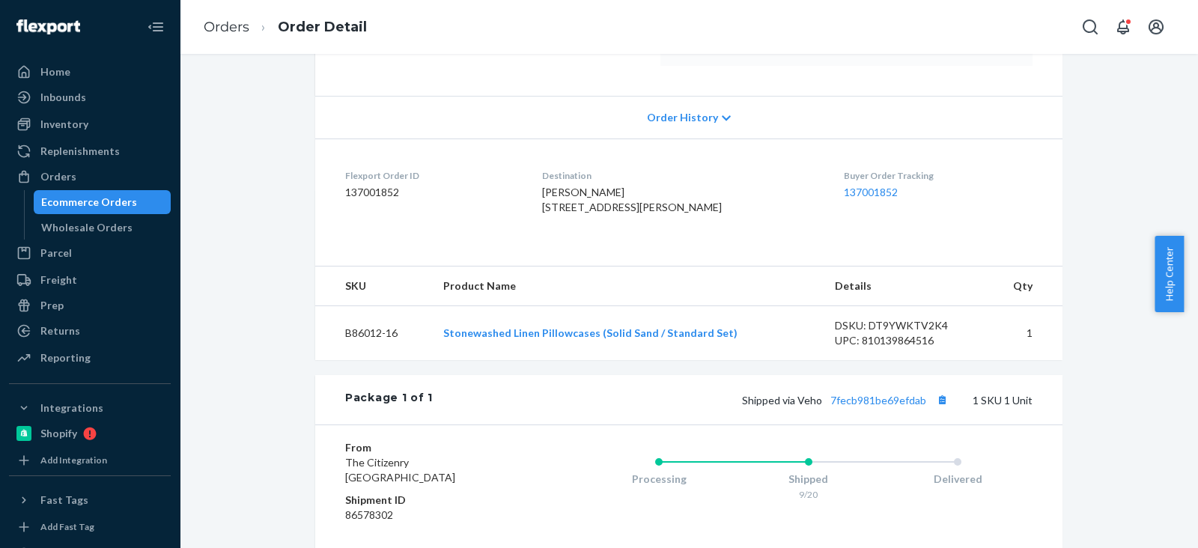
scroll to position [374, 0]
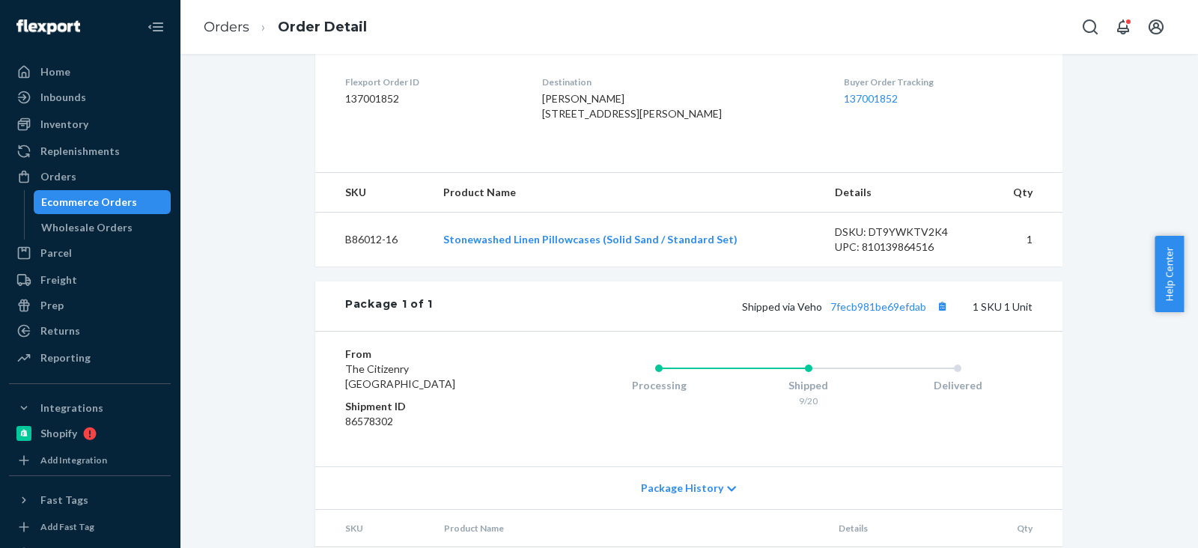
click at [315, 267] on td "B86012-16" at bounding box center [373, 240] width 116 height 55
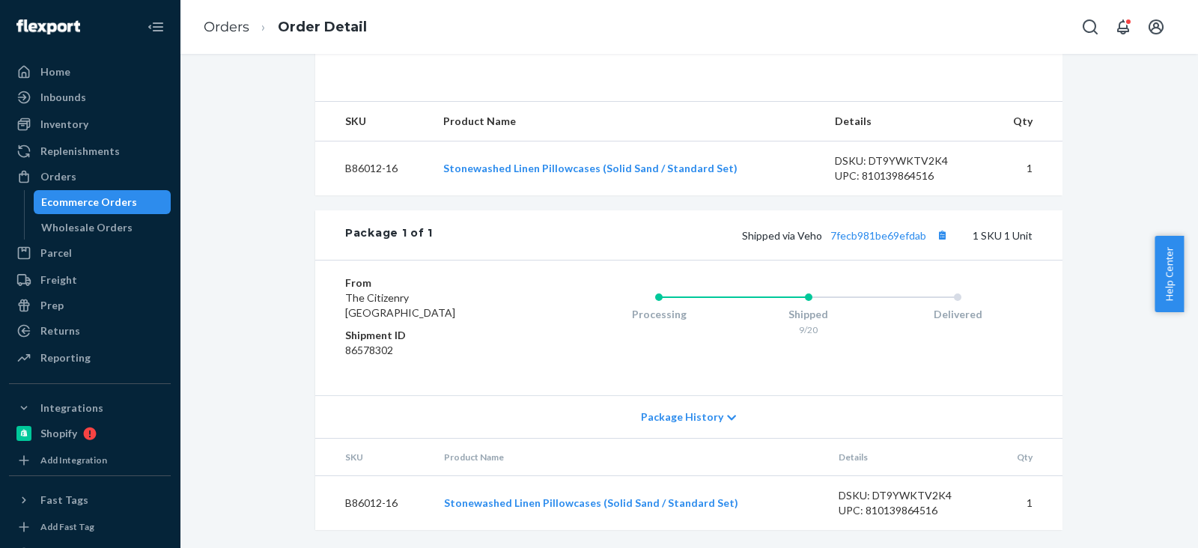
click at [315, 290] on div "From The Citizenry Lewisville, TX 75067 Shipment ID 86578302 Processing Shipped…" at bounding box center [688, 327] width 747 height 135
click at [273, 272] on div "Shopify Order # 7270770-1 • Standard / $7.13 View Details Create Return Duplica…" at bounding box center [689, 90] width 996 height 916
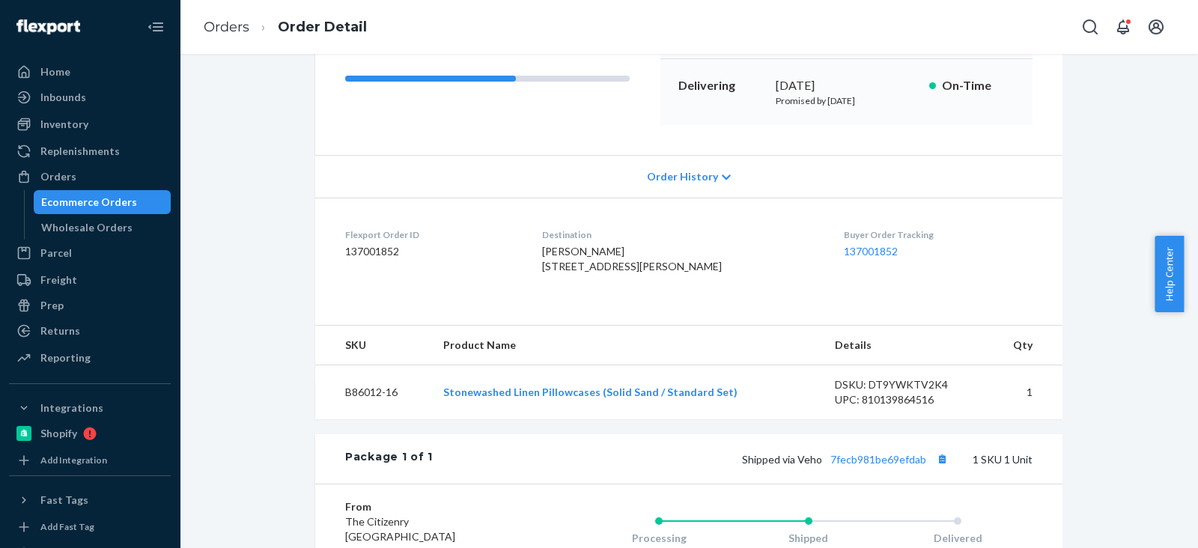
scroll to position [192, 0]
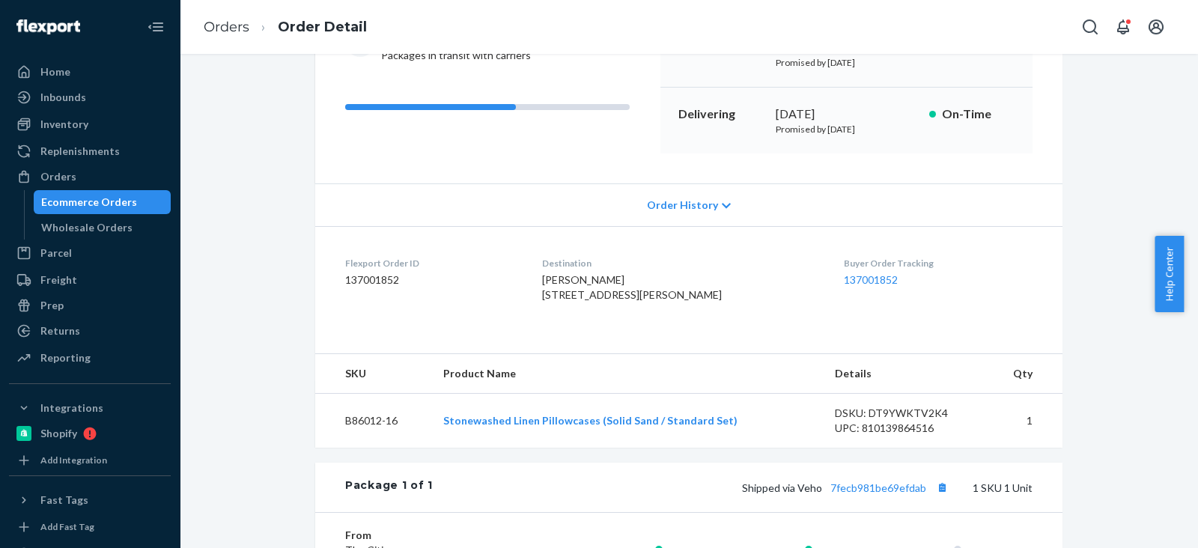
click at [327, 204] on div "Order History" at bounding box center [688, 204] width 747 height 43
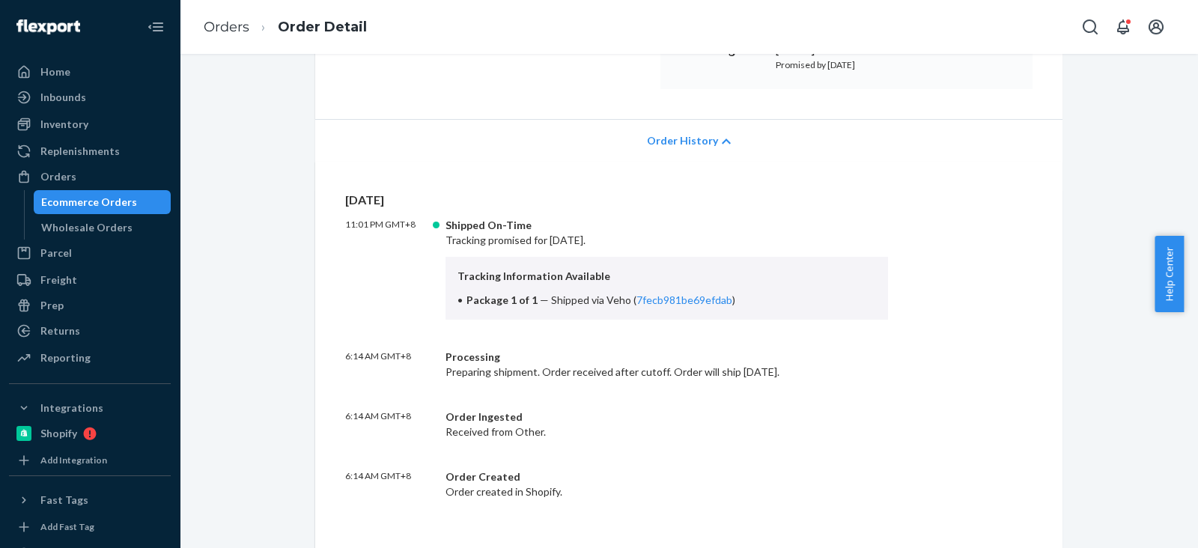
scroll to position [286, 0]
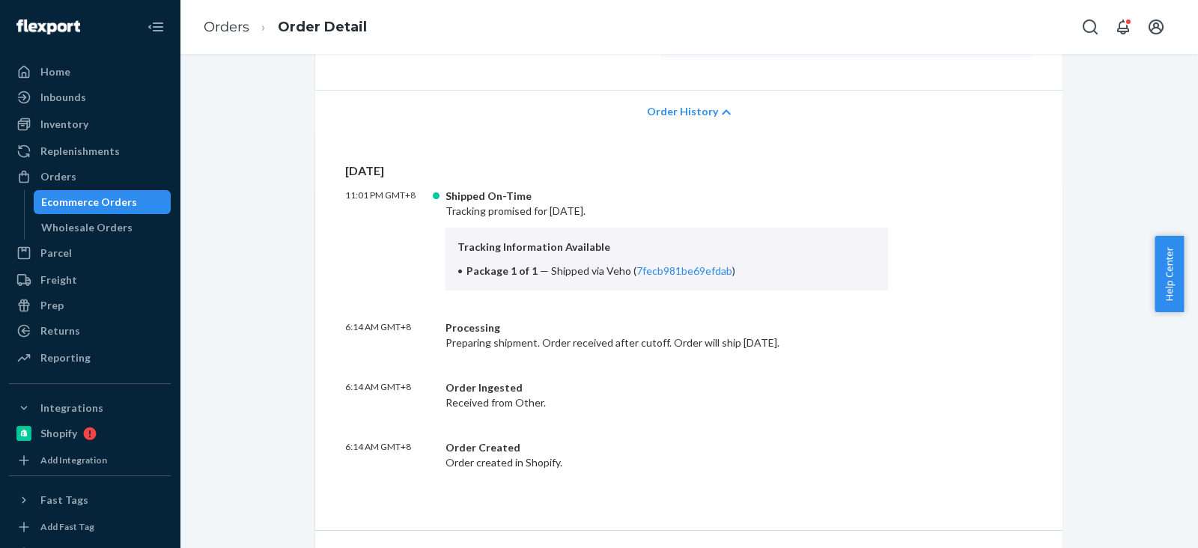
click at [304, 221] on div "Shopify Order # 7270770-1 • Standard / $7.13 View Details Create Return Duplica…" at bounding box center [689, 438] width 770 height 1296
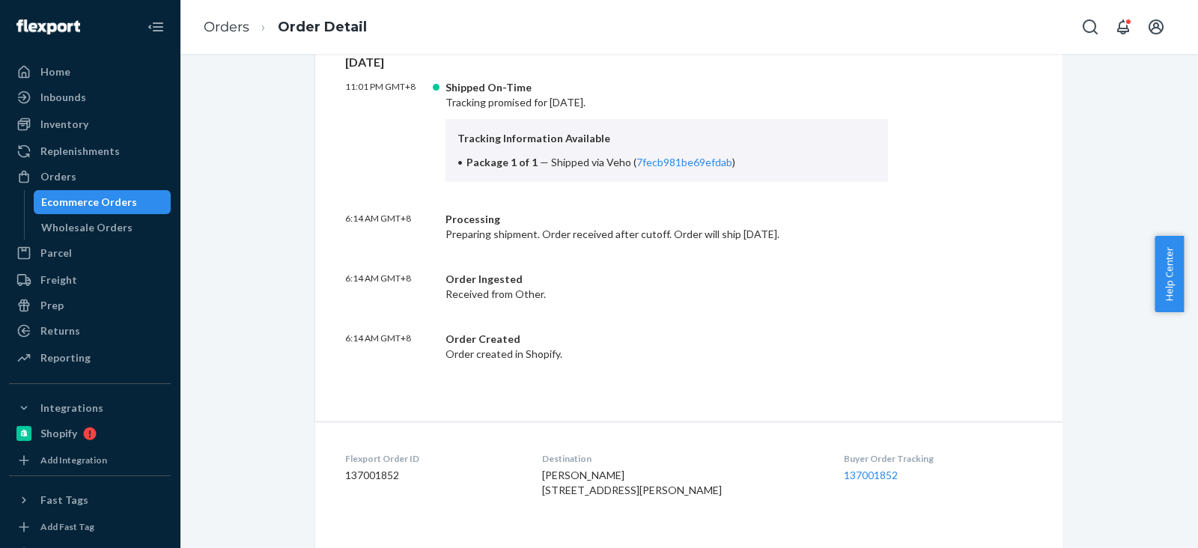
scroll to position [309, 0]
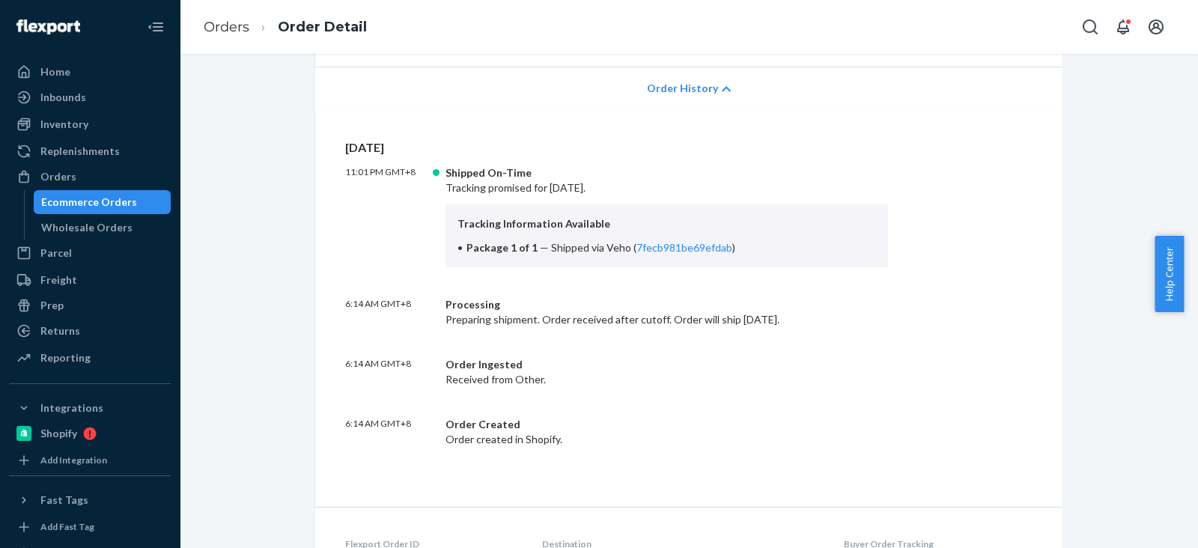
click at [143, 206] on div "Ecommerce Orders" at bounding box center [102, 202] width 135 height 21
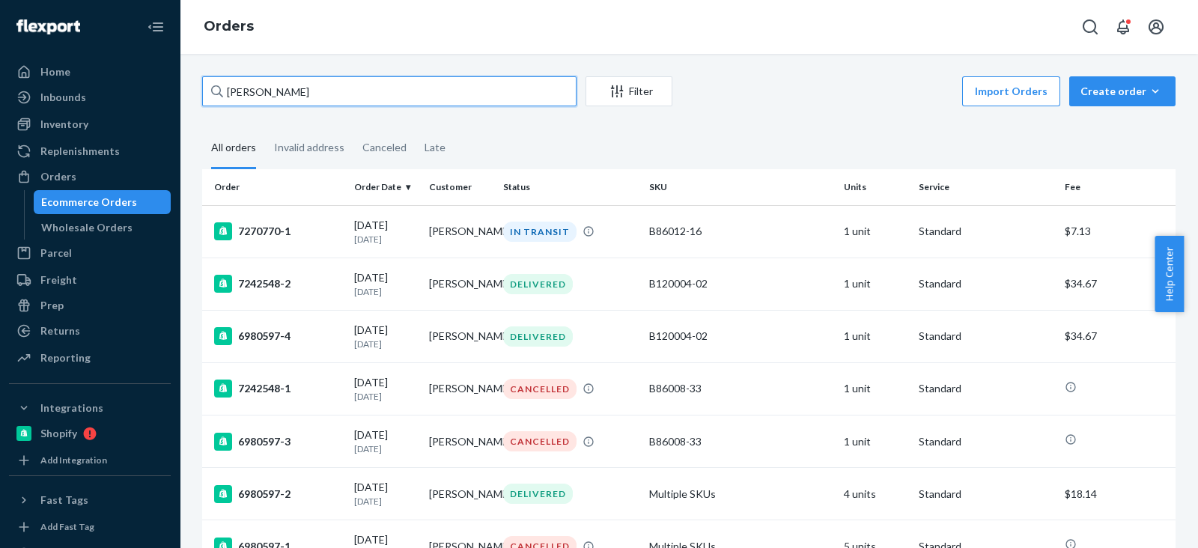
click at [356, 91] on input "Josephine Griego" at bounding box center [389, 91] width 374 height 30
click at [284, 286] on div "7242548-2" at bounding box center [278, 284] width 128 height 18
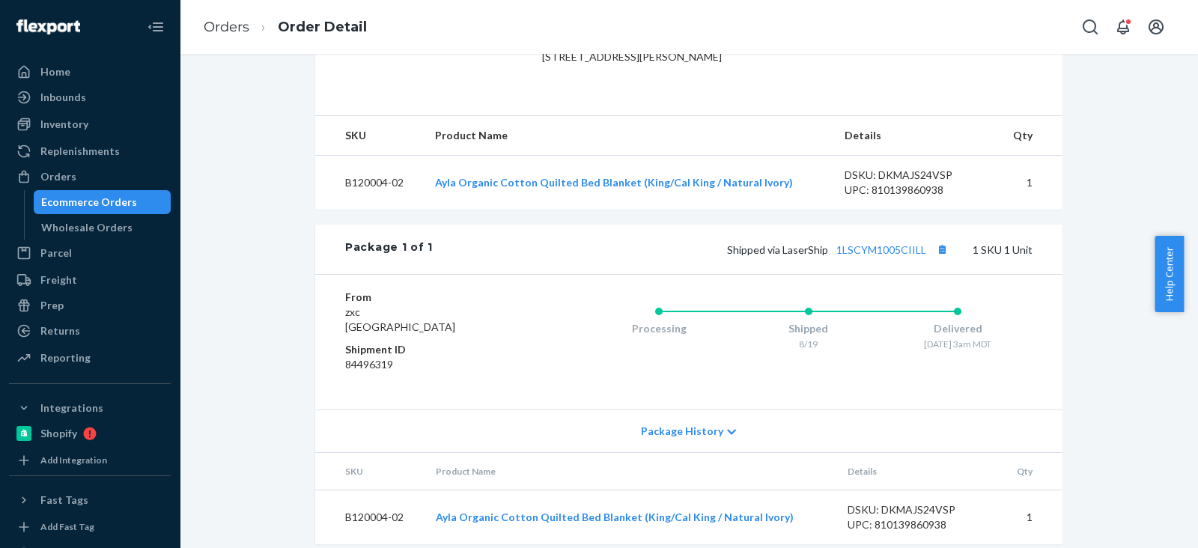
scroll to position [473, 0]
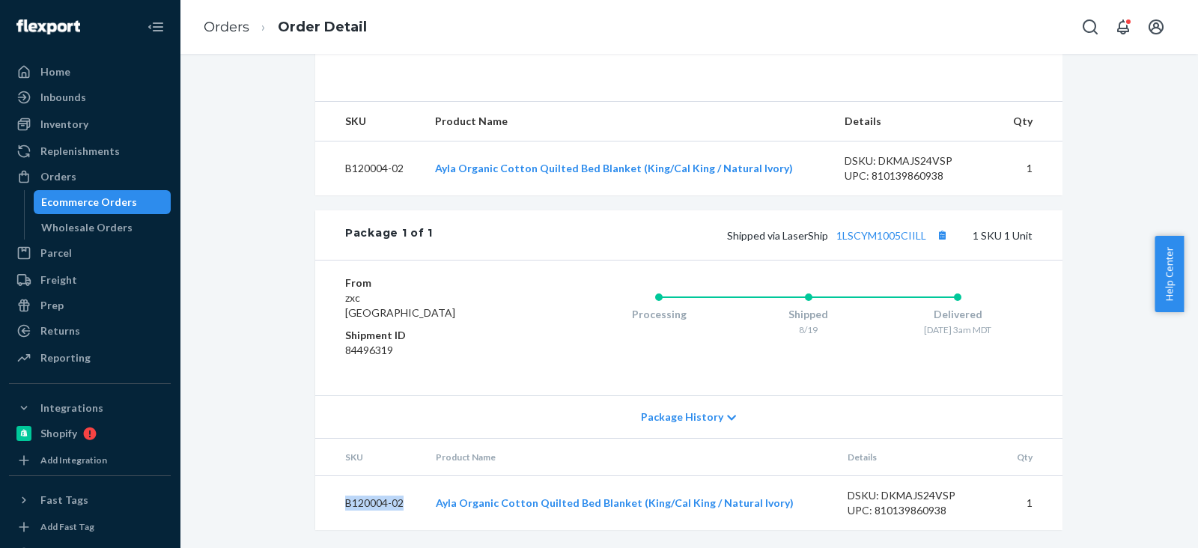
drag, startPoint x: 405, startPoint y: 499, endPoint x: 334, endPoint y: 500, distance: 71.1
click at [334, 500] on td "B120004-02" at bounding box center [369, 503] width 109 height 55
copy td "B120004-02"
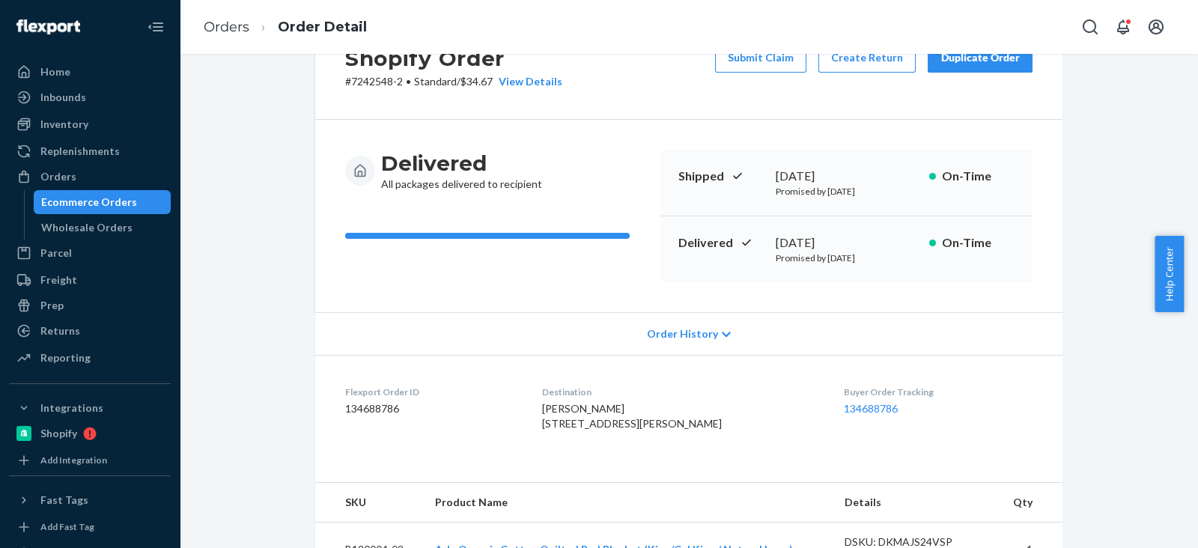
scroll to position [0, 0]
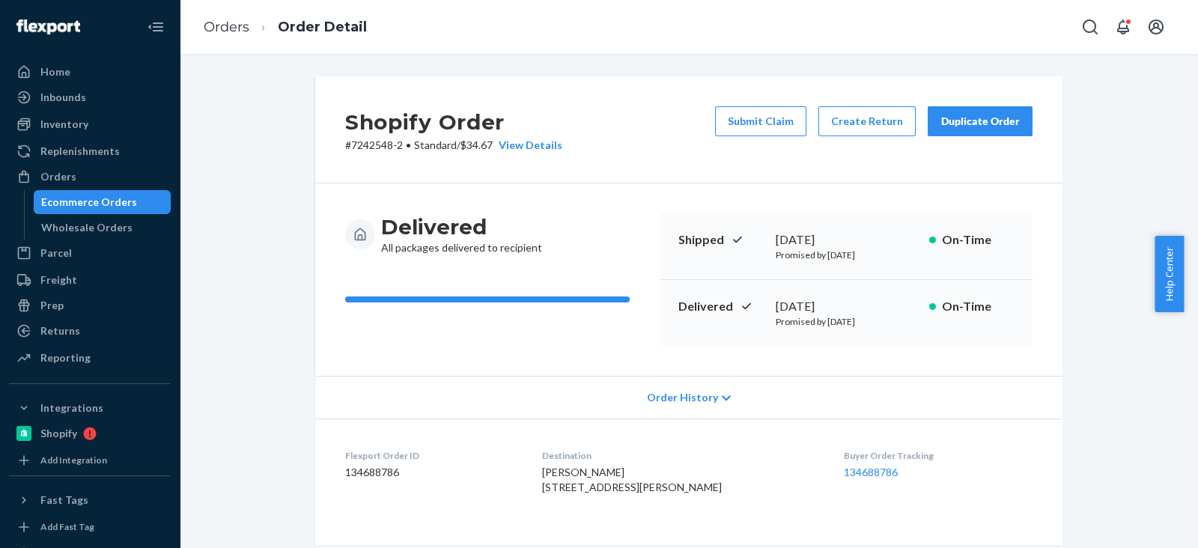
drag, startPoint x: 90, startPoint y: 119, endPoint x: 166, endPoint y: 147, distance: 81.5
click at [90, 119] on div "Inventory" at bounding box center [89, 124] width 159 height 21
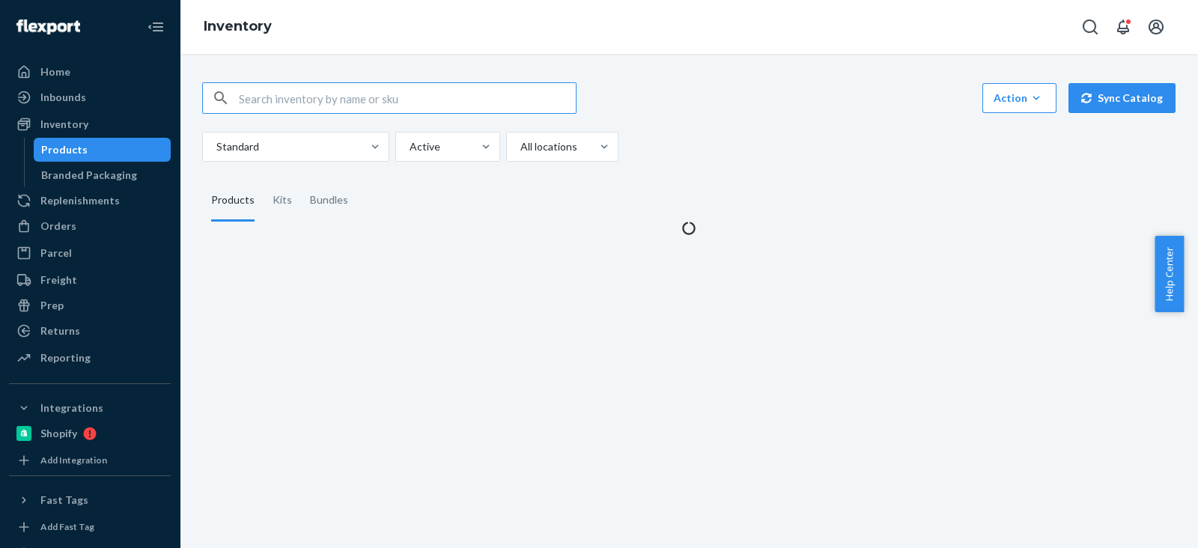
click at [323, 111] on input "text" at bounding box center [407, 98] width 337 height 30
type input "B86008-33"
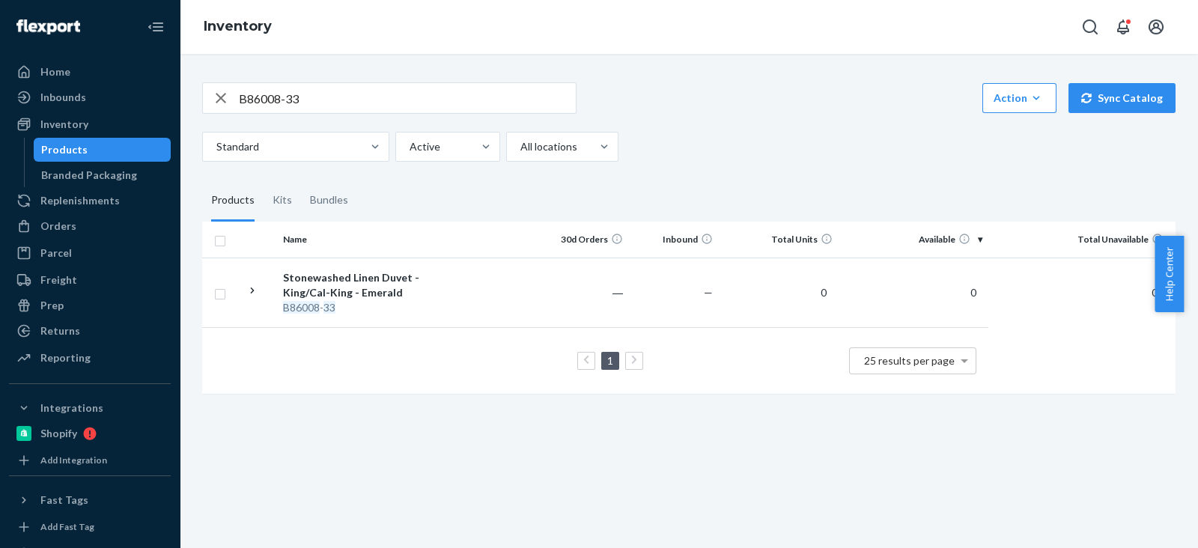
click at [774, 109] on div "B86008-33 Action Create product Create kit or bundle Bulk create products Bulk …" at bounding box center [688, 97] width 973 height 31
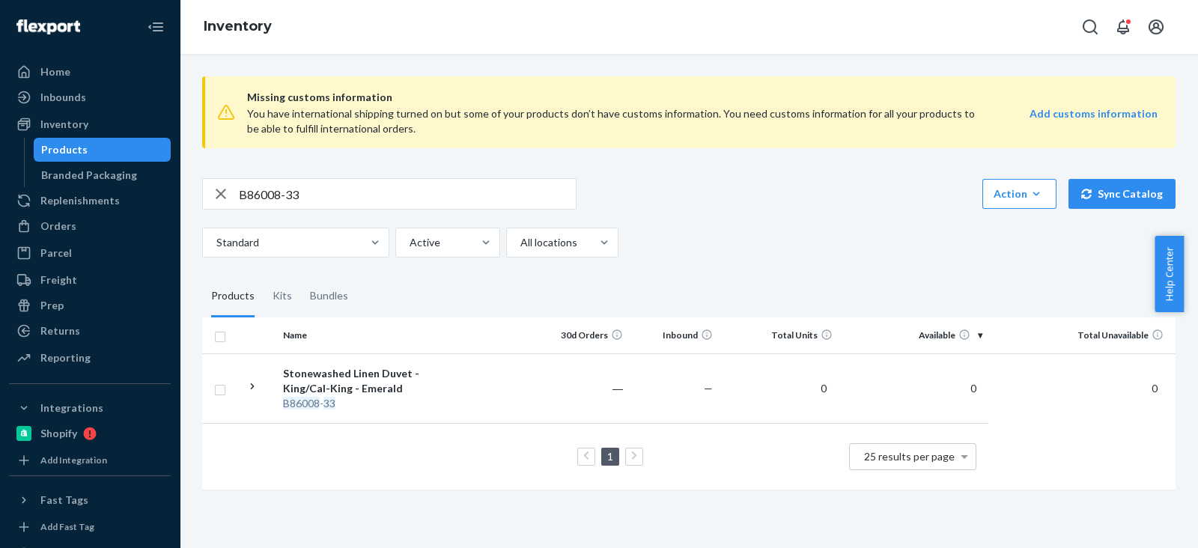
click at [763, 255] on div "Standard Active All locations" at bounding box center [683, 243] width 962 height 30
click at [104, 226] on div "Orders" at bounding box center [89, 226] width 159 height 21
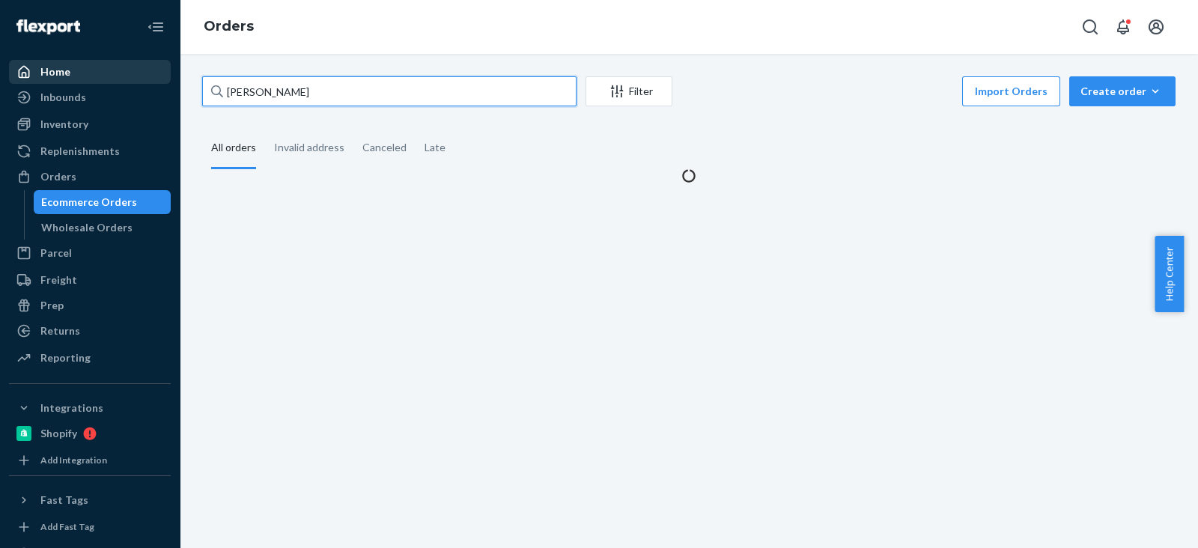
drag, startPoint x: 333, startPoint y: 80, endPoint x: 101, endPoint y: 80, distance: 232.1
click at [101, 80] on div "Home Inbounds Shipping Plans Problems Inventory Products Branded Packaging Repl…" at bounding box center [599, 274] width 1198 height 548
paste input "Vida Khavar"
type input "Vida Khavar"
paste input "Vida Khavar"
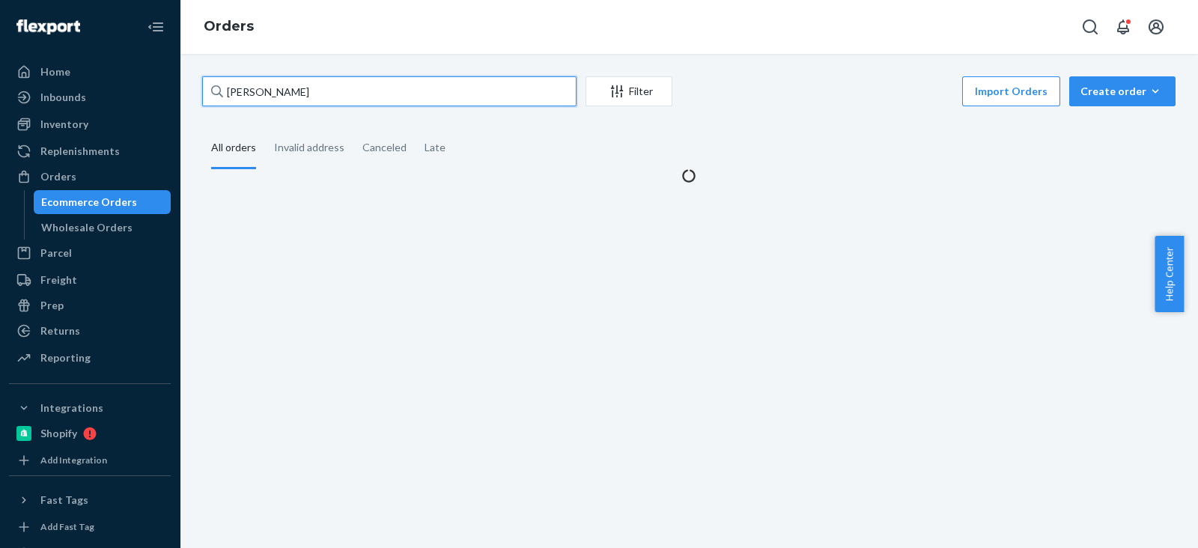
type input "Vida Khavar"
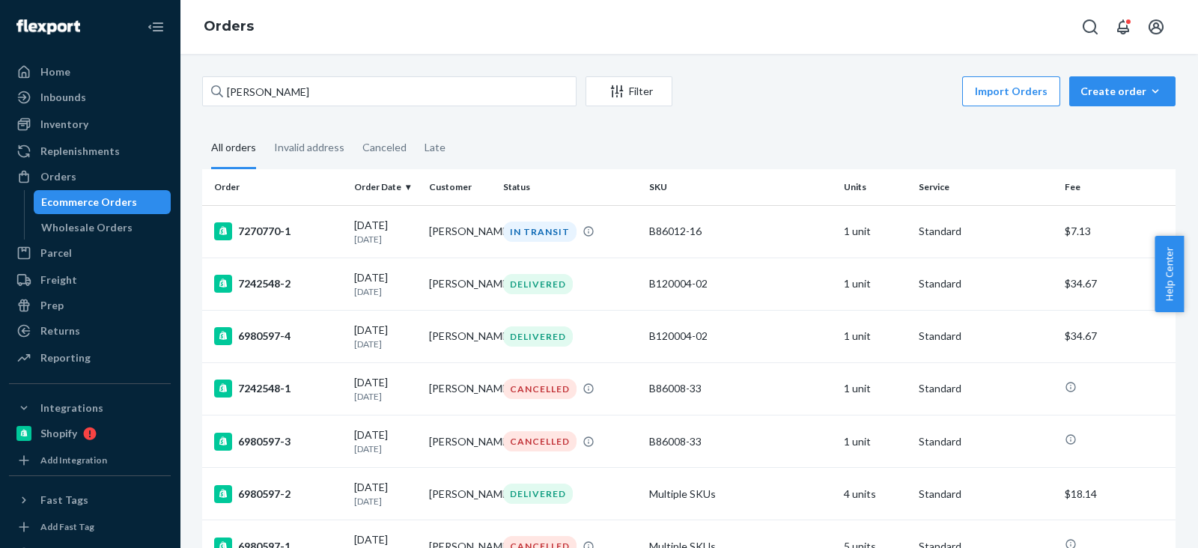
click at [654, 150] on fieldset "All orders Invalid address Canceled Late" at bounding box center [688, 148] width 973 height 41
click at [514, 144] on fieldset "All orders Invalid address Canceled Late" at bounding box center [688, 148] width 973 height 41
click at [274, 230] on div "7270770-1" at bounding box center [278, 231] width 128 height 18
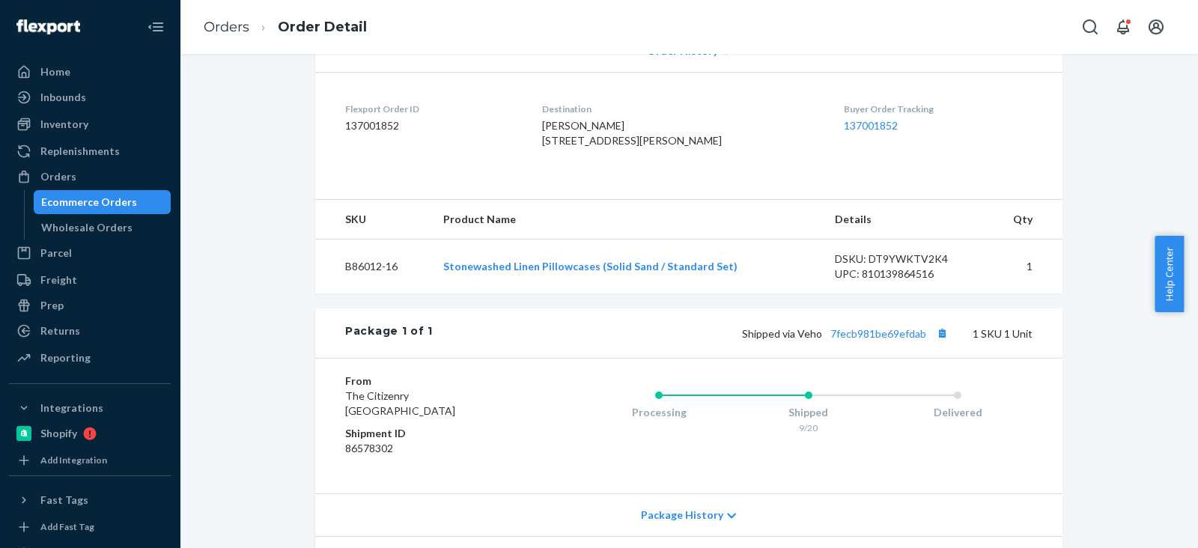
scroll to position [374, 0]
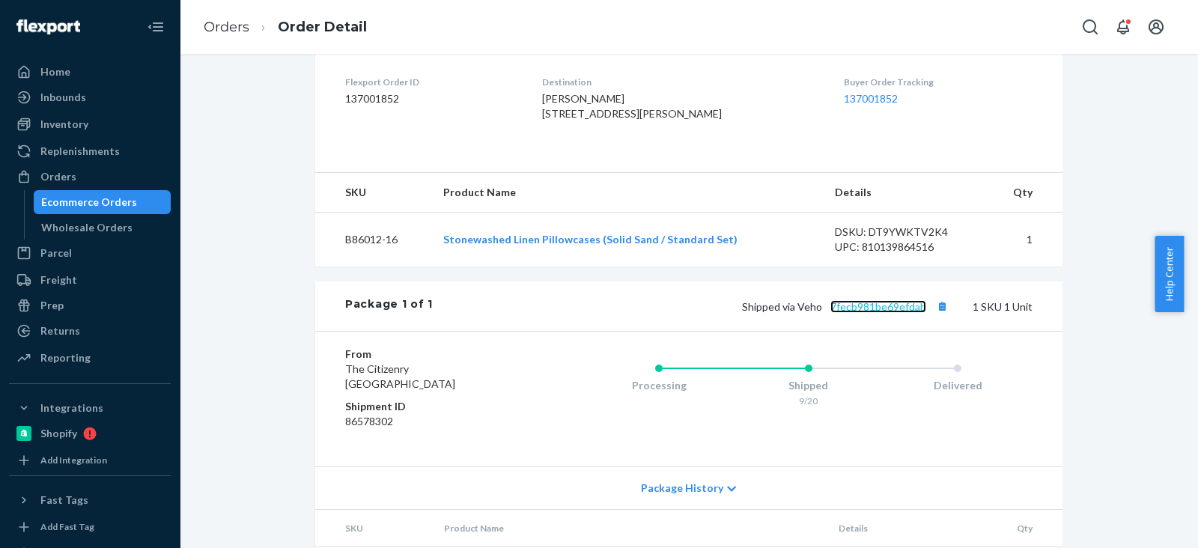
click at [899, 313] on link "7fecb981be69efdab" at bounding box center [878, 306] width 96 height 13
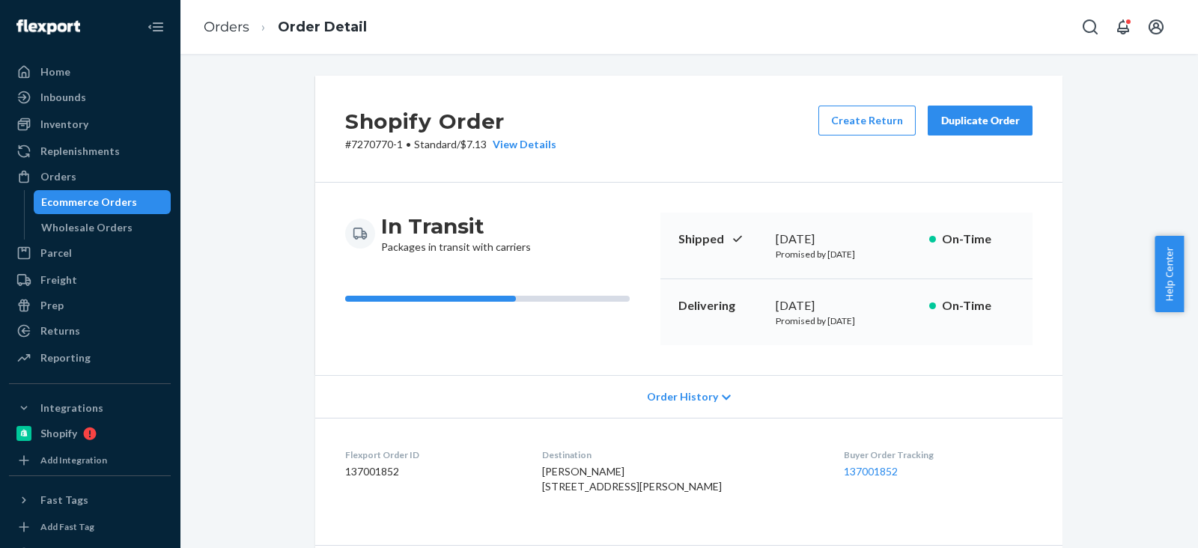
scroll to position [0, 0]
click at [112, 207] on div "Ecommerce Orders" at bounding box center [89, 202] width 96 height 15
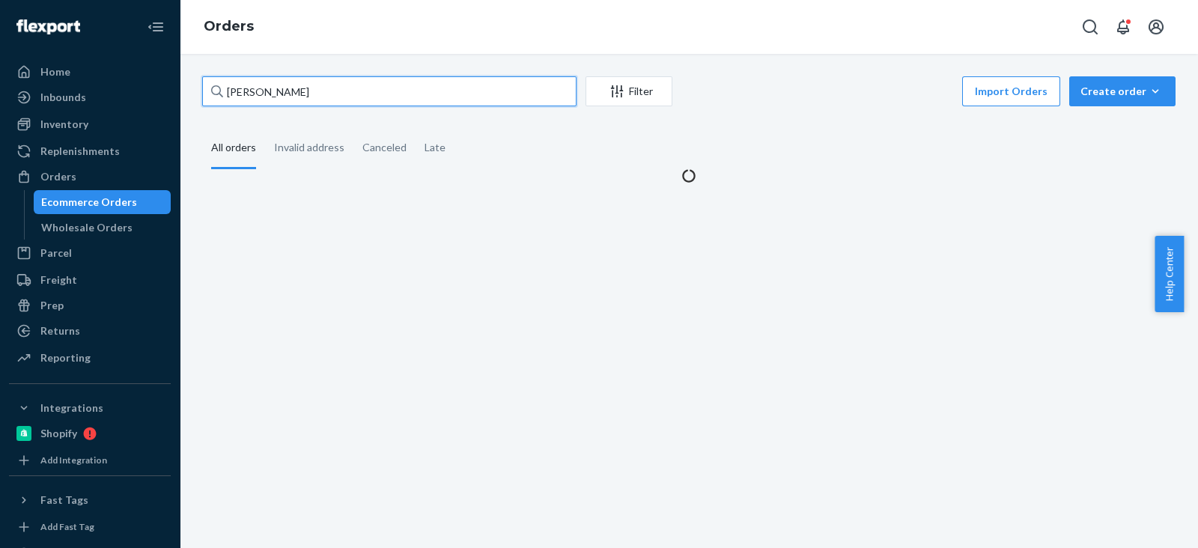
drag, startPoint x: 311, startPoint y: 95, endPoint x: 288, endPoint y: 99, distance: 22.8
click at [189, 91] on div "Vida Khavar Filter Import Orders Create order Ecommerce order Removal order All…" at bounding box center [689, 301] width 1018 height 494
paste input "April Tran"
type input "April Tran"
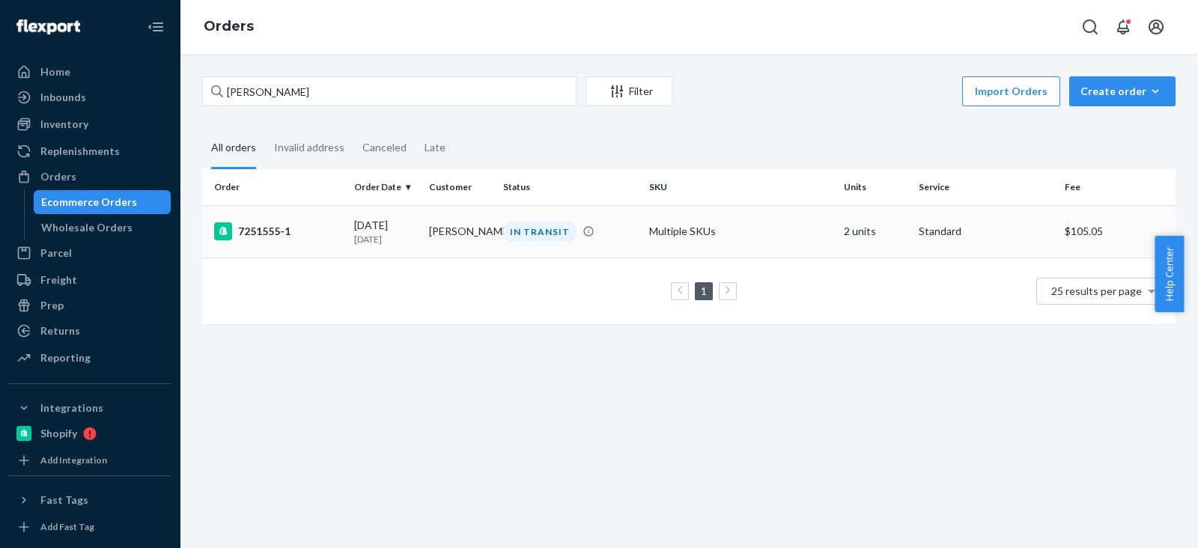
click at [281, 234] on div "7251555-1" at bounding box center [278, 231] width 128 height 18
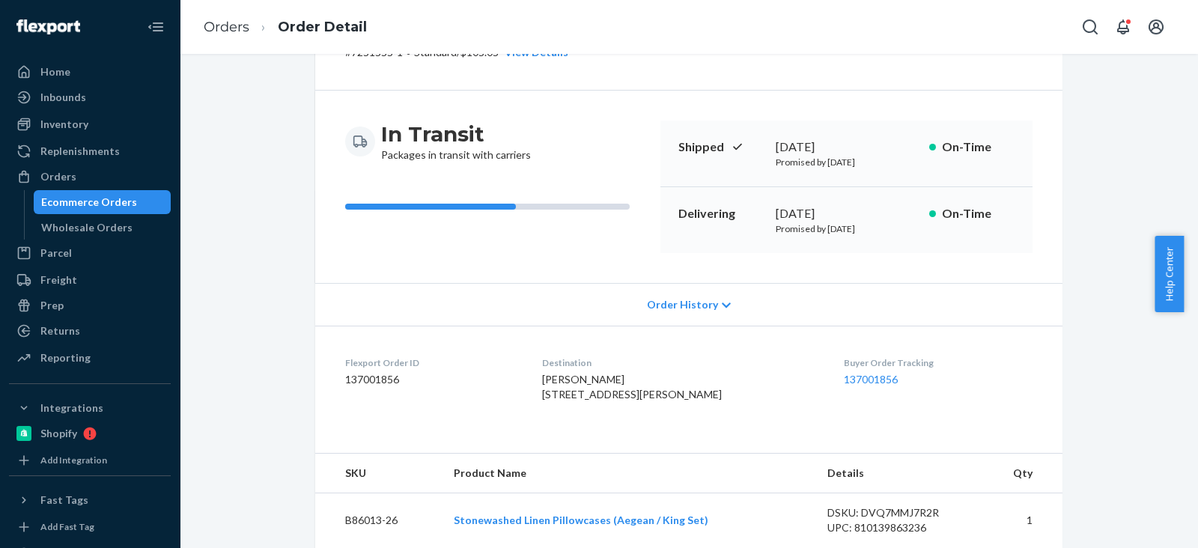
scroll to position [468, 0]
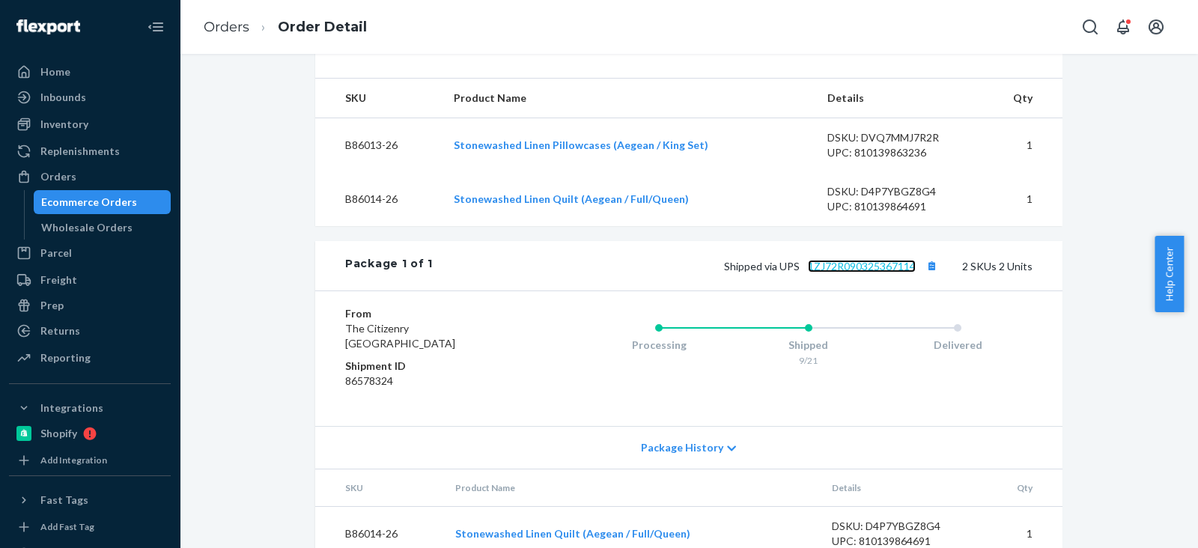
click at [850, 272] on link "1ZJ72R090325367114" at bounding box center [862, 266] width 108 height 13
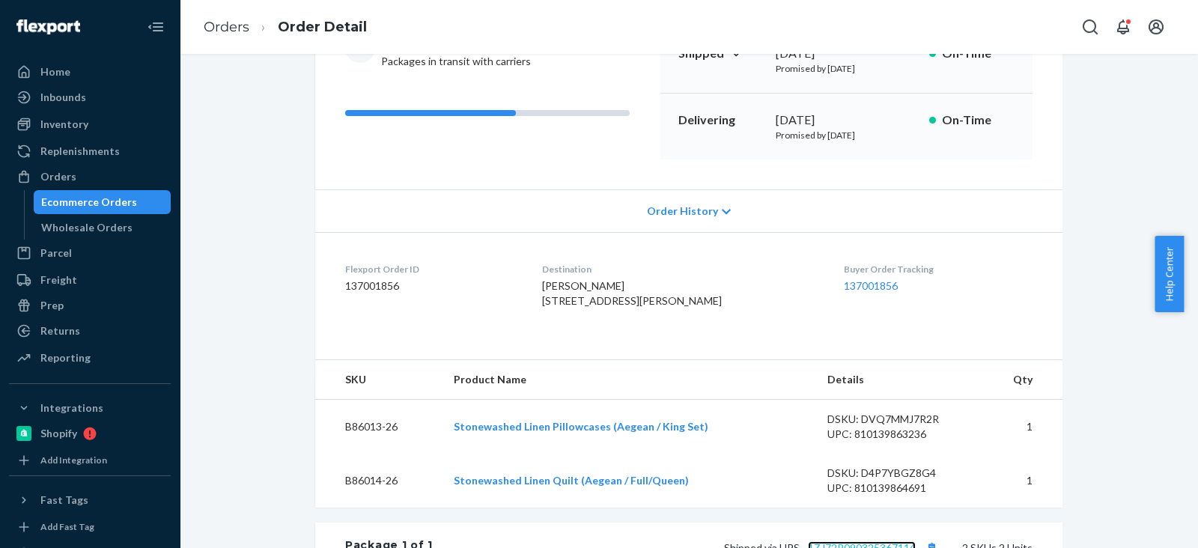
scroll to position [0, 0]
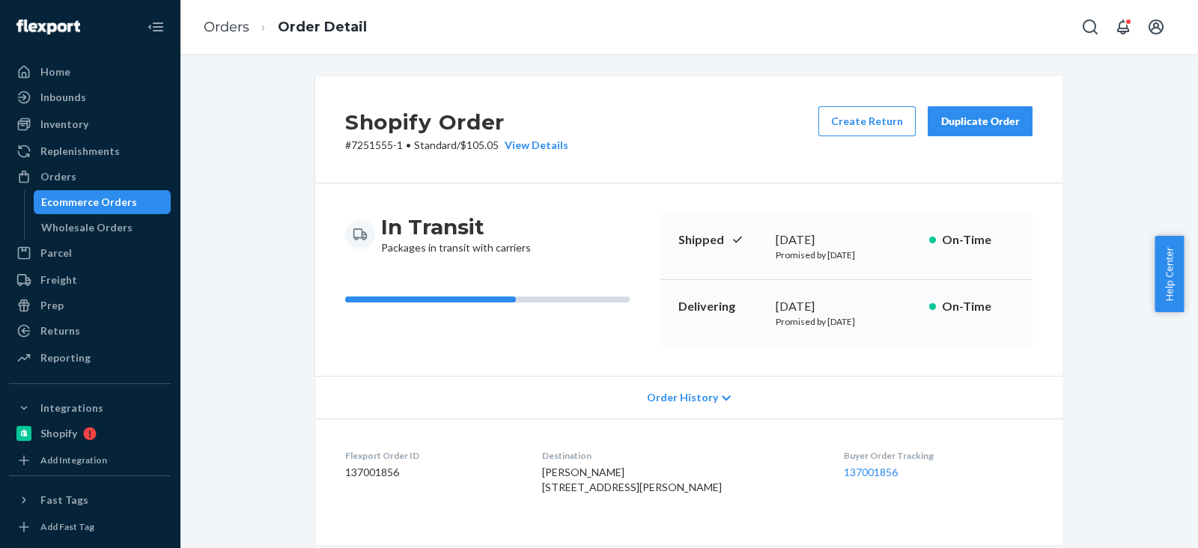
drag, startPoint x: 756, startPoint y: 308, endPoint x: 841, endPoint y: 304, distance: 84.7
click at [841, 304] on div "Delivering September 29, 2025 Promised by October 1, 2025 On-Time" at bounding box center [846, 313] width 372 height 66
copy div "September 29"
drag, startPoint x: 689, startPoint y: 301, endPoint x: 731, endPoint y: 300, distance: 41.9
click at [731, 300] on div "Delivering September 29, 2025 Promised by October 1, 2025 On-Time" at bounding box center [846, 313] width 372 height 66
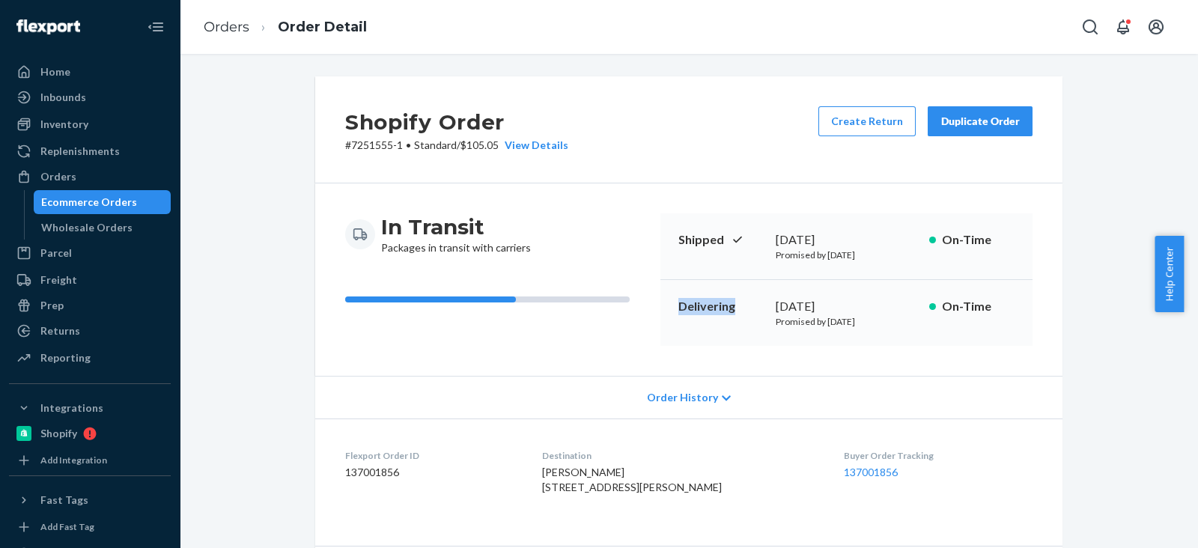
copy p "Delivering"
click at [88, 200] on div "Ecommerce Orders" at bounding box center [89, 202] width 96 height 15
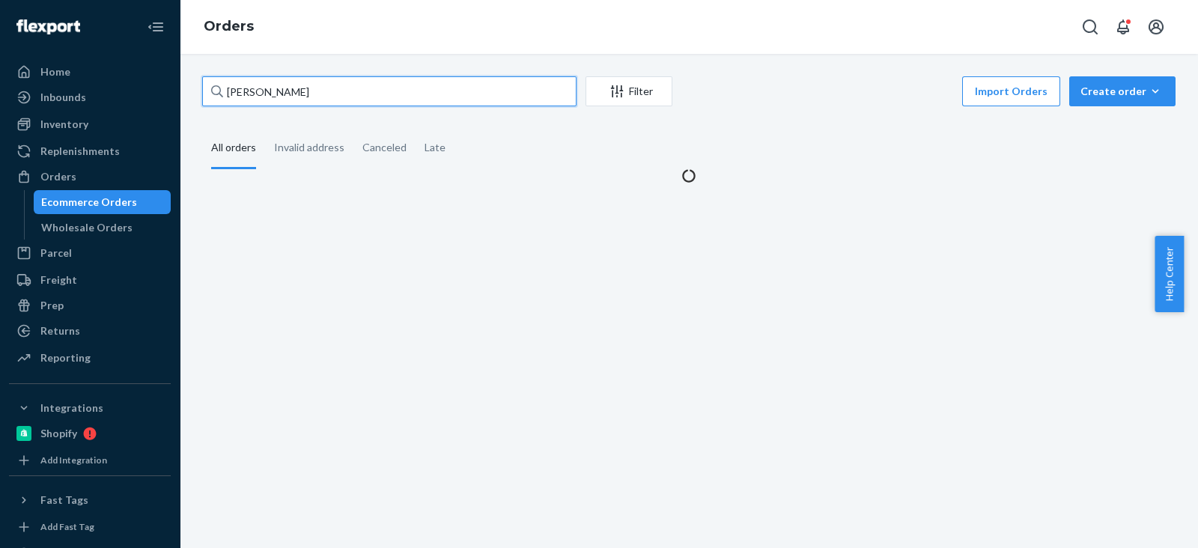
click at [303, 83] on input "April Tran" at bounding box center [389, 91] width 374 height 30
paste input "Julia Martin"
type input "Julia Martin"
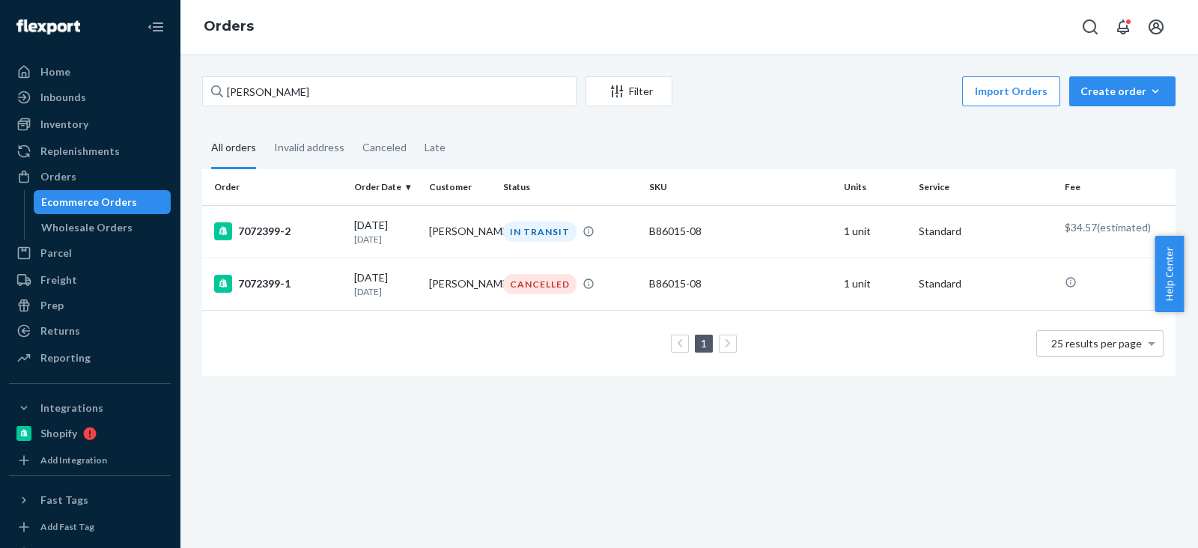
click at [564, 137] on fieldset "All orders Invalid address Canceled Late" at bounding box center [688, 148] width 973 height 41
click at [291, 226] on div "7072399-2" at bounding box center [278, 231] width 128 height 18
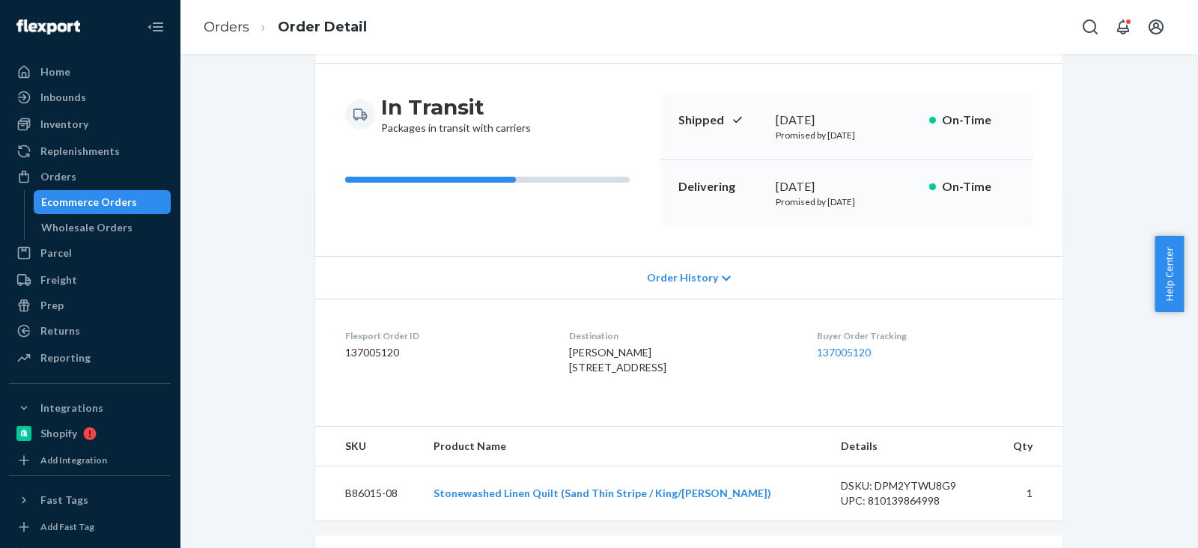
scroll to position [186, 0]
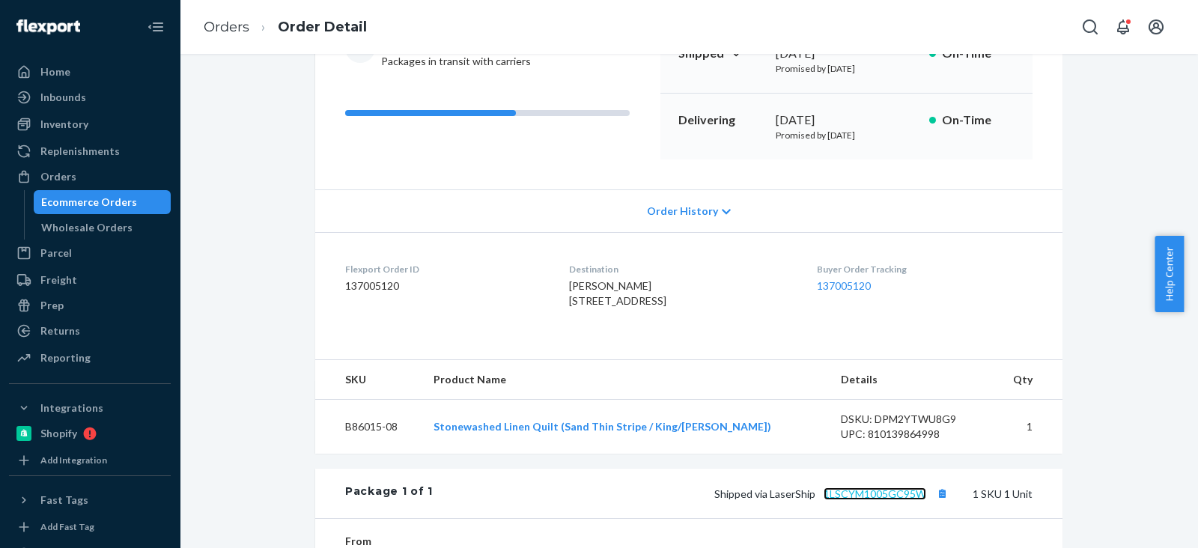
click at [843, 500] on link "1LSCYM1005GC95W" at bounding box center [874, 493] width 103 height 13
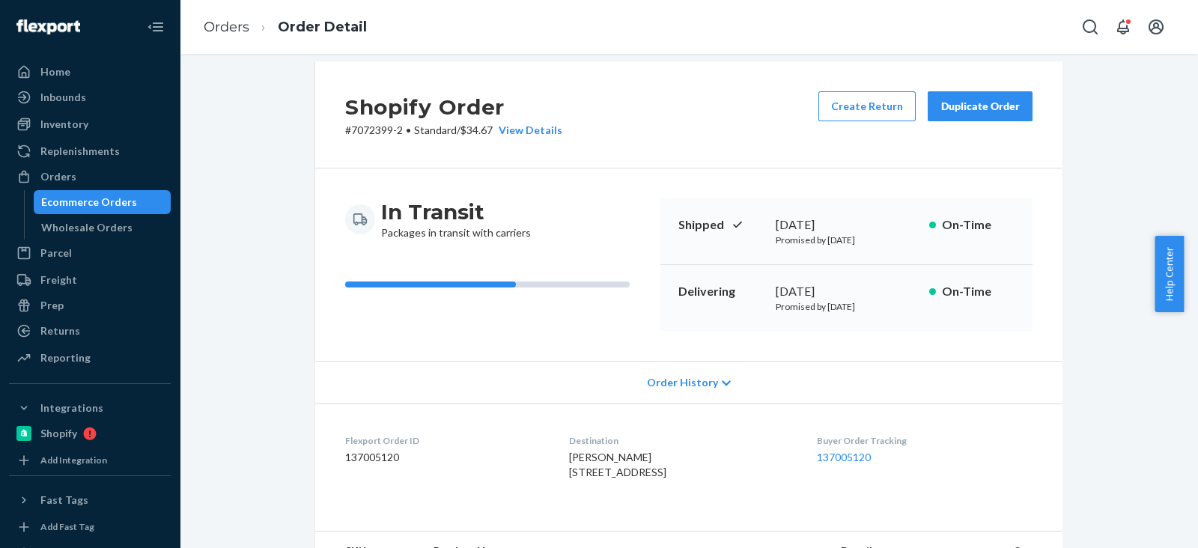
scroll to position [0, 0]
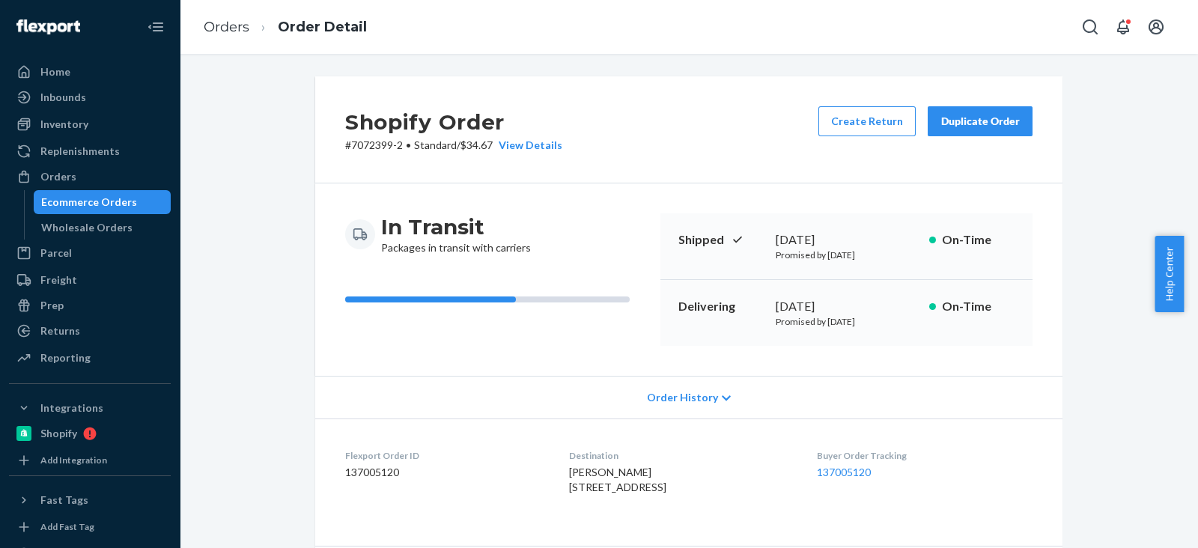
copy div "September 2"
drag, startPoint x: 762, startPoint y: 300, endPoint x: 644, endPoint y: 302, distance: 118.3
click at [841, 301] on div "Delivering September 26, 2025 Promised by October 1, 2025 On-Time" at bounding box center [846, 313] width 372 height 66
drag, startPoint x: 663, startPoint y: 301, endPoint x: 823, endPoint y: 299, distance: 161.0
click at [823, 299] on div "In Transit Packages in transit with carriers Shipped September 20, 2025 Promise…" at bounding box center [688, 279] width 687 height 133
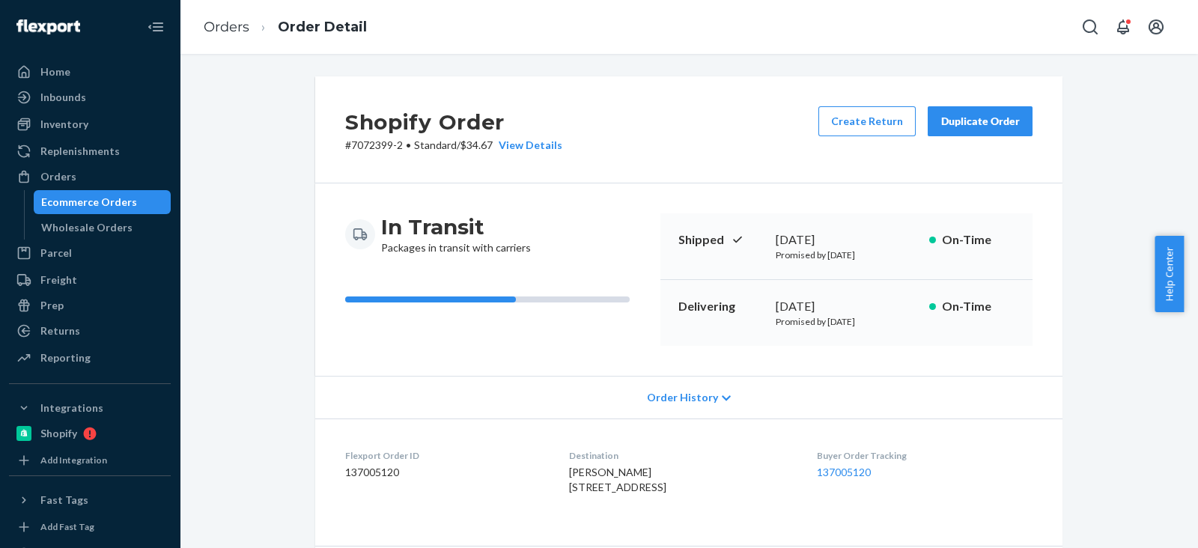
click at [827, 299] on div "September 26, 2025" at bounding box center [846, 306] width 141 height 17
drag, startPoint x: 842, startPoint y: 301, endPoint x: 664, endPoint y: 304, distance: 178.2
click at [664, 304] on div "Delivering September 26, 2025 Promised by October 1, 2025 On-Time" at bounding box center [846, 313] width 372 height 66
drag, startPoint x: 664, startPoint y: 304, endPoint x: 255, endPoint y: 103, distance: 456.0
click at [664, 304] on div "Delivering September 26, 2025 Promised by October 1, 2025 On-Time" at bounding box center [846, 313] width 372 height 66
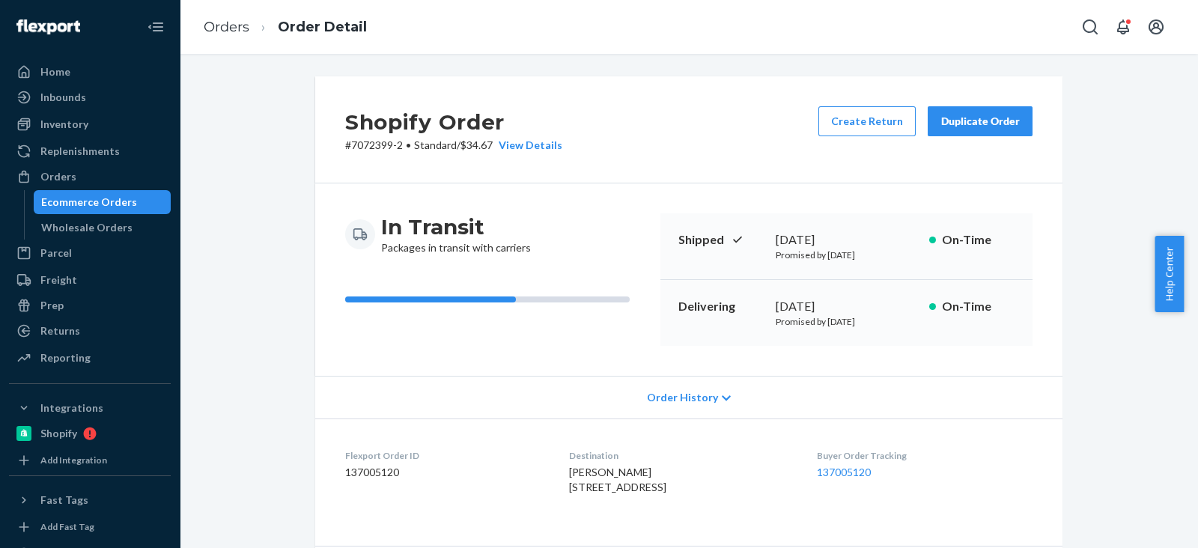
copy div "Delivering September 26"
click at [266, 166] on div "Shopify Order # 7072399-2 • Standard / $34.67 View Details Create Return Duplic…" at bounding box center [689, 534] width 996 height 916
click at [224, 206] on div "Shopify Order # 7072399-2 • Standard / $34.67 View Details Create Return Duplic…" at bounding box center [689, 534] width 996 height 916
click at [219, 24] on link "Orders" at bounding box center [227, 27] width 46 height 16
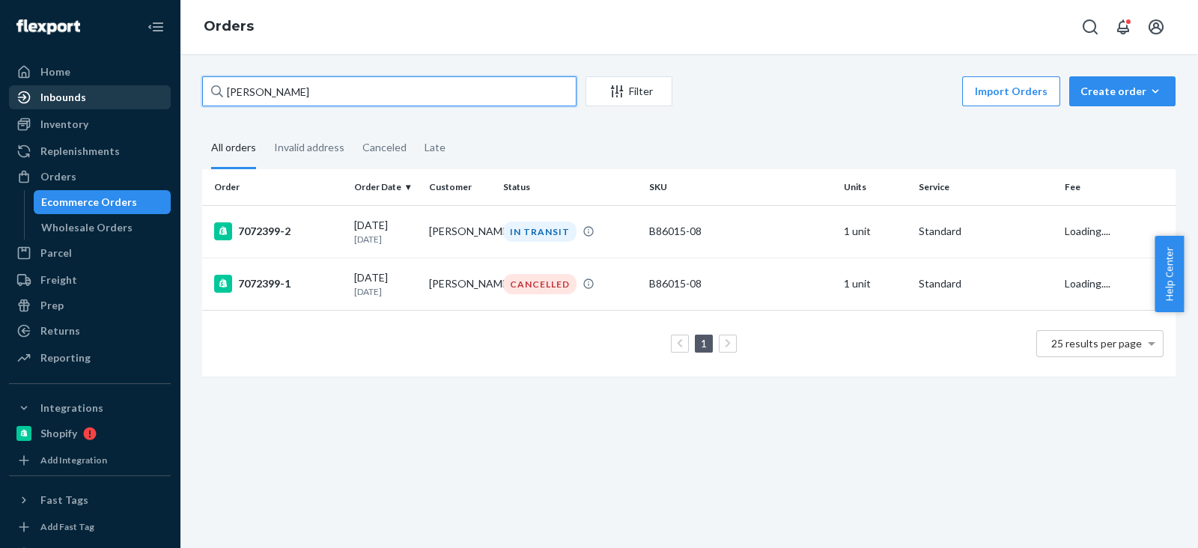
drag, startPoint x: 316, startPoint y: 92, endPoint x: 123, endPoint y: 88, distance: 193.2
click at [123, 88] on div "Home Inbounds Shipping Plans Problems Inventory Products Branded Packaging Repl…" at bounding box center [599, 274] width 1198 height 548
paste input "Kenzie Burke"
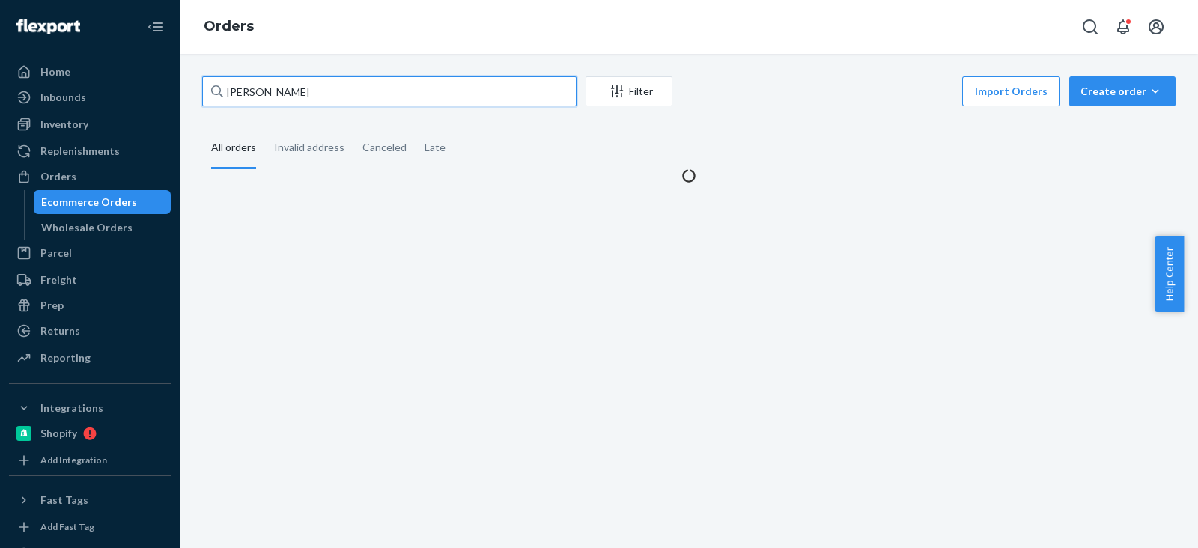
type input "Kenzie Burke"
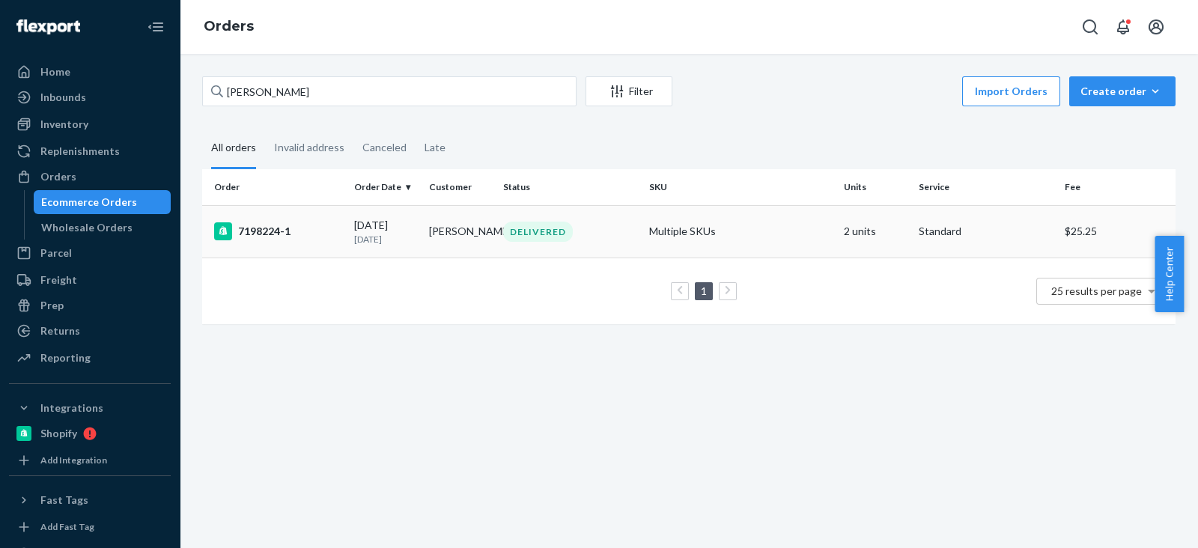
click at [274, 227] on div "7198224-1" at bounding box center [278, 231] width 128 height 18
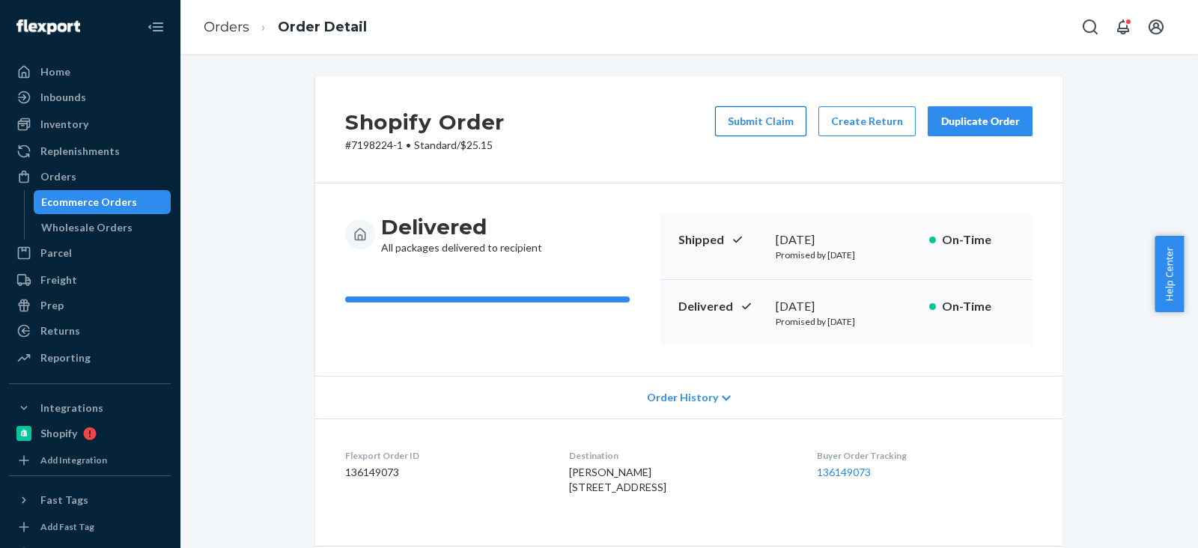
click at [772, 121] on button "Submit Claim" at bounding box center [760, 121] width 91 height 30
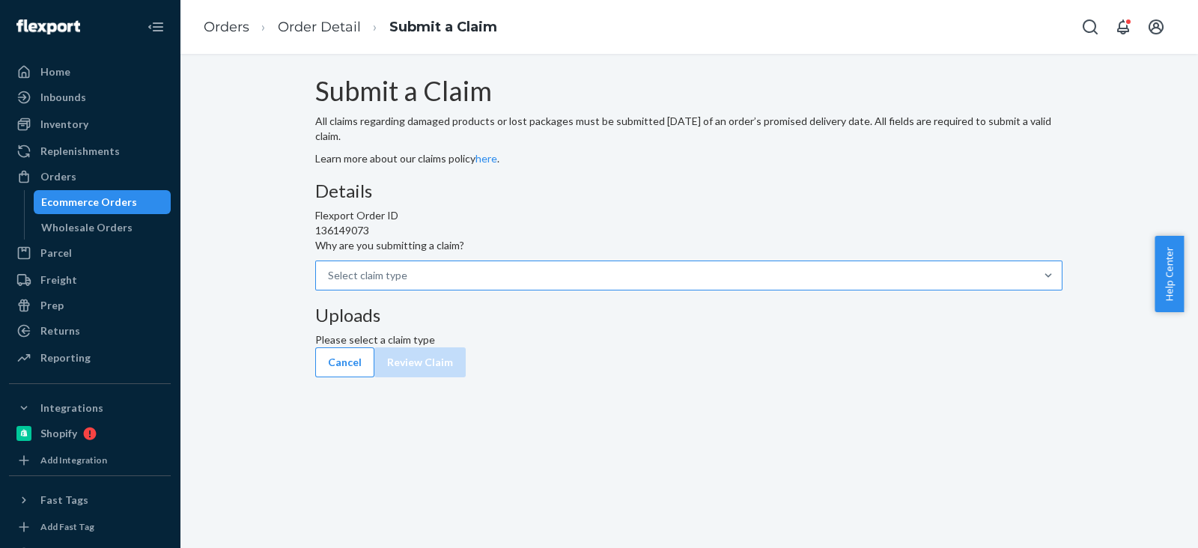
click at [407, 283] on div "Select claim type" at bounding box center [367, 275] width 79 height 15
click at [329, 283] on input "Why are you submitting a claim? Select claim type" at bounding box center [328, 275] width 1 height 15
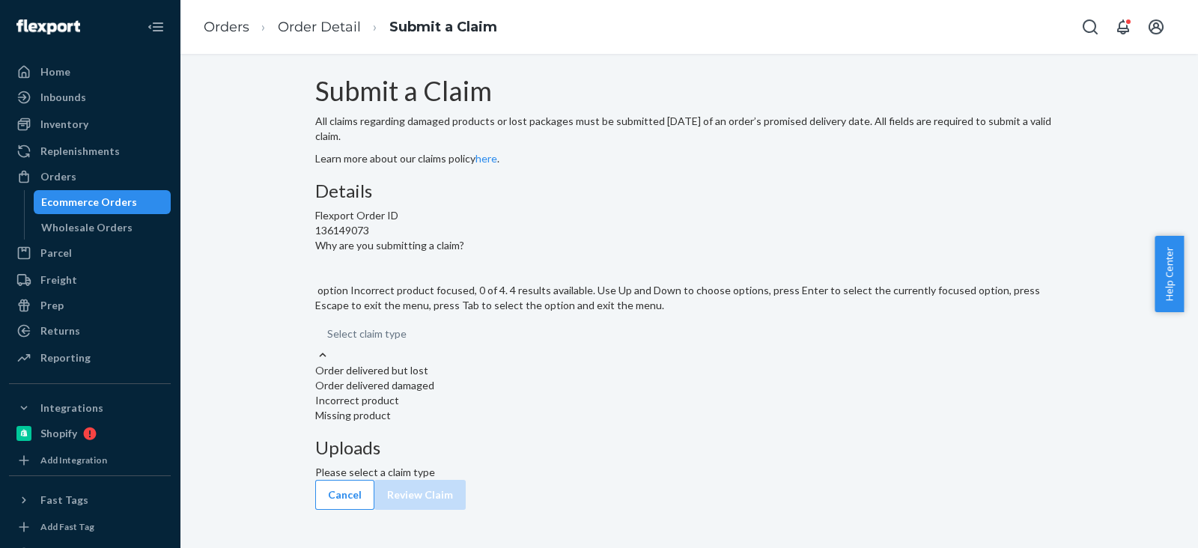
click at [525, 408] on div "Incorrect product" at bounding box center [688, 400] width 747 height 15
click at [329, 341] on input "Why are you submitting a claim? option Incorrect product focused, 0 of 4. 4 res…" at bounding box center [327, 333] width 1 height 15
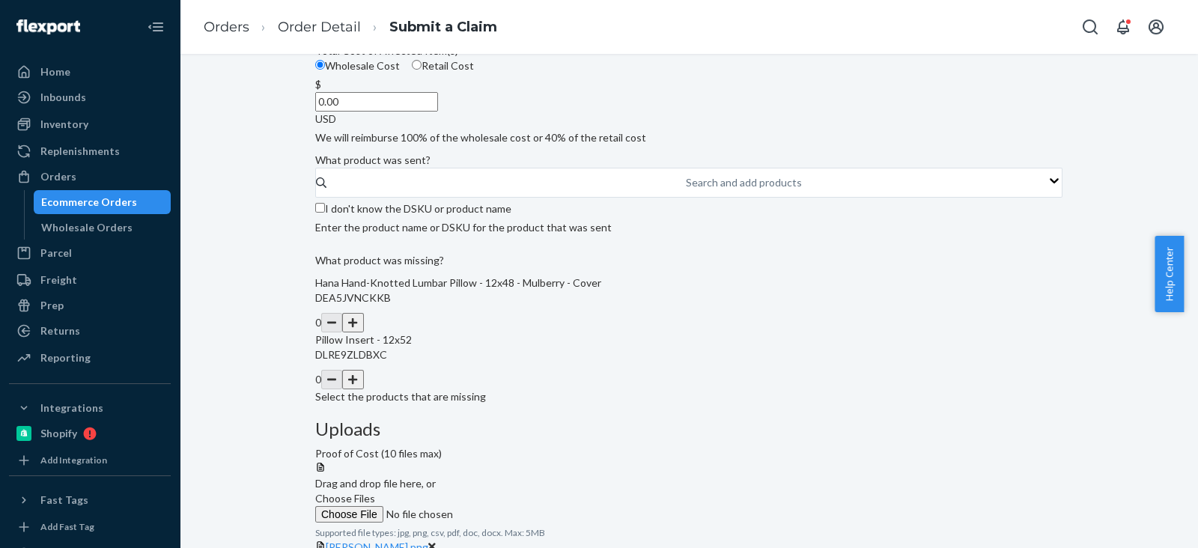
scroll to position [281, 0]
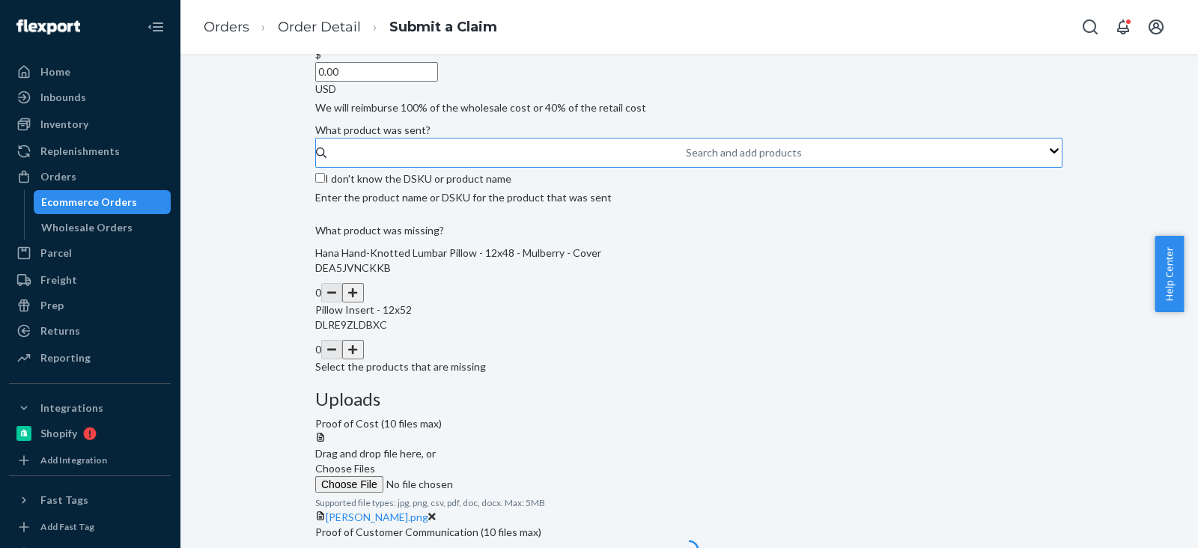
click at [686, 160] on div "Search and add products" at bounding box center [744, 152] width 116 height 15
click at [686, 160] on input "Search and add products" at bounding box center [686, 152] width 1 height 15
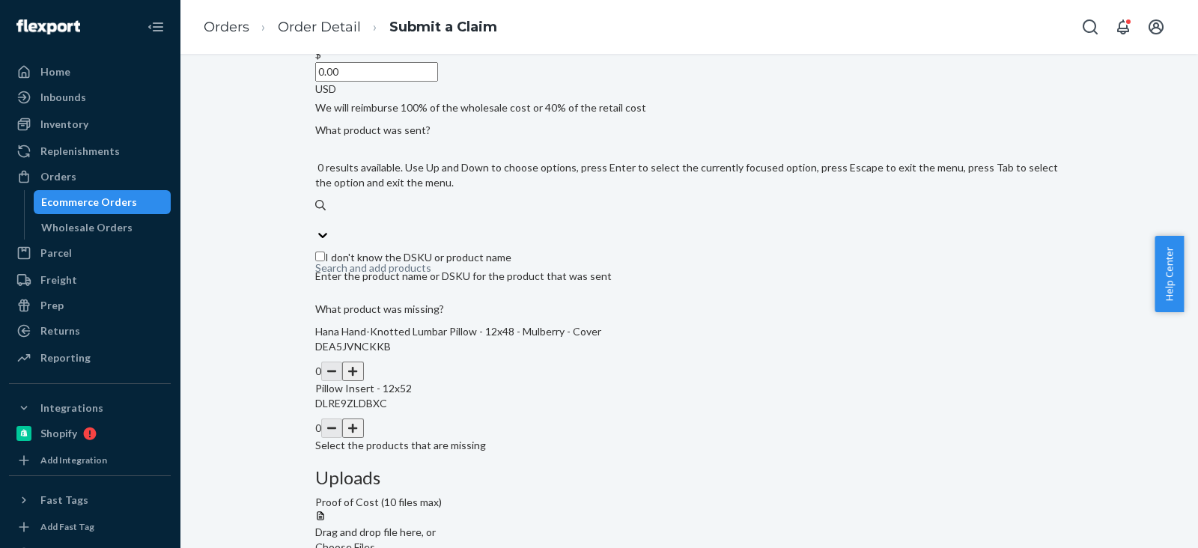
scroll to position [326, 0]
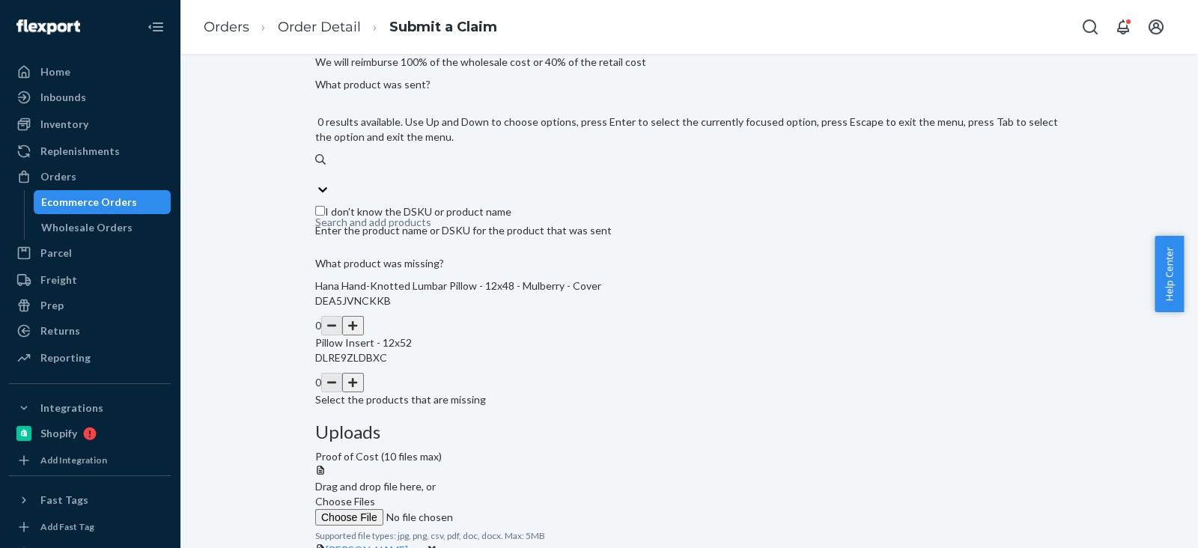
click at [363, 335] on button "button" at bounding box center [352, 325] width 21 height 19
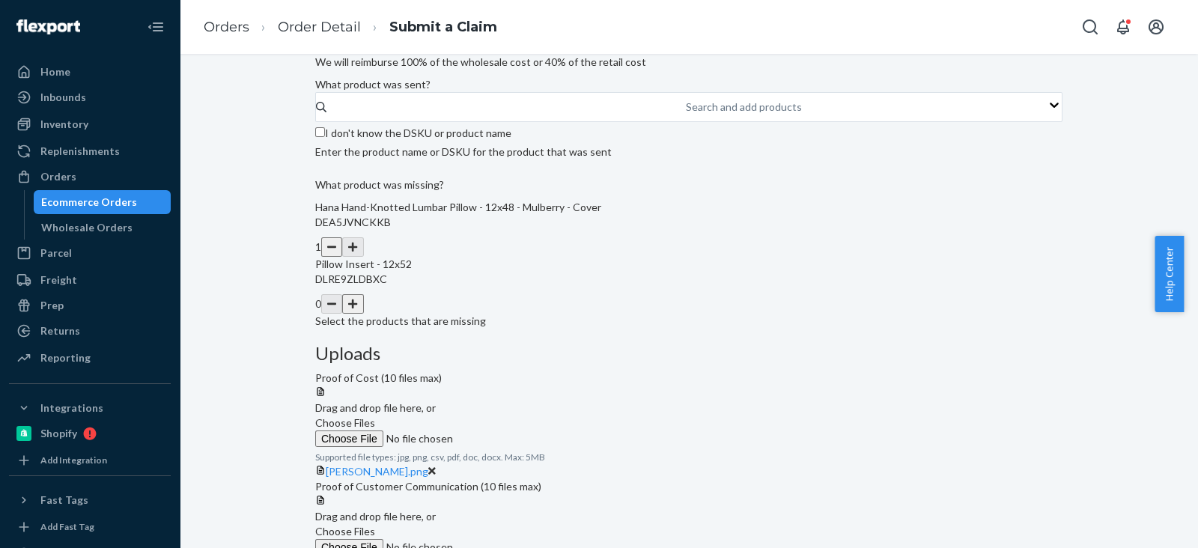
click at [643, 329] on div "Details Flexport Order ID 136149073 Why are you submitting a claim? Incorrect p…" at bounding box center [688, 92] width 747 height 474
click at [363, 314] on button "button" at bounding box center [352, 303] width 21 height 19
click at [342, 314] on button "button" at bounding box center [331, 303] width 21 height 19
click at [665, 400] on div "Details Flexport Order ID 136149073 Why are you submitting a claim? Incorrect p…" at bounding box center [688, 221] width 747 height 732
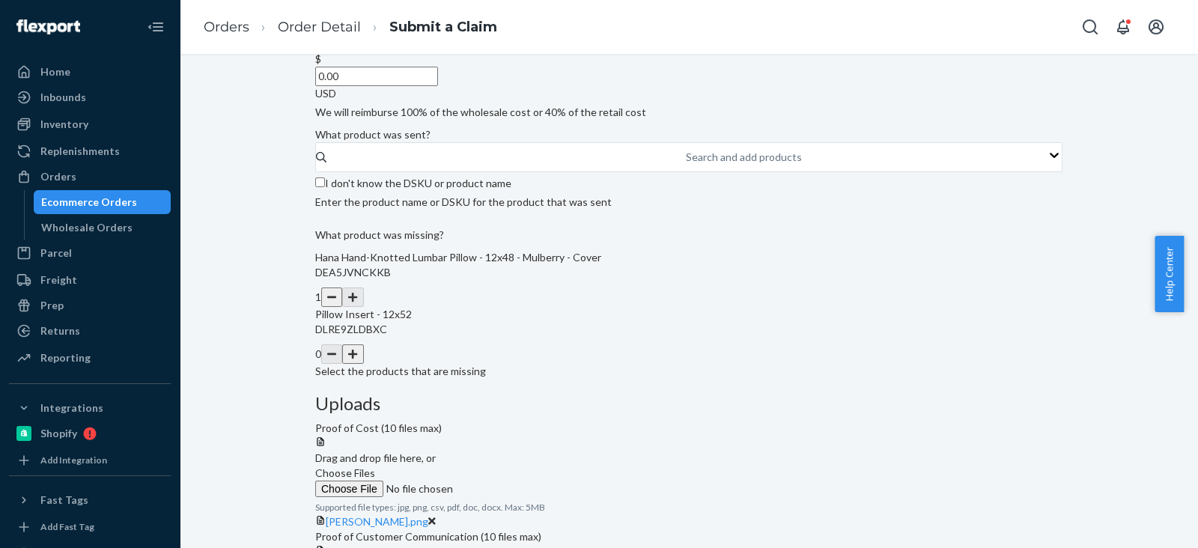
scroll to position [233, 0]
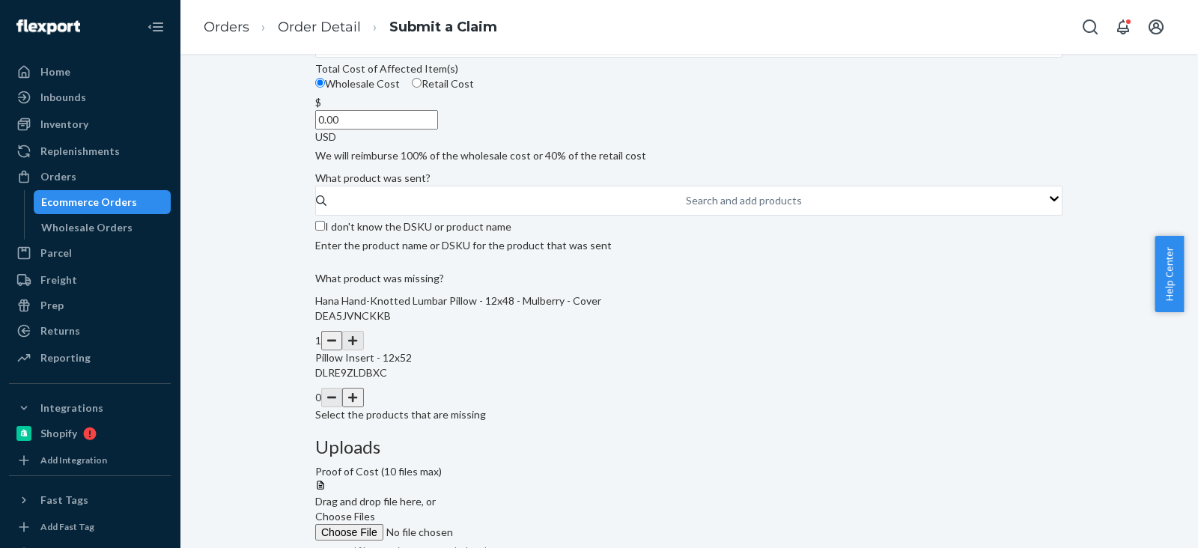
click at [438, 130] on input "0.00" at bounding box center [376, 119] width 123 height 19
paste input "299"
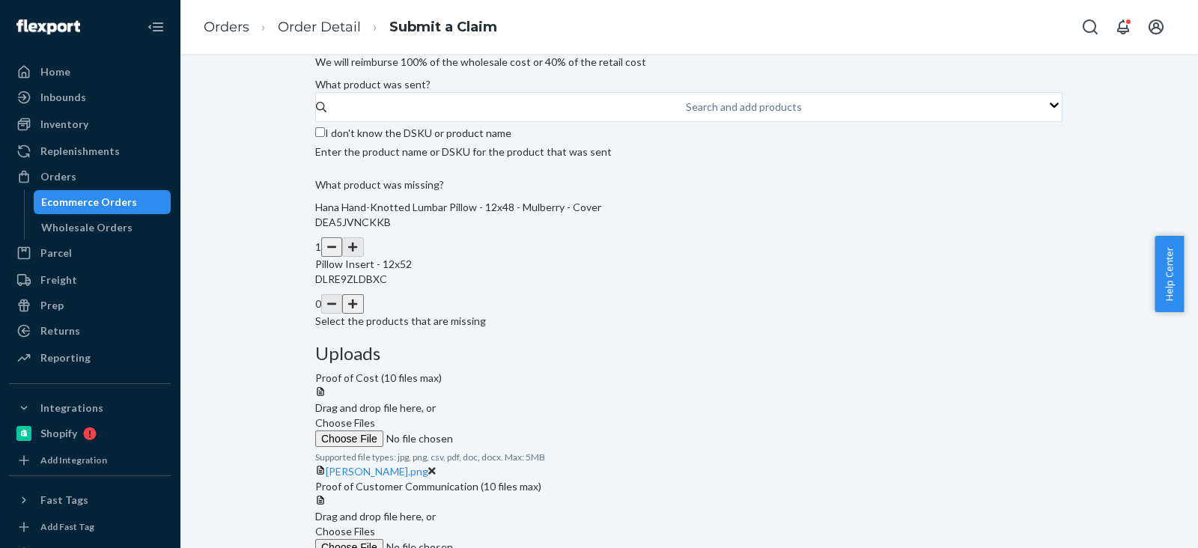
type input "299.00"
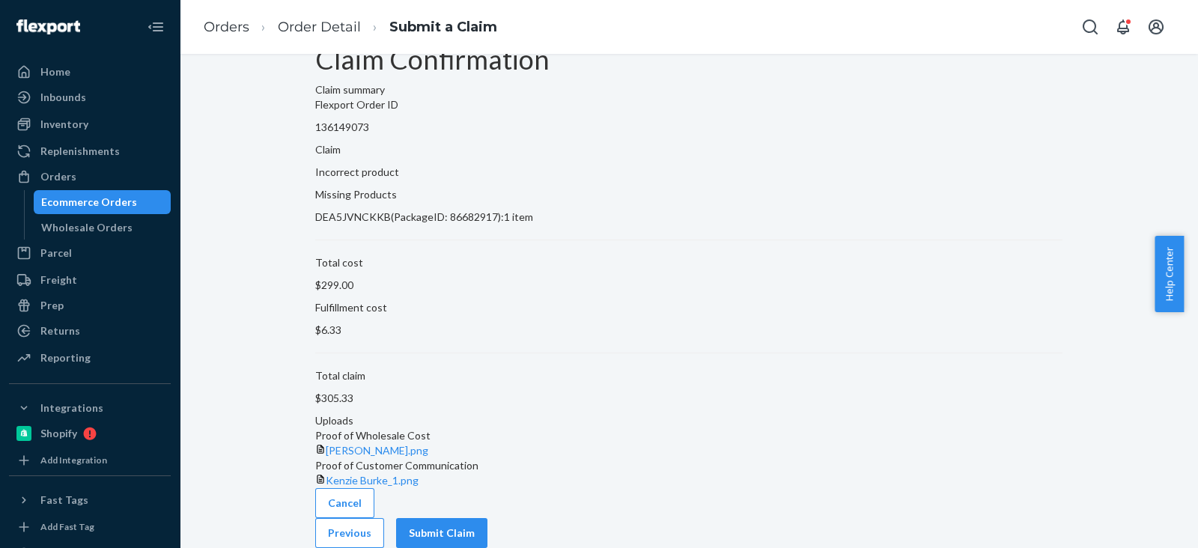
scroll to position [93, 0]
click at [487, 518] on button "Submit Claim" at bounding box center [441, 533] width 91 height 30
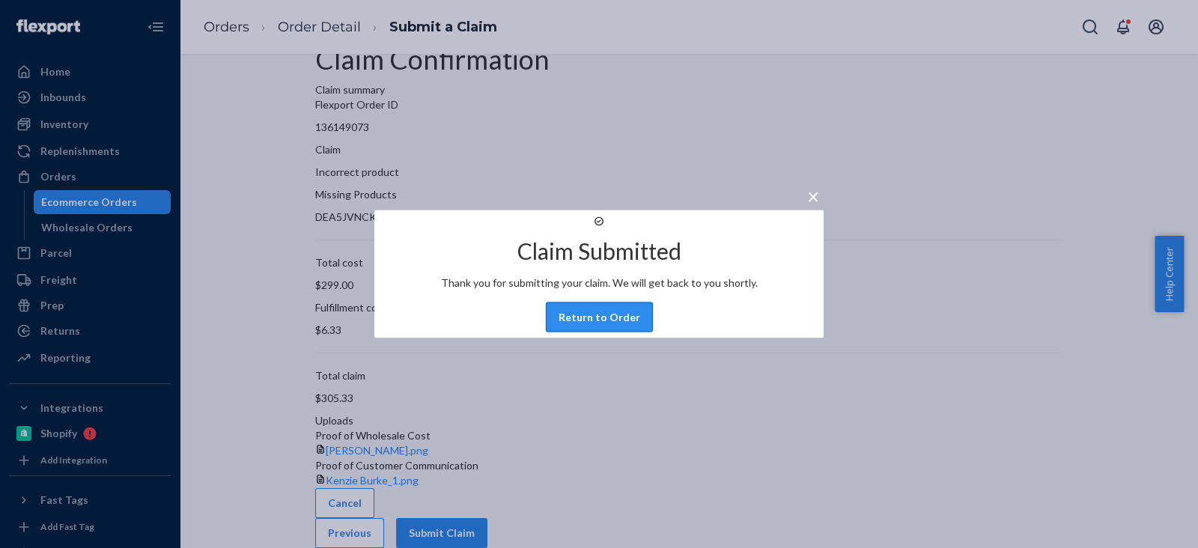
click at [618, 329] on button "Return to Order" at bounding box center [599, 317] width 107 height 30
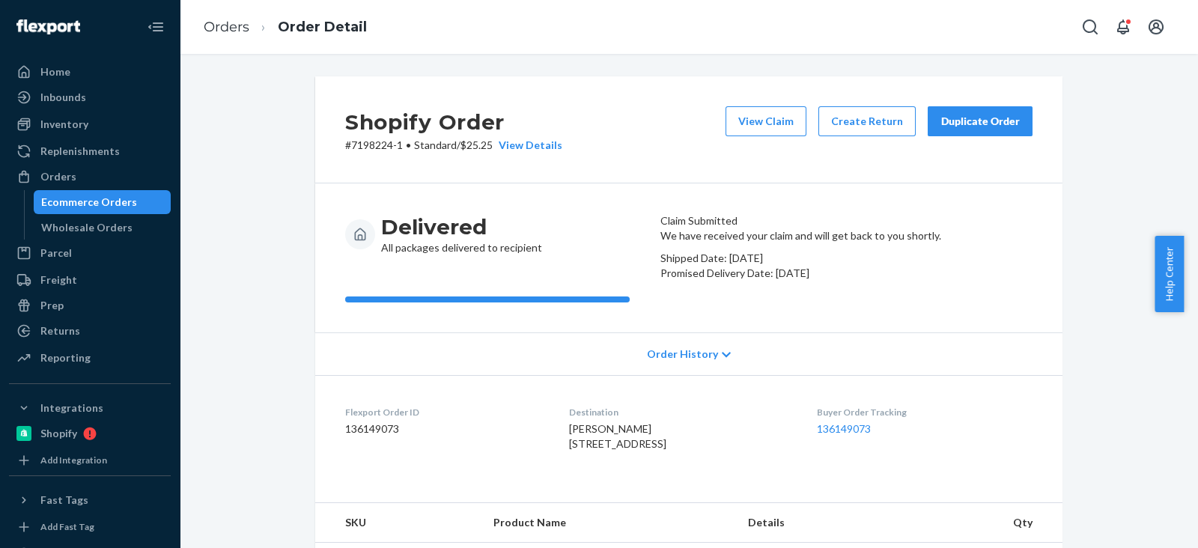
click at [574, 200] on div "Delivered All packages delivered to recipient Claim Submitted We have received …" at bounding box center [688, 257] width 747 height 149
click at [764, 118] on button "View Claim" at bounding box center [765, 121] width 81 height 30
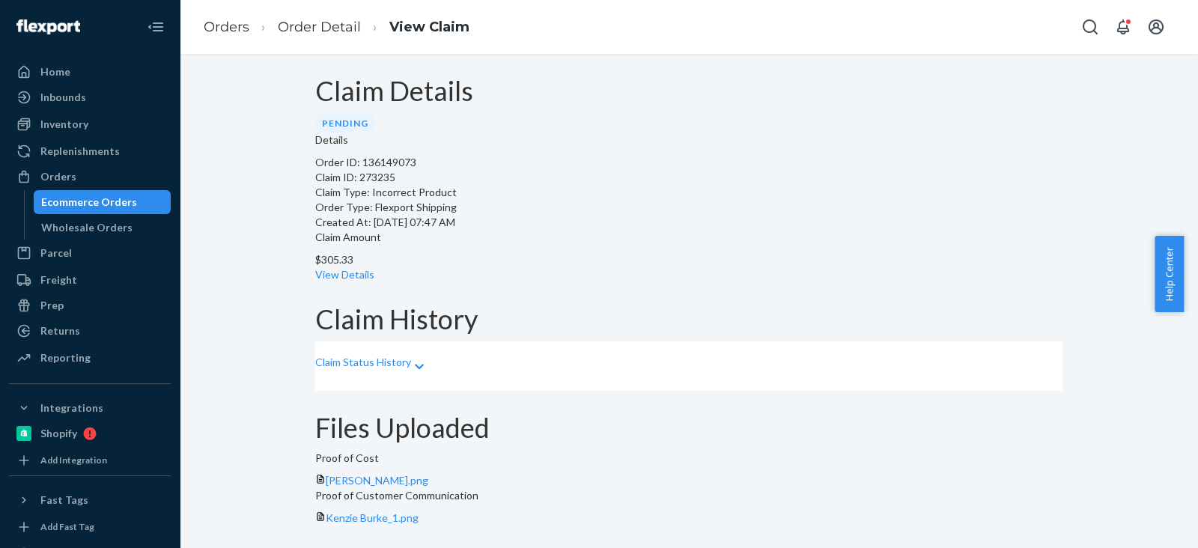
click at [414, 170] on p "Order ID: 136149073" at bounding box center [688, 162] width 747 height 15
copy p "136149073"
click at [391, 185] on p "Claim ID: 273235" at bounding box center [688, 177] width 747 height 15
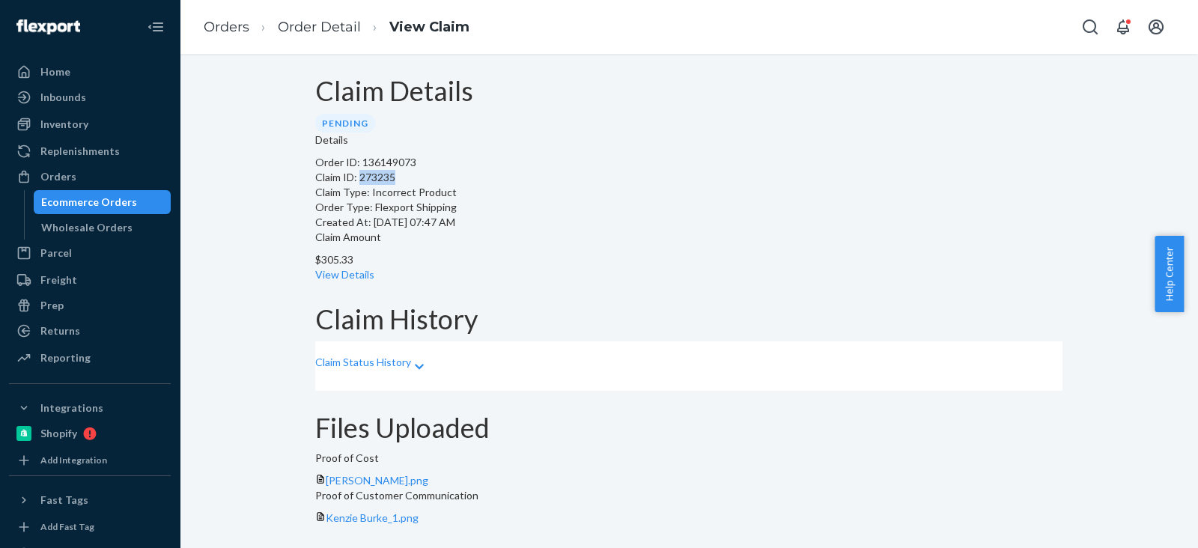
copy p "273235"
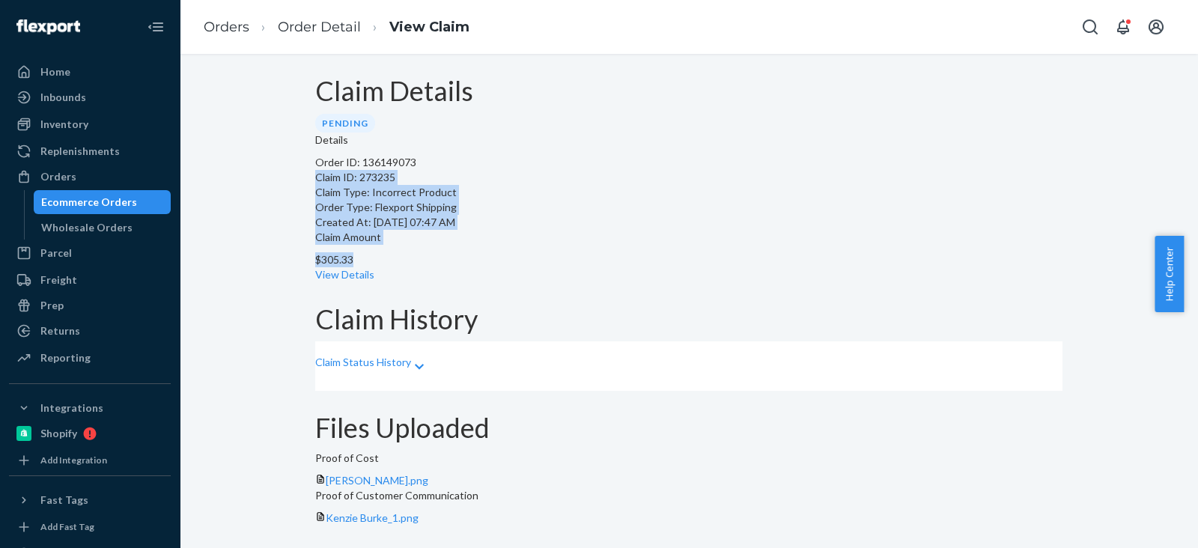
drag, startPoint x: 587, startPoint y: 207, endPoint x: 633, endPoint y: 208, distance: 45.7
click at [633, 208] on div "Details Order ID: 136149073 Claim ID: 273235 Claim Type: Incorrect Product Orde…" at bounding box center [688, 208] width 747 height 150
click at [637, 252] on p "$305.33" at bounding box center [688, 259] width 747 height 15
drag, startPoint x: 638, startPoint y: 210, endPoint x: 594, endPoint y: 207, distance: 43.5
click at [594, 207] on div "Details Order ID: 136149073 Claim ID: 273235 Claim Type: Incorrect Product Orde…" at bounding box center [688, 208] width 747 height 150
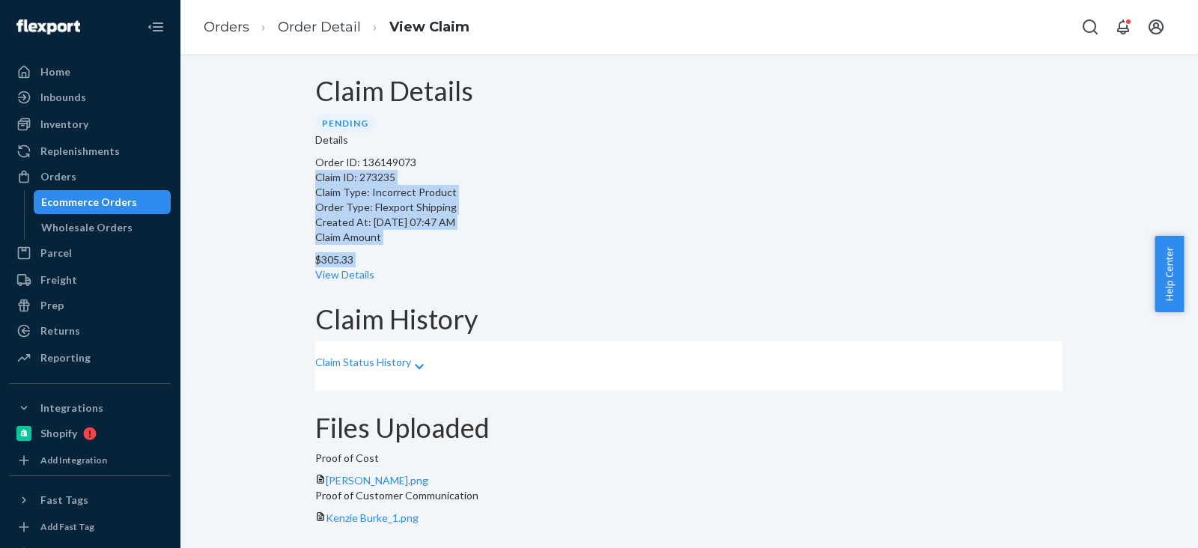
click at [604, 252] on p "$305.33" at bounding box center [688, 259] width 747 height 15
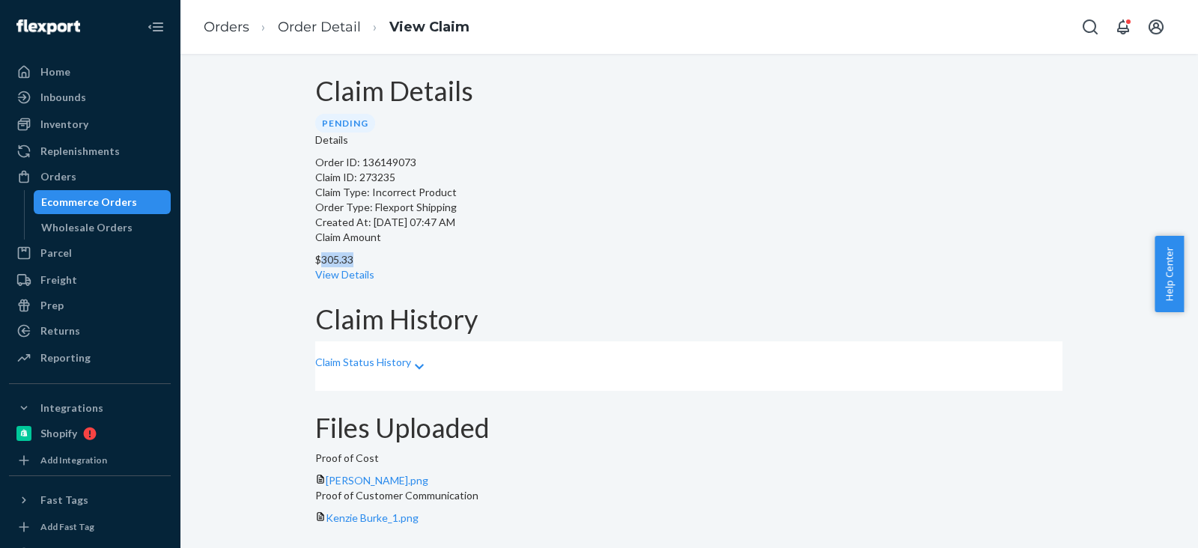
click at [604, 252] on p "$305.33" at bounding box center [688, 259] width 747 height 15
click at [82, 129] on div "Inventory" at bounding box center [64, 124] width 48 height 15
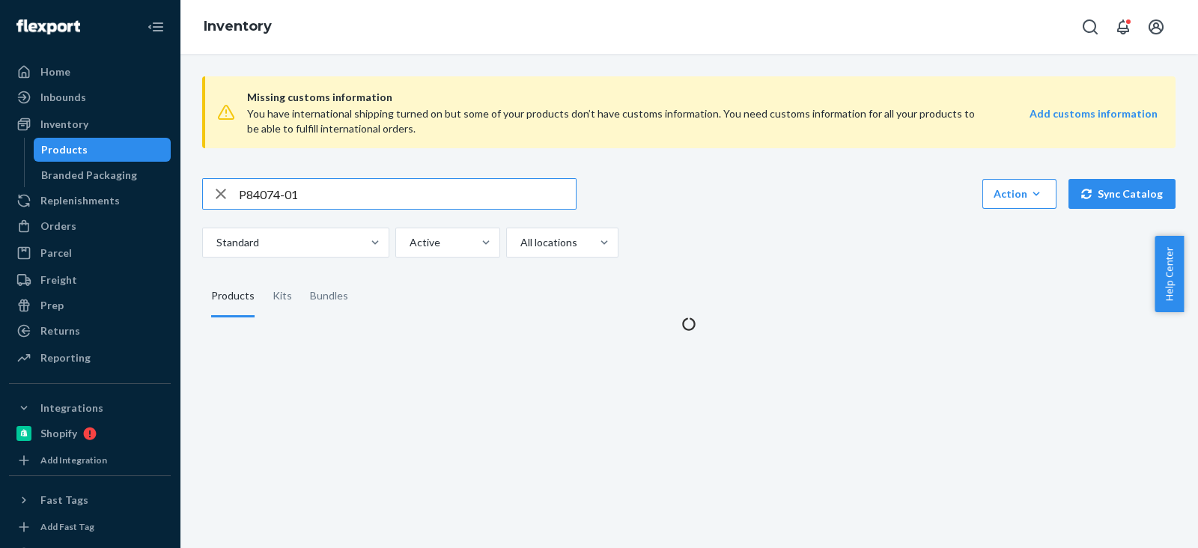
type input "P84074-01"
click at [743, 225] on div "P84074-01 Action Create product Create kit or bundle Bulk create products Bulk …" at bounding box center [688, 217] width 973 height 79
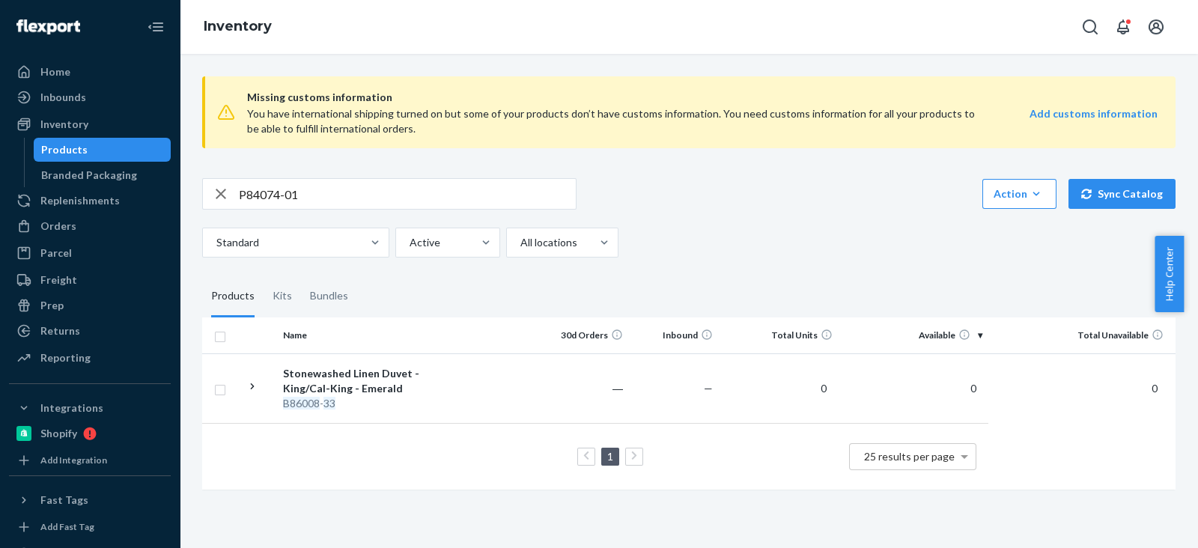
drag, startPoint x: 743, startPoint y: 225, endPoint x: 569, endPoint y: 84, distance: 224.6
click at [743, 226] on div "P84074-01 Action Create product Create kit or bundle Bulk create products Bulk …" at bounding box center [688, 217] width 973 height 79
click at [101, 216] on div "Orders" at bounding box center [89, 226] width 159 height 21
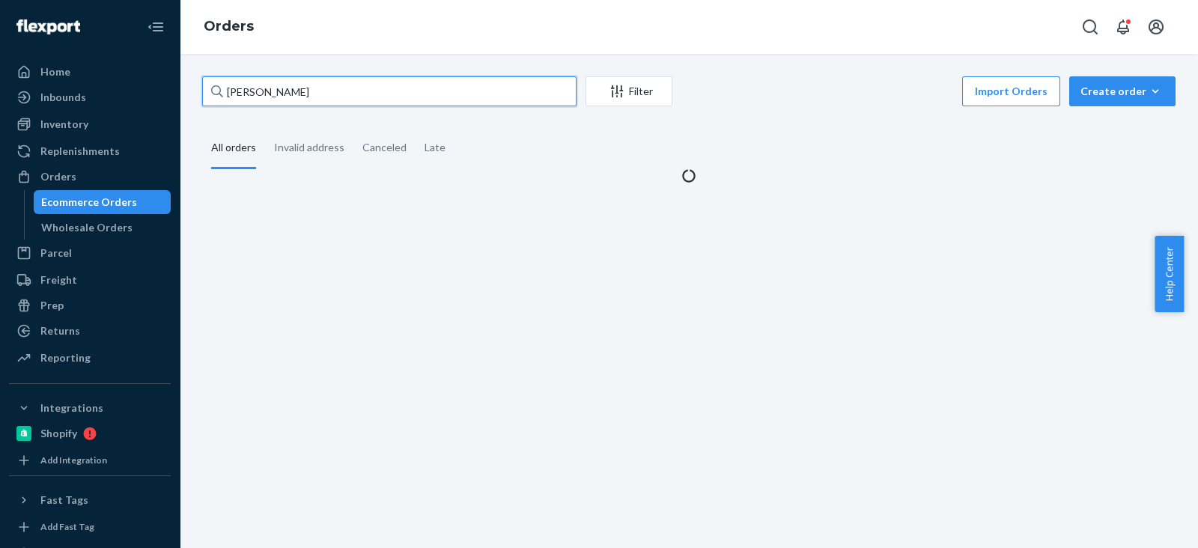
click at [297, 102] on input "Kenzie Burke" at bounding box center [389, 91] width 374 height 30
paste input "Lauren Thomas"
type input "Lauren Thomas"
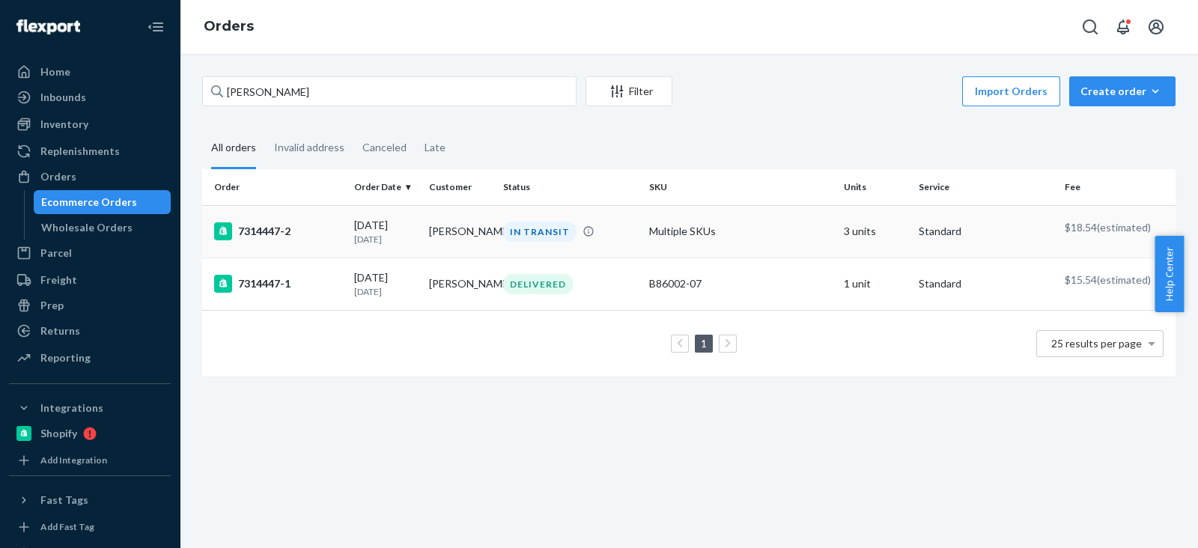
click at [287, 229] on div "7314447-2" at bounding box center [278, 231] width 128 height 18
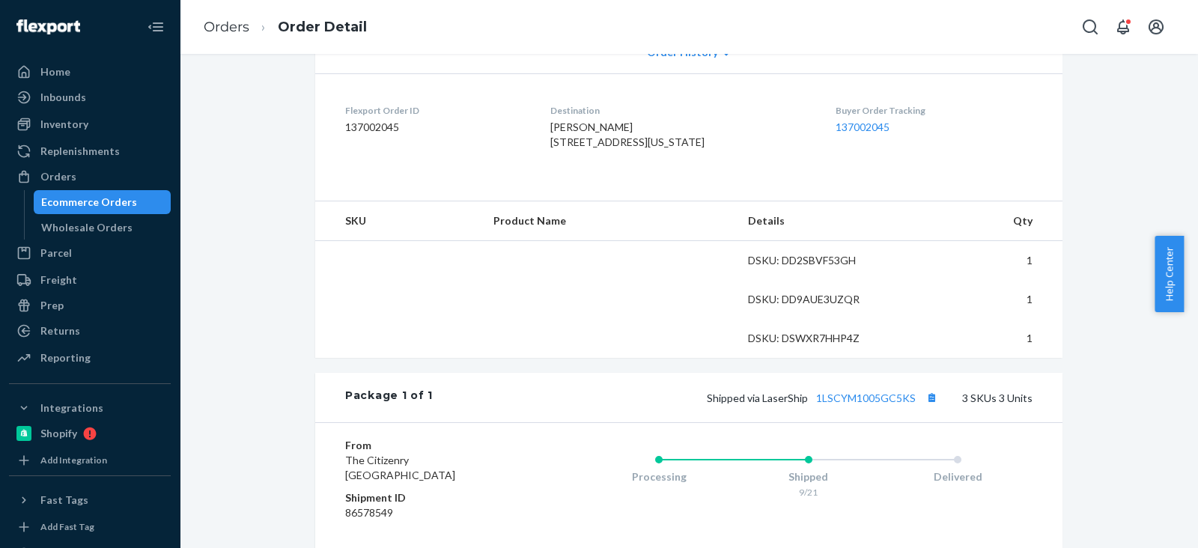
scroll to position [374, 0]
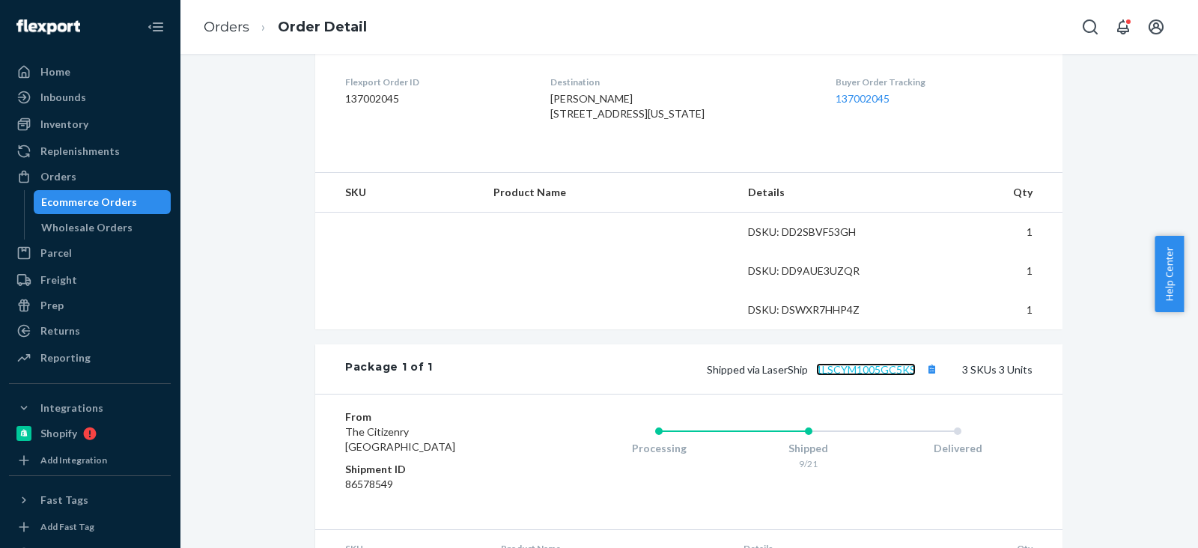
click at [859, 376] on link "1LSCYM1005GC5KS" at bounding box center [866, 369] width 100 height 13
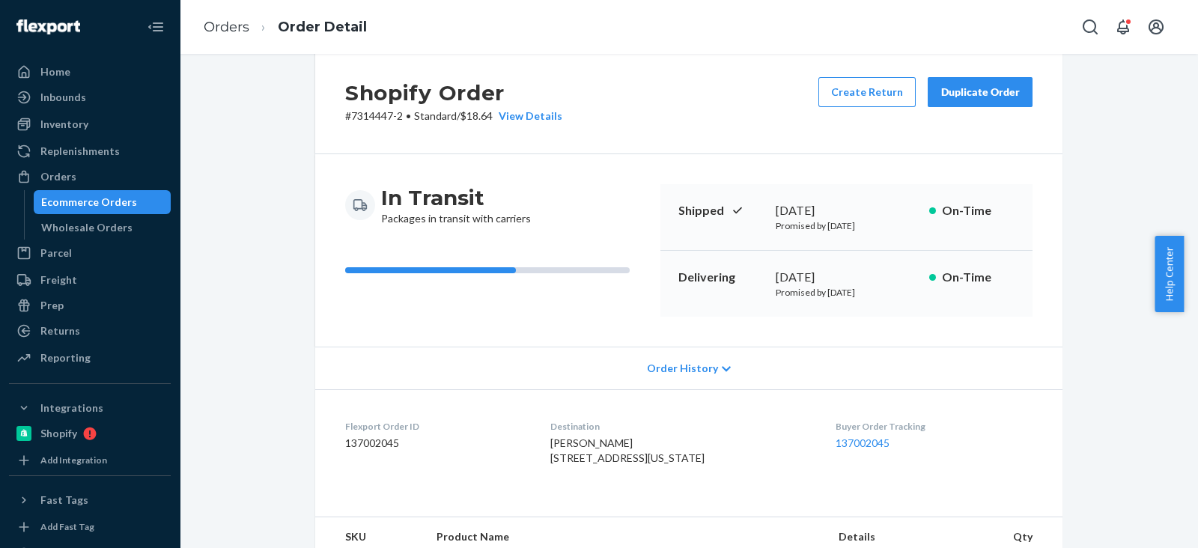
scroll to position [0, 0]
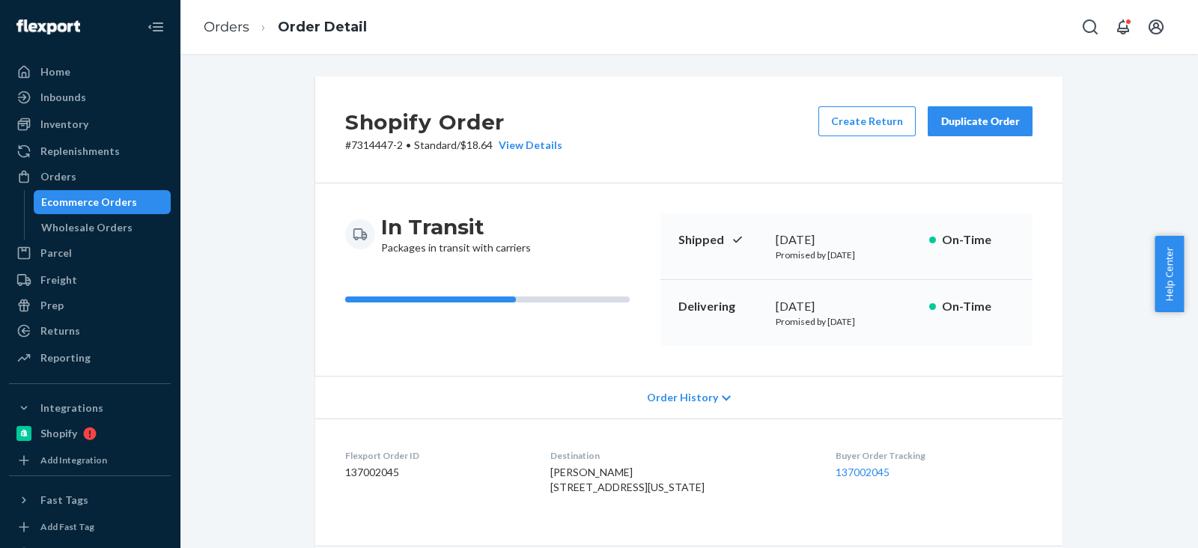
drag, startPoint x: 763, startPoint y: 314, endPoint x: 840, endPoint y: 300, distance: 78.3
click at [840, 300] on div "Delivering September 25, 2025 Promised by October 1, 2025 On-Time" at bounding box center [846, 313] width 372 height 66
copy div "September 25"
click at [121, 204] on div "Ecommerce Orders" at bounding box center [89, 202] width 96 height 15
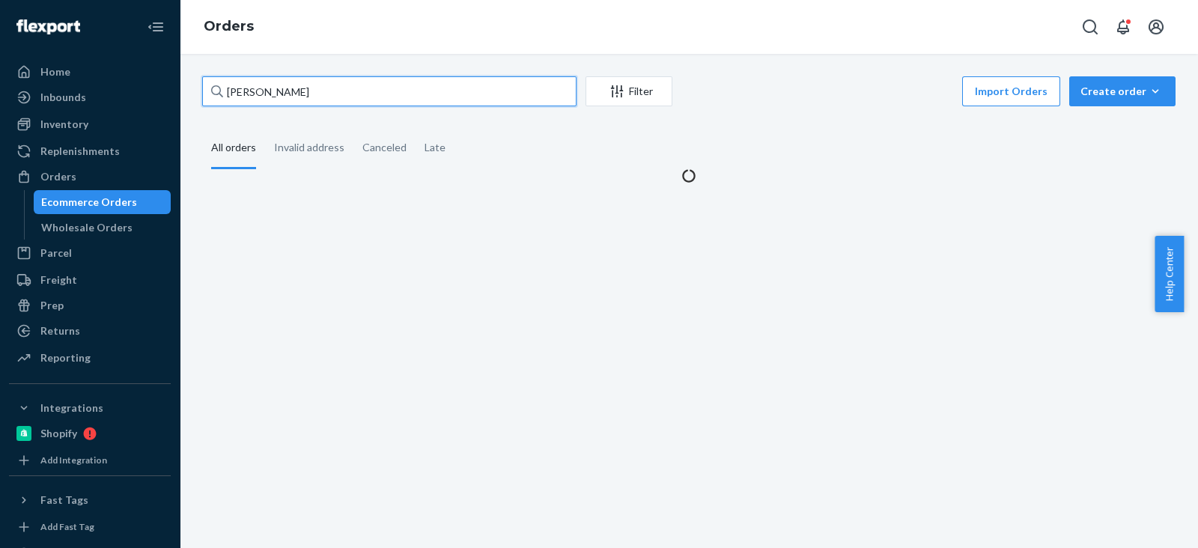
click at [297, 103] on input "Lauren Thomas" at bounding box center [389, 91] width 374 height 30
paste input "d aiken"
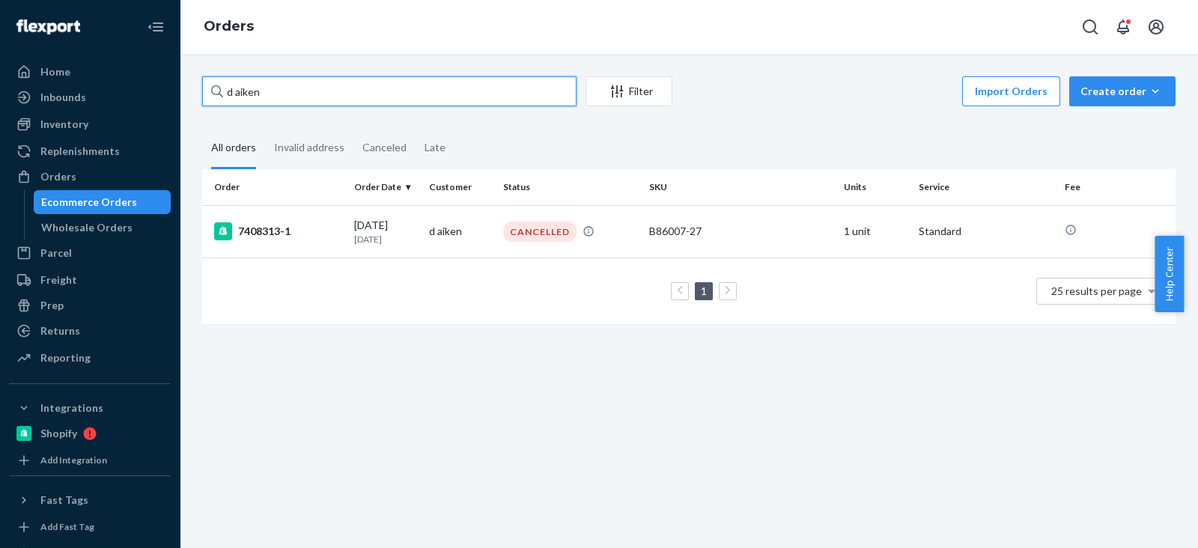
click at [256, 85] on input "d aiken" at bounding box center [389, 91] width 374 height 30
paste input "Beau Papania"
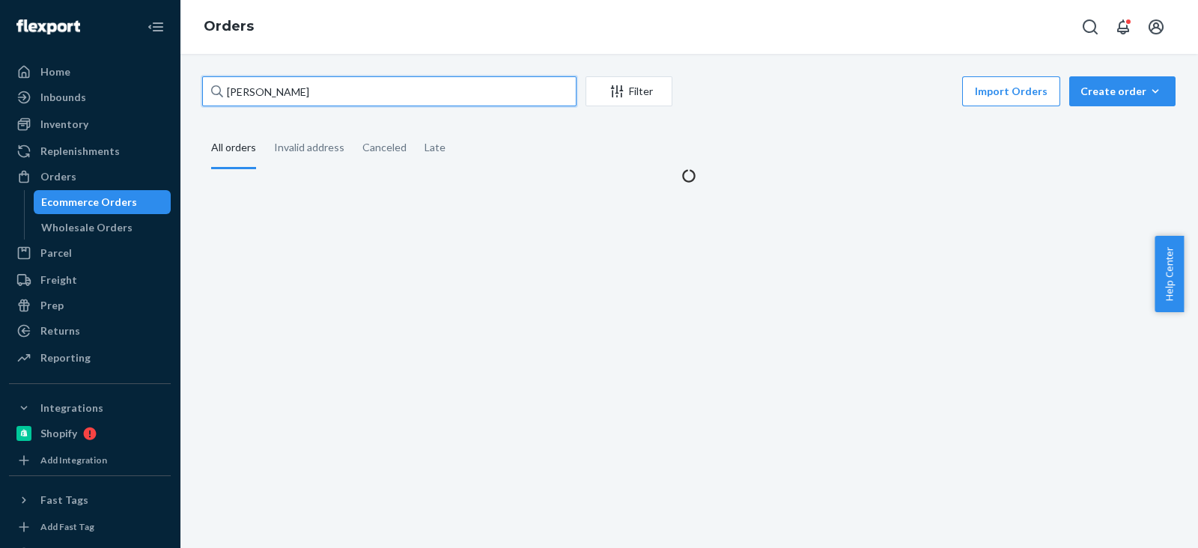
type input "Beau Papania"
click at [627, 137] on fieldset "All orders Invalid address Canceled Late" at bounding box center [688, 148] width 973 height 41
click at [769, 132] on fieldset "All orders Invalid address Canceled Late" at bounding box center [688, 148] width 973 height 41
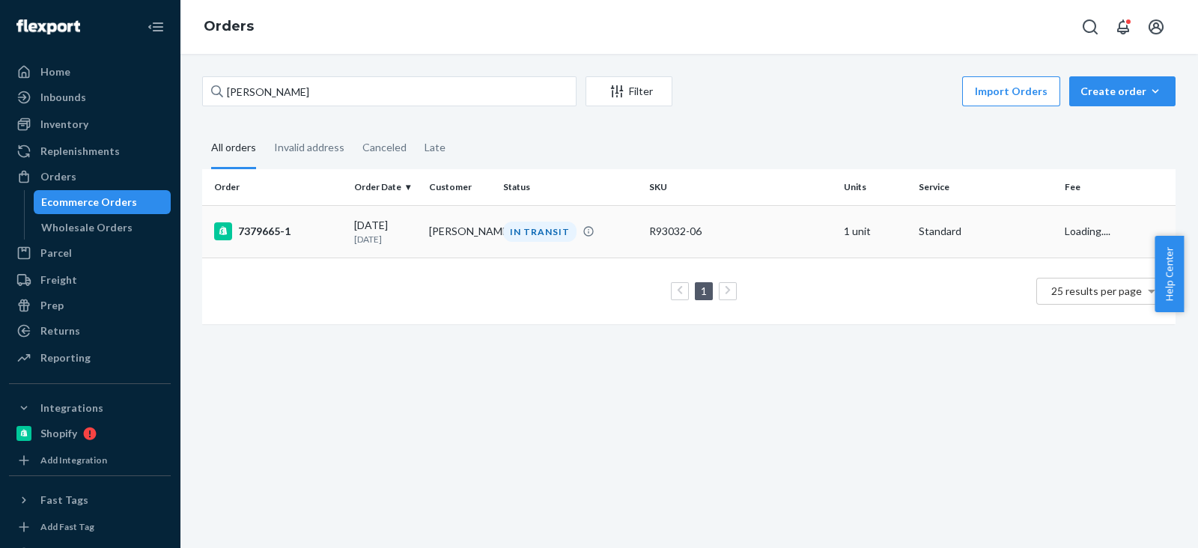
click at [269, 237] on div "7379665-1" at bounding box center [278, 231] width 128 height 18
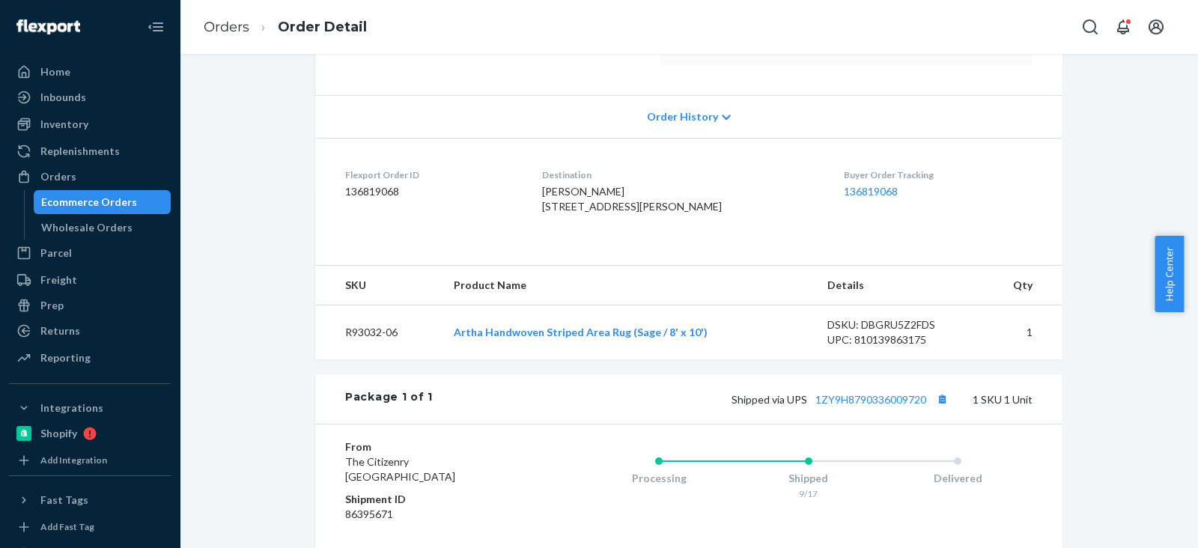
scroll to position [374, 0]
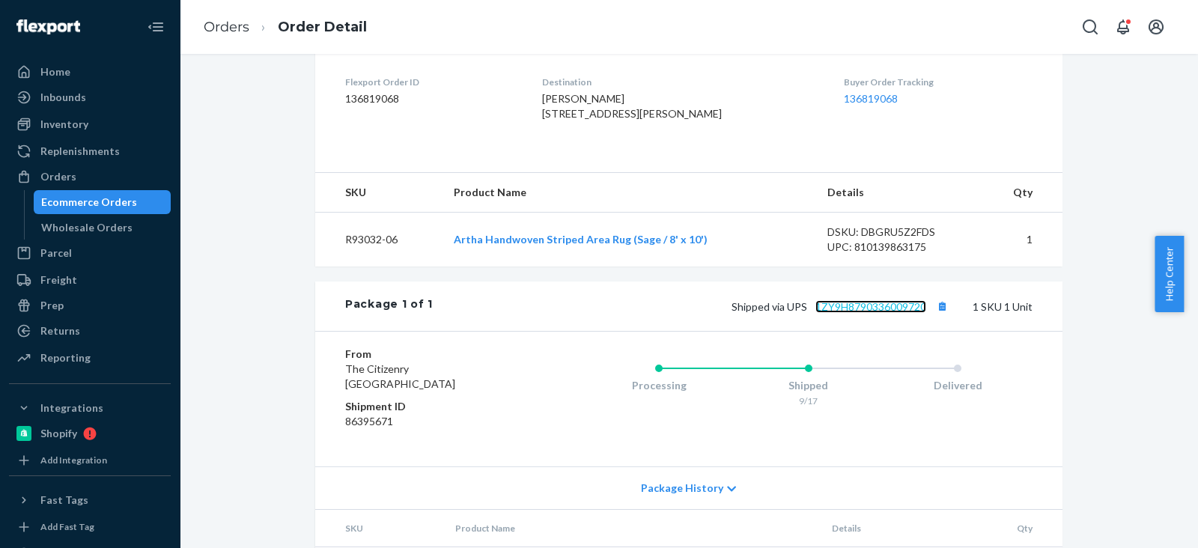
click at [882, 313] on link "1ZY9H8790336009720" at bounding box center [870, 306] width 111 height 13
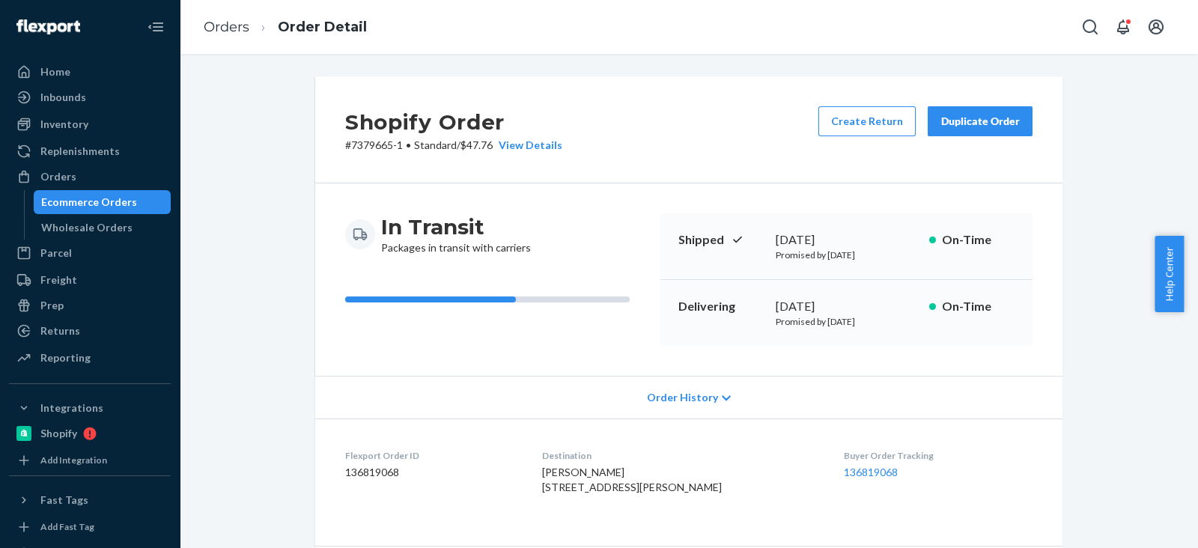
drag, startPoint x: 767, startPoint y: 303, endPoint x: 840, endPoint y: 305, distance: 73.4
click at [840, 305] on div "Delivering September 23, 2025 Promised by September 25, 2025 On-Time" at bounding box center [846, 313] width 372 height 66
copy div "September 23"
click at [94, 198] on div "Ecommerce Orders" at bounding box center [89, 202] width 96 height 15
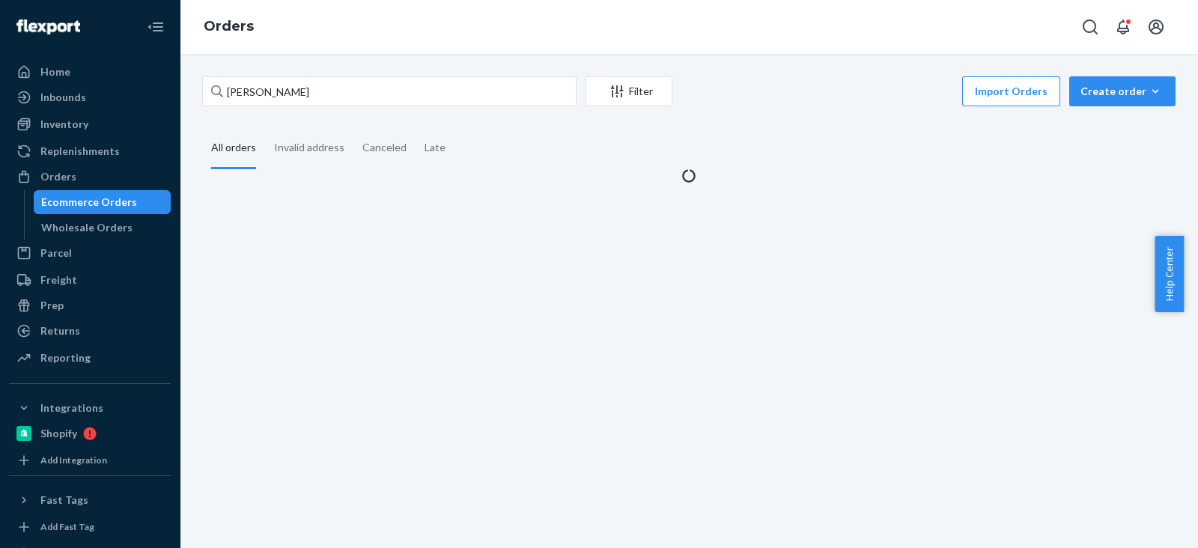
click at [352, 69] on div "Beau Papania Filter Import Orders Create order Ecommerce order Removal order Al…" at bounding box center [689, 301] width 1018 height 494
click at [357, 88] on input "Beau Papania" at bounding box center [389, 91] width 374 height 30
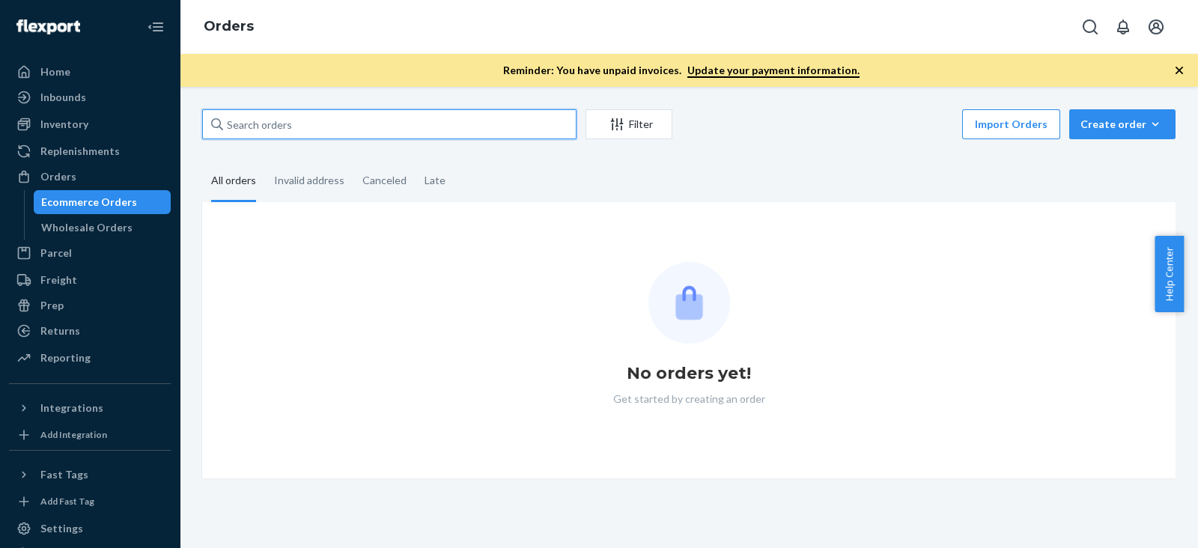
click at [307, 118] on input "text" at bounding box center [389, 124] width 374 height 30
paste input "[PERSON_NAME]"
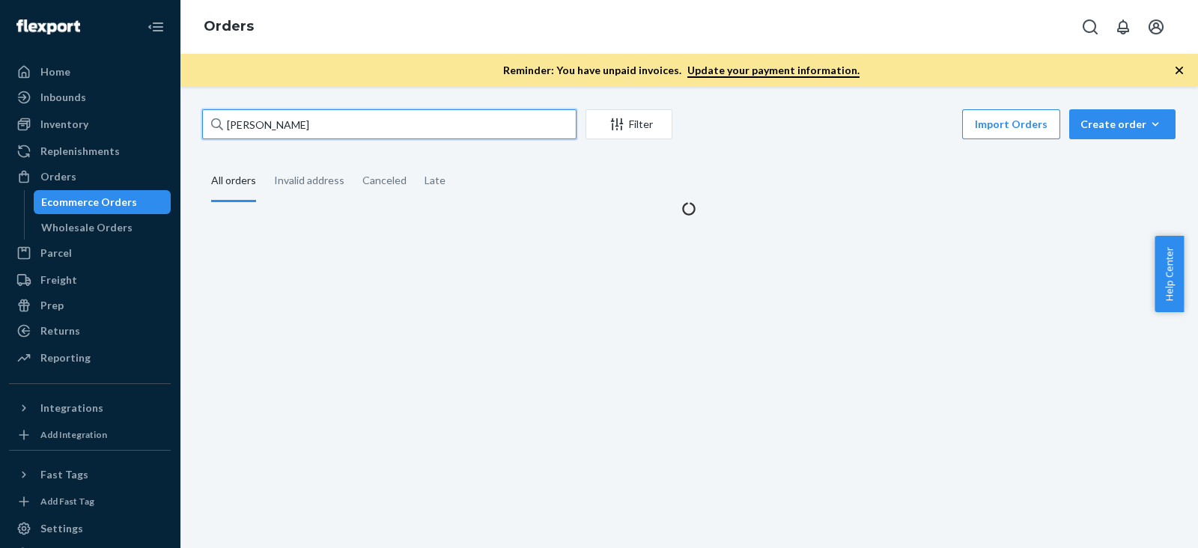
type input "[PERSON_NAME]"
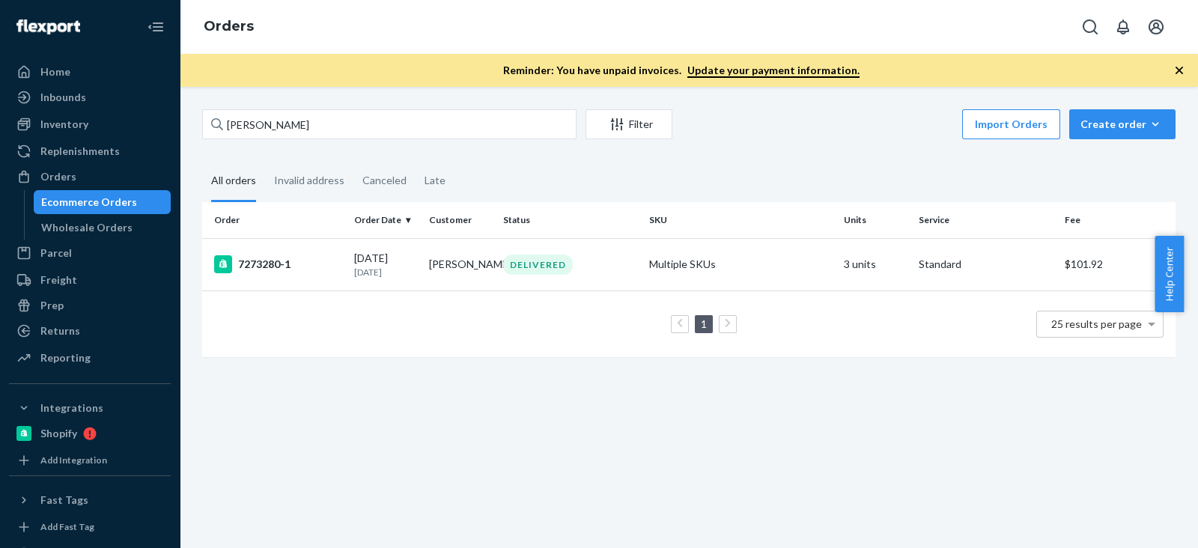
click at [959, 454] on div "[PERSON_NAME] Filter Import Orders Create order Ecommerce order Removal order A…" at bounding box center [689, 317] width 1018 height 461
click at [925, 466] on div "[PERSON_NAME] Filter Import Orders Create order Ecommerce order Removal order A…" at bounding box center [689, 317] width 1018 height 461
drag, startPoint x: 682, startPoint y: 441, endPoint x: 303, endPoint y: 327, distance: 395.5
click at [681, 441] on div "[PERSON_NAME] Filter Import Orders Create order Ecommerce order Removal order A…" at bounding box center [689, 317] width 1018 height 461
click at [275, 265] on div "7273280-1" at bounding box center [278, 264] width 128 height 18
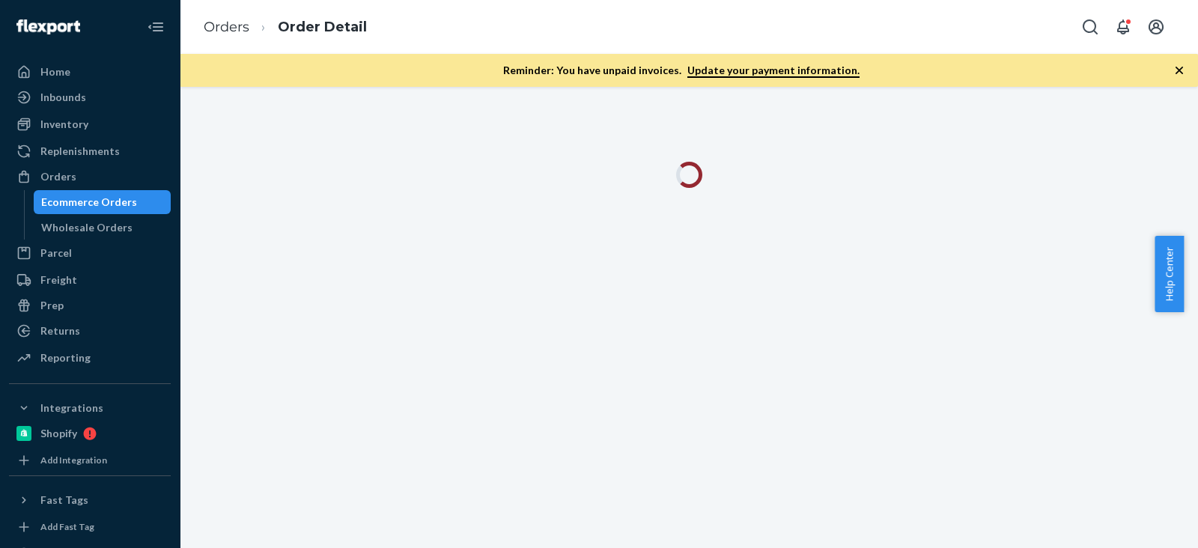
click at [712, 411] on div at bounding box center [689, 317] width 1018 height 461
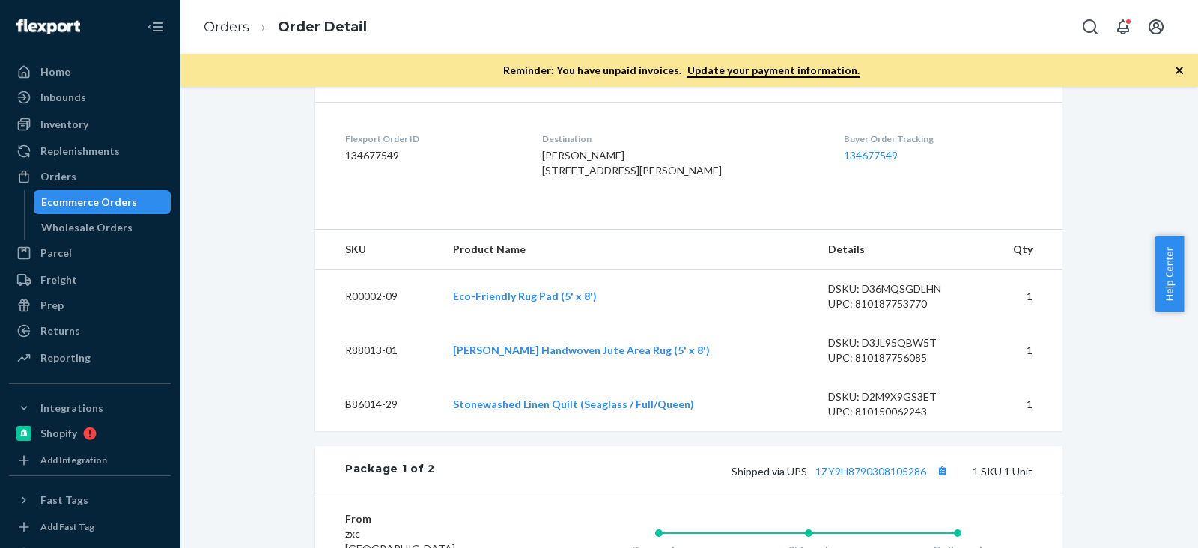
scroll to position [347, 0]
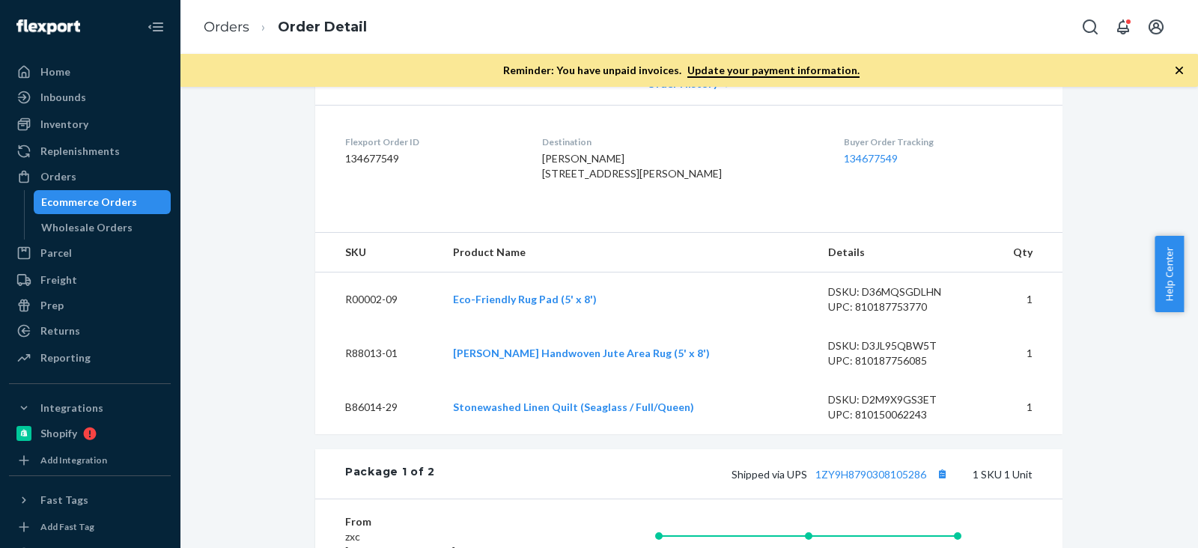
click at [345, 187] on div "Flexport Order ID 134677549" at bounding box center [431, 161] width 173 height 52
click at [335, 191] on dl "Flexport Order ID 134677549 Destination [PERSON_NAME] [STREET_ADDRESS][PERSON_N…" at bounding box center [688, 161] width 747 height 112
